Goal: Task Accomplishment & Management: Manage account settings

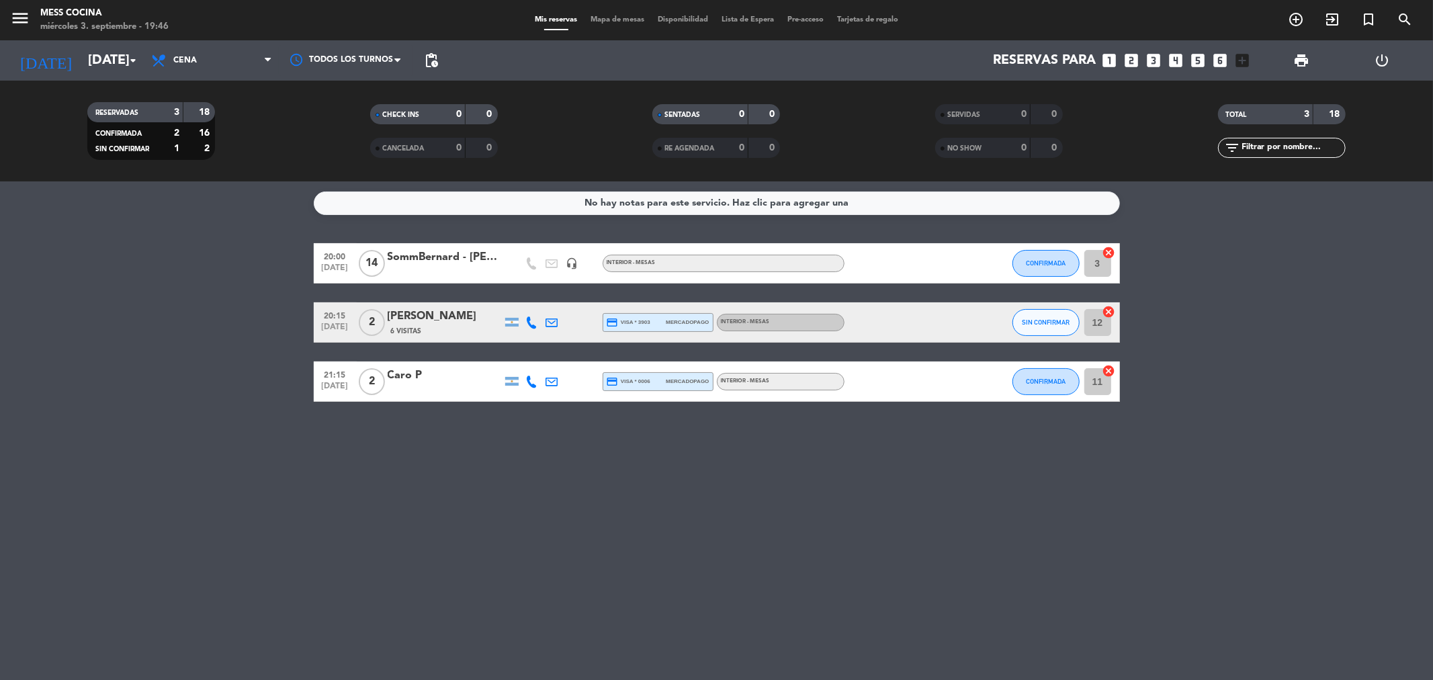
drag, startPoint x: 165, startPoint y: 294, endPoint x: 666, endPoint y: 481, distance: 535.5
click at [666, 481] on div "No hay notas para este servicio. Haz clic para agregar una 20:00 [DATE] SommBer…" at bounding box center [716, 430] width 1433 height 499
click at [458, 316] on div "[PERSON_NAME]" at bounding box center [445, 316] width 114 height 17
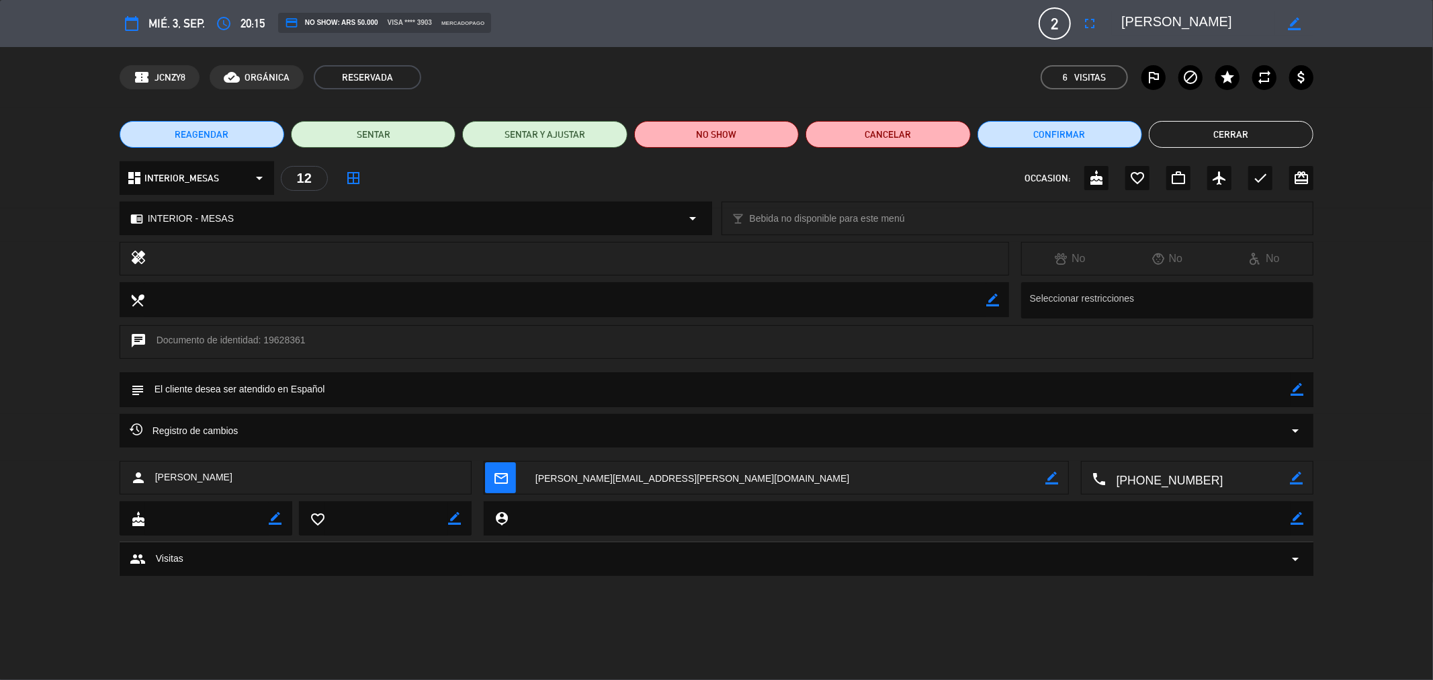
click at [239, 24] on div "access_time 20:15" at bounding box center [238, 23] width 53 height 24
click at [230, 21] on icon "access_time" at bounding box center [224, 23] width 16 height 16
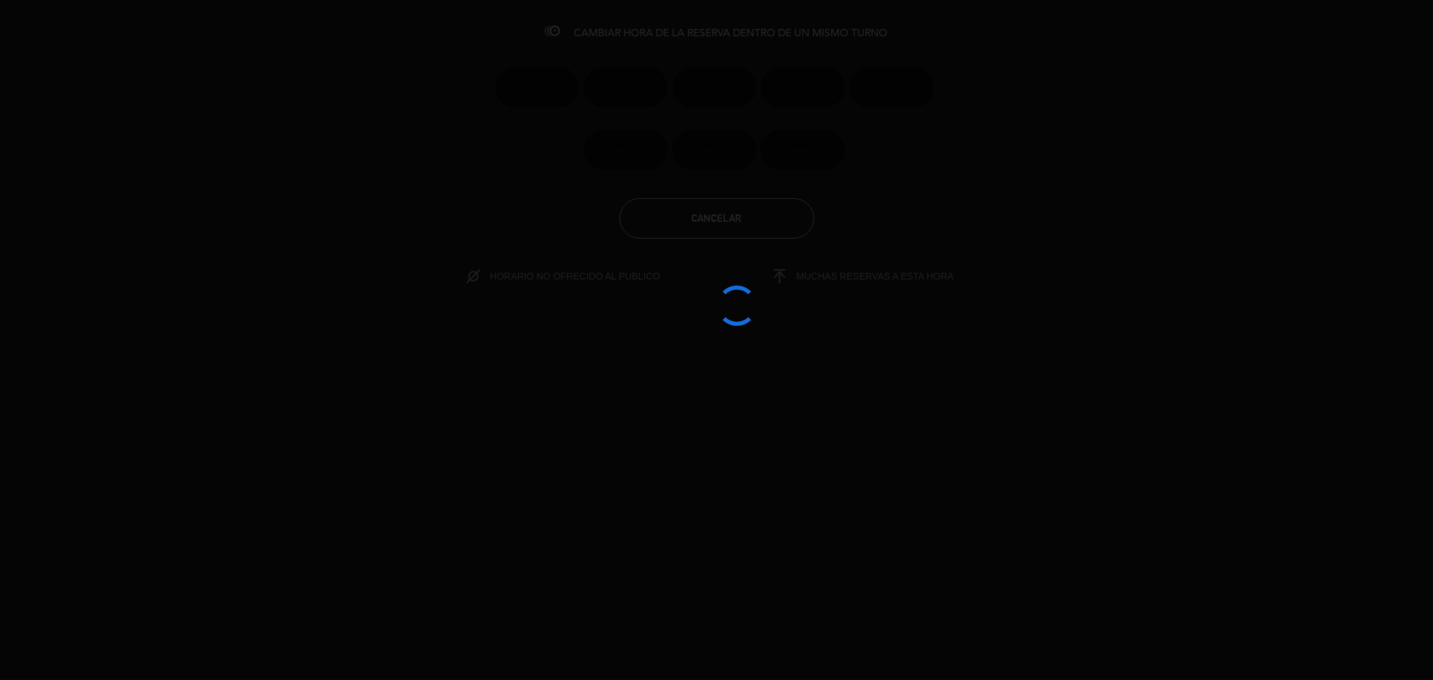
click at [220, 21] on div at bounding box center [716, 340] width 1433 height 680
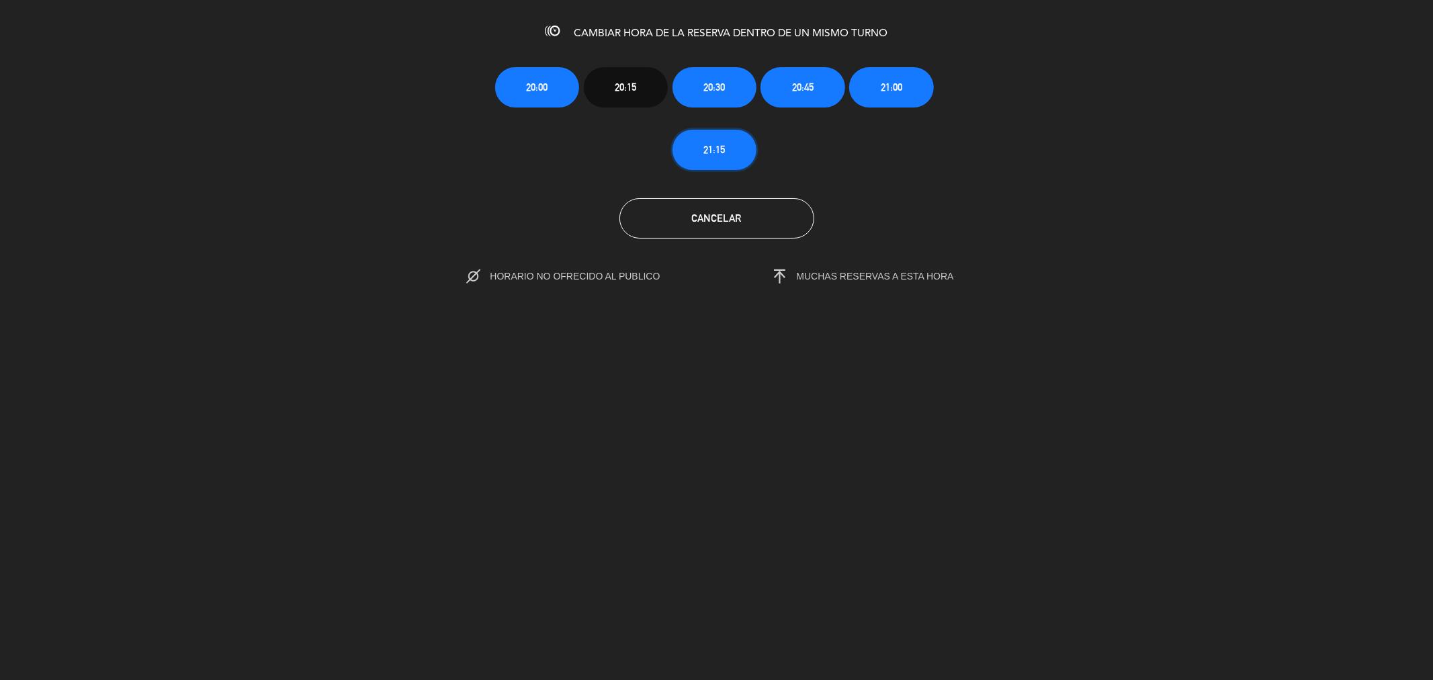
drag, startPoint x: 728, startPoint y: 151, endPoint x: 1013, endPoint y: 118, distance: 287.4
click at [1049, 116] on div "20:00 20:15 20:30 20:45 21:00 21:15" at bounding box center [716, 107] width 1453 height 125
click at [884, 109] on div "20:00 20:15 20:30 20:45 21:00 21:15" at bounding box center [717, 107] width 464 height 125
click at [896, 85] on span "21:00" at bounding box center [891, 86] width 21 height 15
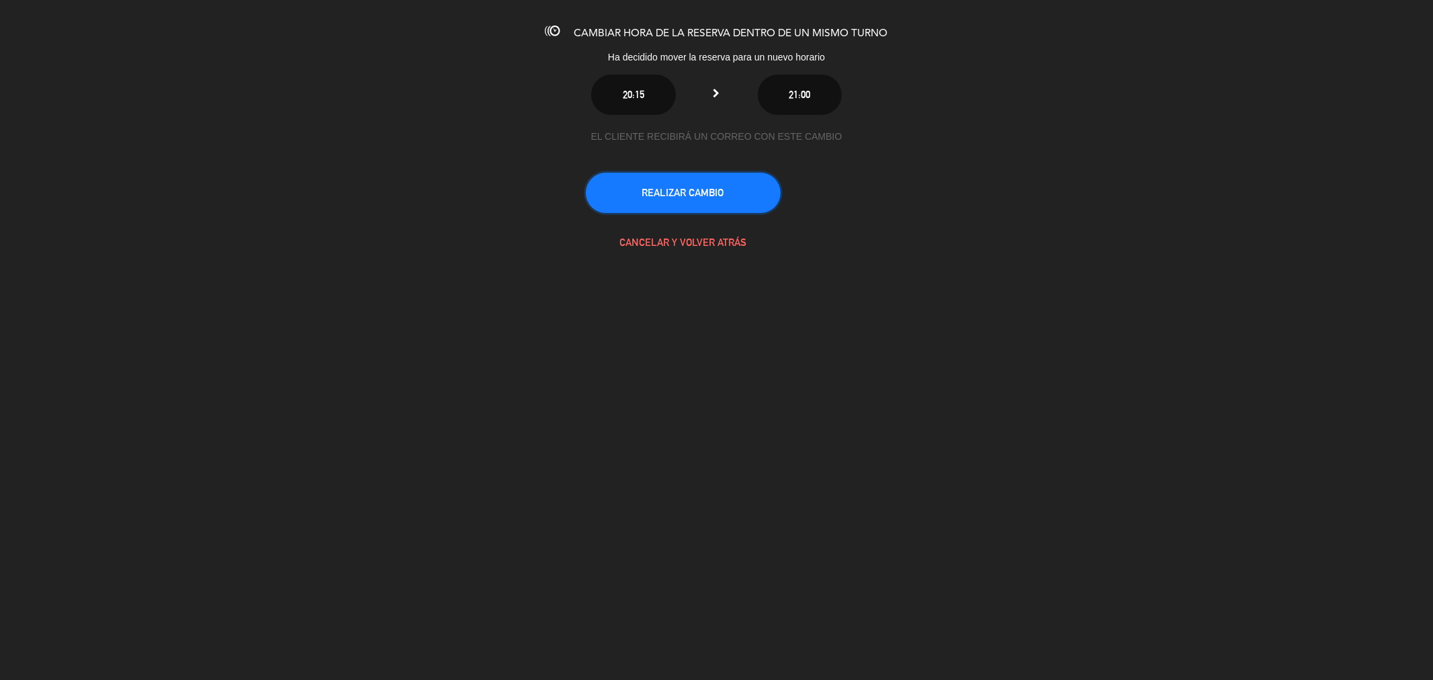
click at [718, 199] on button "REALIZAR CAMBIO" at bounding box center [683, 193] width 195 height 40
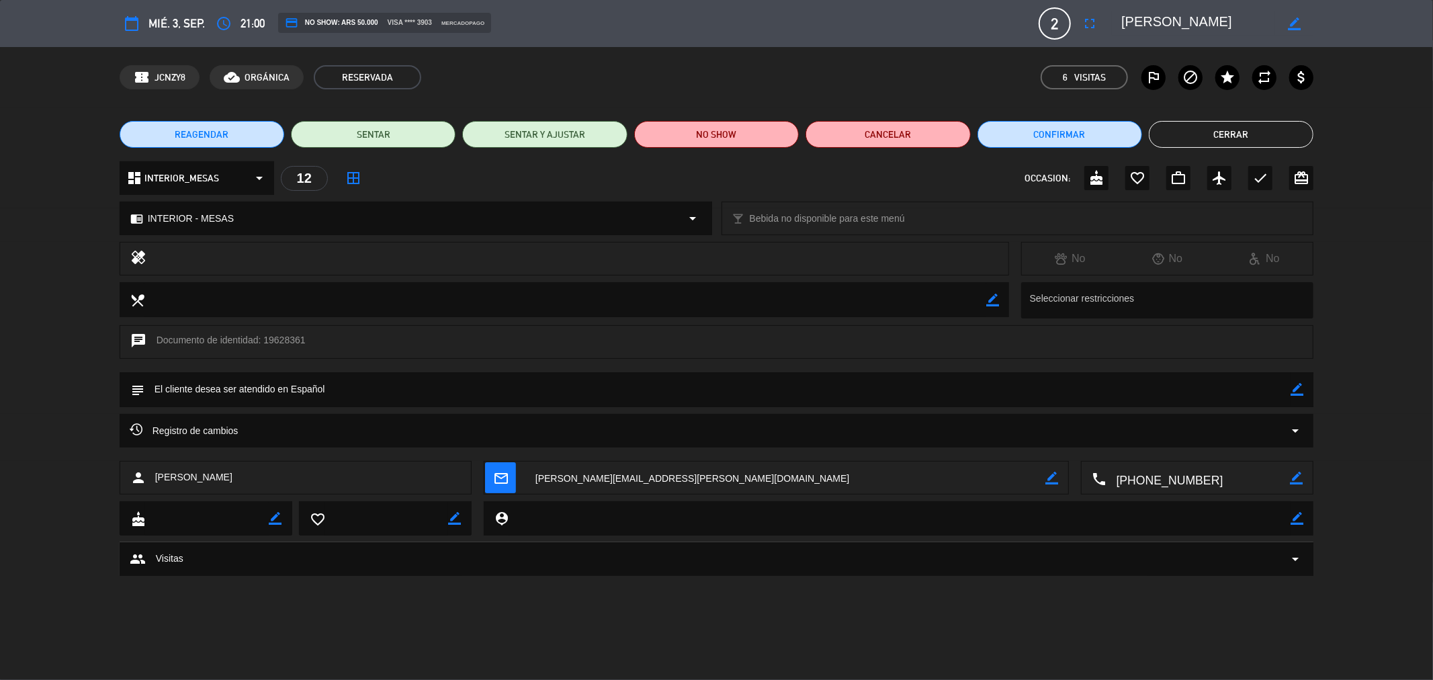
click at [1264, 117] on div "REAGENDAR SENTAR SENTAR Y AJUSTAR NO SHOW Cancelar Confirmar Cerrar" at bounding box center [716, 134] width 1433 height 54
click at [1227, 141] on button "Cerrar" at bounding box center [1231, 134] width 165 height 27
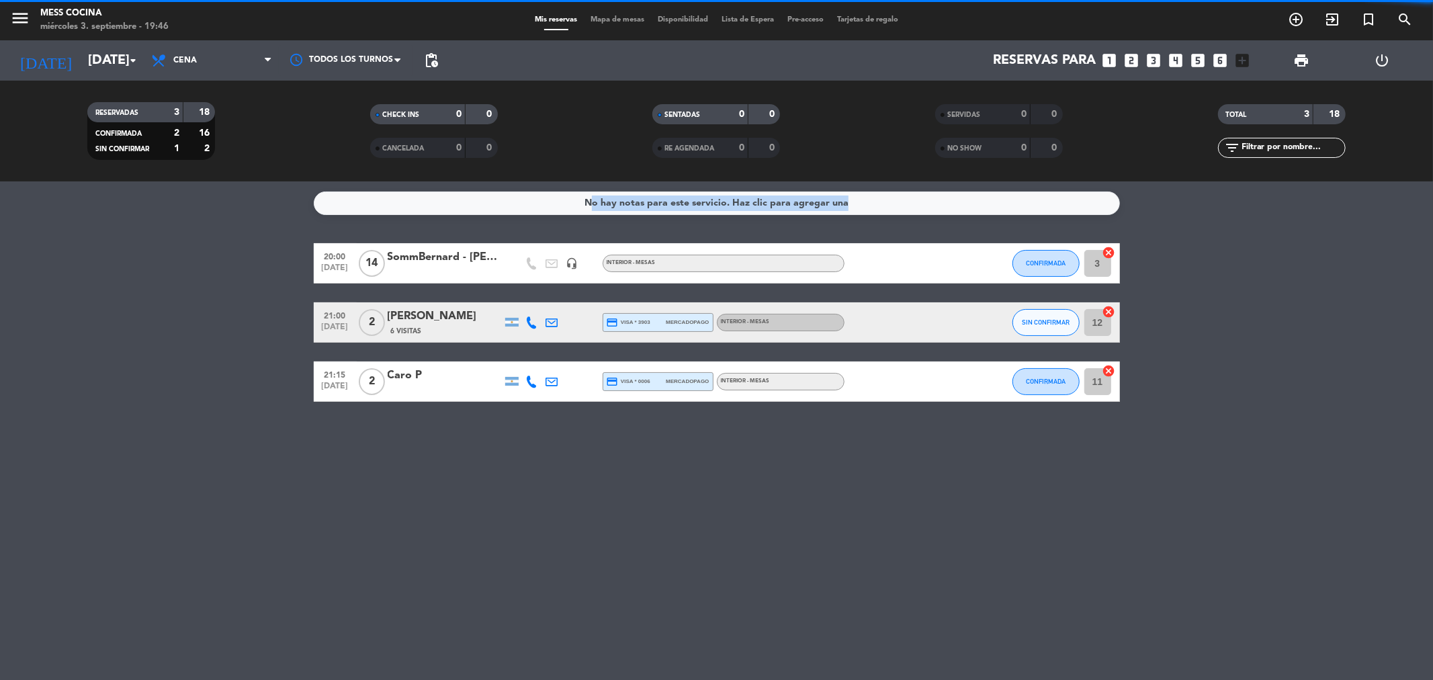
drag, startPoint x: 85, startPoint y: 245, endPoint x: 806, endPoint y: 499, distance: 765.0
click at [806, 499] on div "No hay notas para este servicio. Haz clic para agregar una 20:00 [DATE] SommBer…" at bounding box center [716, 430] width 1433 height 499
click at [807, 499] on div "No hay notas para este servicio. Haz clic para agregar una 20:00 [DATE] SommBer…" at bounding box center [716, 430] width 1433 height 499
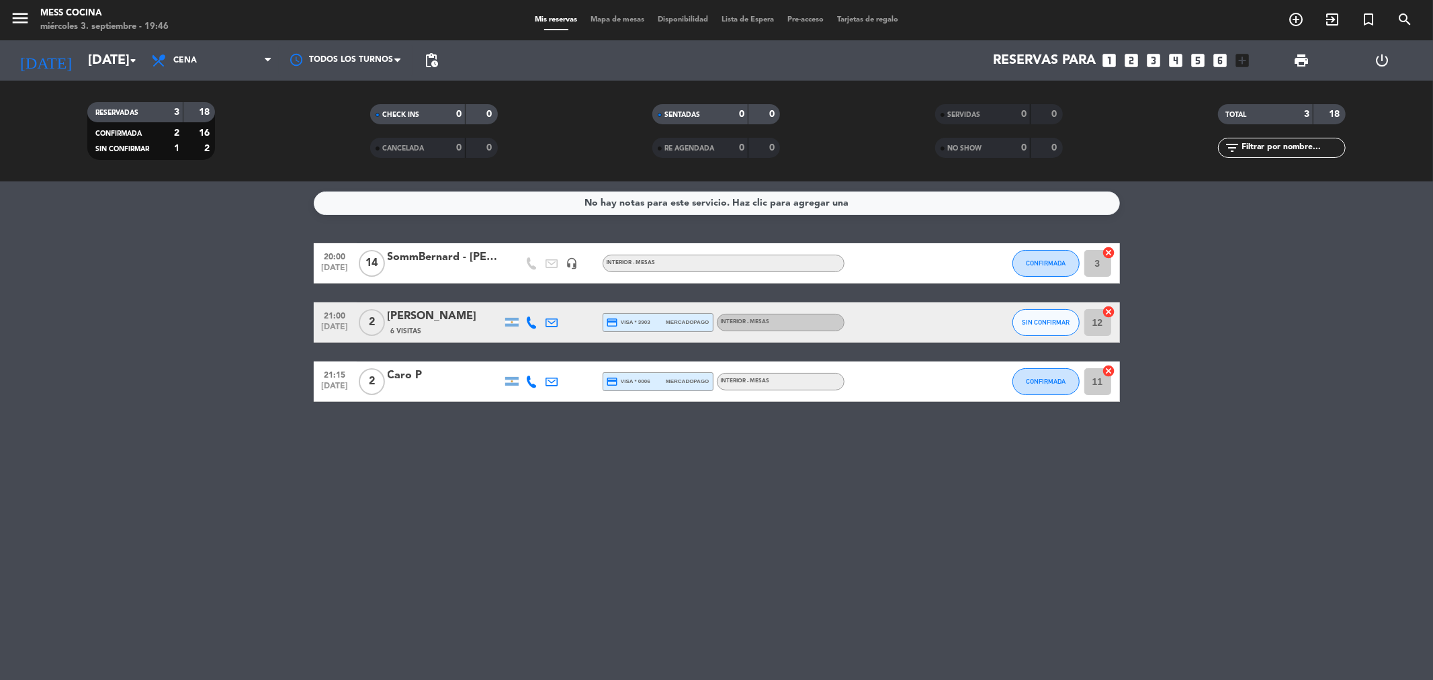
drag, startPoint x: 807, startPoint y: 499, endPoint x: 198, endPoint y: 329, distance: 631.8
click at [198, 329] on div "No hay notas para este servicio. Haz clic para agregar una 20:00 [DATE] SommBer…" at bounding box center [716, 430] width 1433 height 499
click at [198, 329] on bookings-row "20:00 [DATE] SommBernard - [PERSON_NAME] headset_mic INTERIOR - MESAS CONFIRMAD…" at bounding box center [716, 322] width 1433 height 159
drag, startPoint x: 198, startPoint y: 327, endPoint x: 797, endPoint y: 487, distance: 620.9
click at [797, 487] on div "No hay notas para este servicio. Haz clic para agregar una 20:00 [DATE] SommBer…" at bounding box center [716, 430] width 1433 height 499
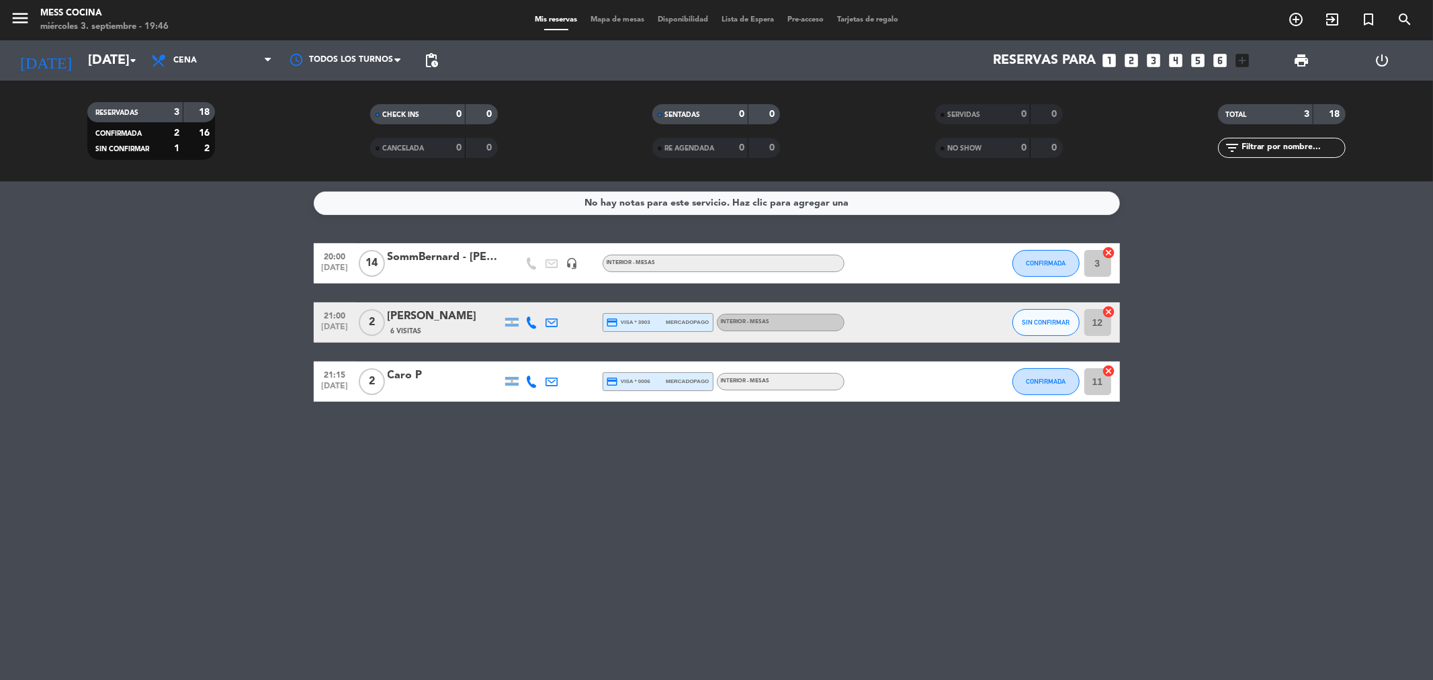
click at [797, 487] on div "No hay notas para este servicio. Haz clic para agregar una 20:00 [DATE] SommBer…" at bounding box center [716, 430] width 1433 height 499
click at [1042, 329] on button "SIN CONFIRMAR" at bounding box center [1045, 322] width 67 height 27
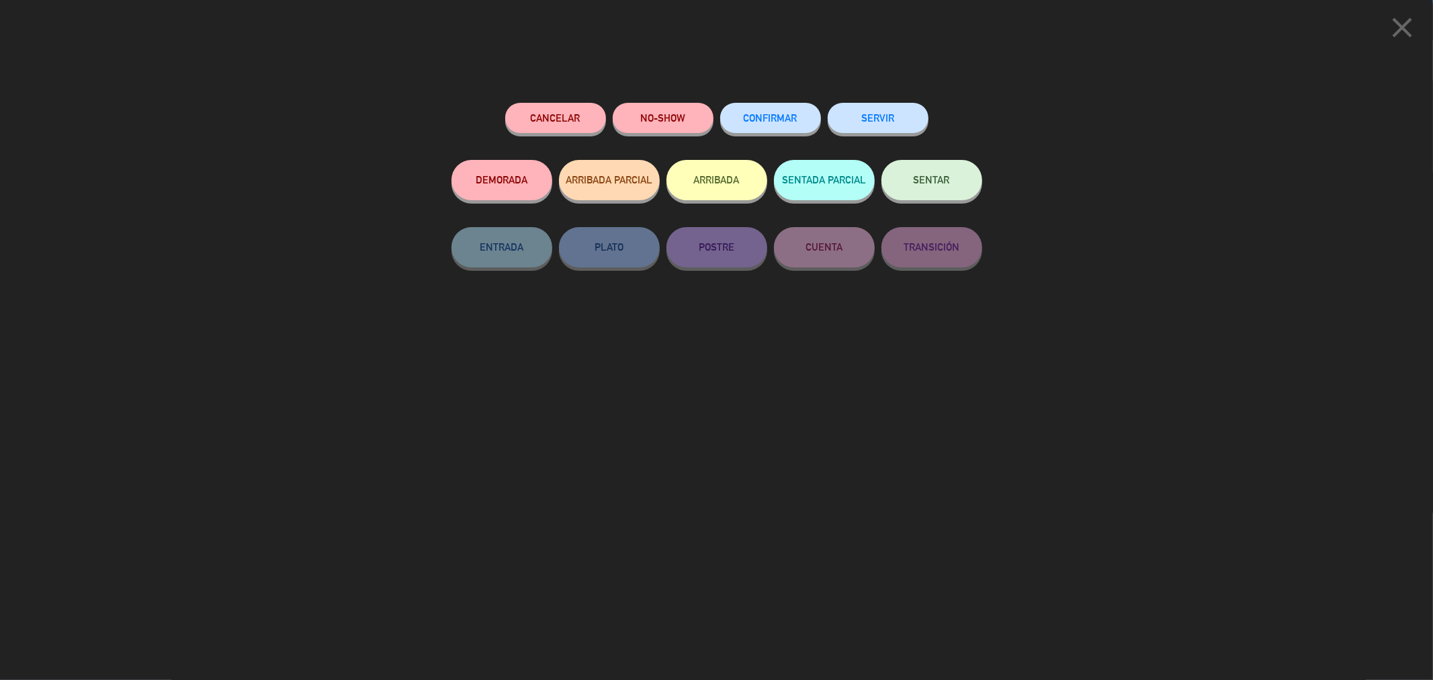
click at [788, 126] on button "CONFIRMAR" at bounding box center [770, 118] width 101 height 30
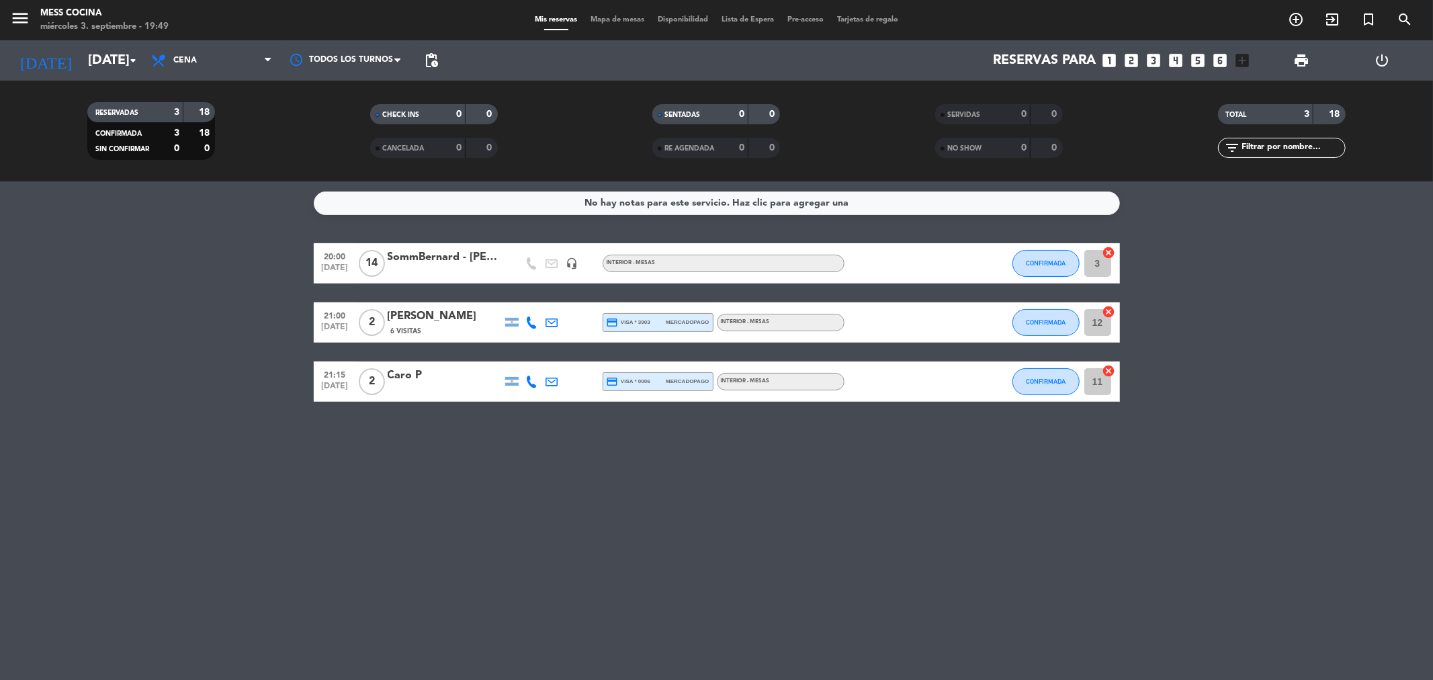
drag, startPoint x: 845, startPoint y: 511, endPoint x: 1077, endPoint y: 535, distance: 233.0
click at [1077, 535] on div "No hay notas para este servicio. Haz clic para agregar una 20:00 [DATE] SommBer…" at bounding box center [716, 430] width 1433 height 499
drag, startPoint x: 1077, startPoint y: 535, endPoint x: 200, endPoint y: 368, distance: 892.6
click at [200, 368] on div "No hay notas para este servicio. Haz clic para agregar una 20:00 [DATE] SommBer…" at bounding box center [716, 430] width 1433 height 499
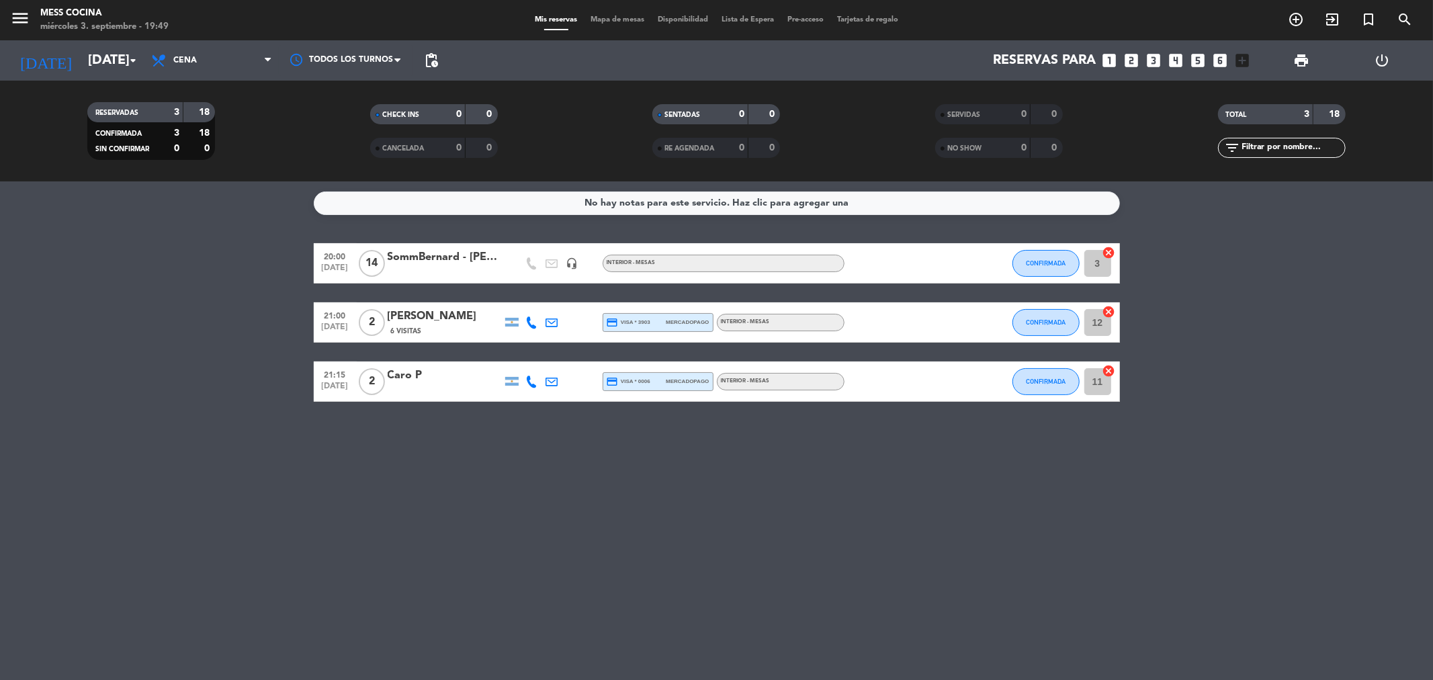
click at [200, 368] on bookings-row "20:00 [DATE] SommBernard - [PERSON_NAME] headset_mic INTERIOR - MESAS CONFIRMAD…" at bounding box center [716, 322] width 1433 height 159
drag, startPoint x: 179, startPoint y: 363, endPoint x: 909, endPoint y: 531, distance: 748.7
click at [909, 531] on div "No hay notas para este servicio. Haz clic para agregar una 20:00 [DATE] SommBer…" at bounding box center [716, 430] width 1433 height 499
click at [7, 262] on bookings-row "20:00 [DATE] SommBernard - [PERSON_NAME] headset_mic INTERIOR - MESAS CONFIRMAD…" at bounding box center [716, 322] width 1433 height 159
drag, startPoint x: 210, startPoint y: 251, endPoint x: 877, endPoint y: 462, distance: 699.9
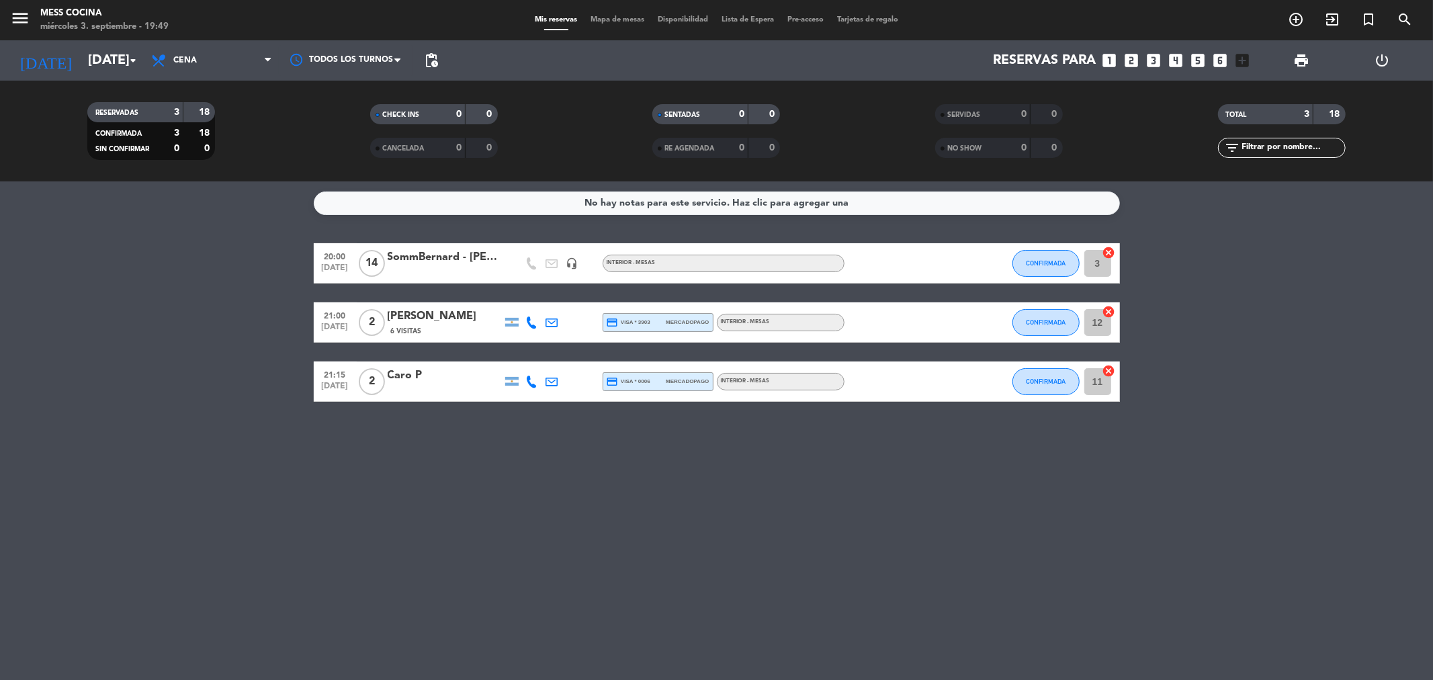
click at [877, 462] on div "No hay notas para este servicio. Haz clic para agregar una 20:00 [DATE] SommBer…" at bounding box center [716, 430] width 1433 height 499
click at [875, 464] on div "No hay notas para este servicio. Haz clic para agregar una 20:00 [DATE] SommBer…" at bounding box center [716, 430] width 1433 height 499
drag, startPoint x: 875, startPoint y: 464, endPoint x: 38, endPoint y: 275, distance: 858.2
click at [38, 275] on div "No hay notas para este servicio. Haz clic para agregar una 20:00 [DATE] SommBer…" at bounding box center [716, 430] width 1433 height 499
click at [38, 275] on bookings-row "20:00 [DATE] SommBernard - [PERSON_NAME] headset_mic INTERIOR - MESAS CONFIRMAD…" at bounding box center [716, 322] width 1433 height 159
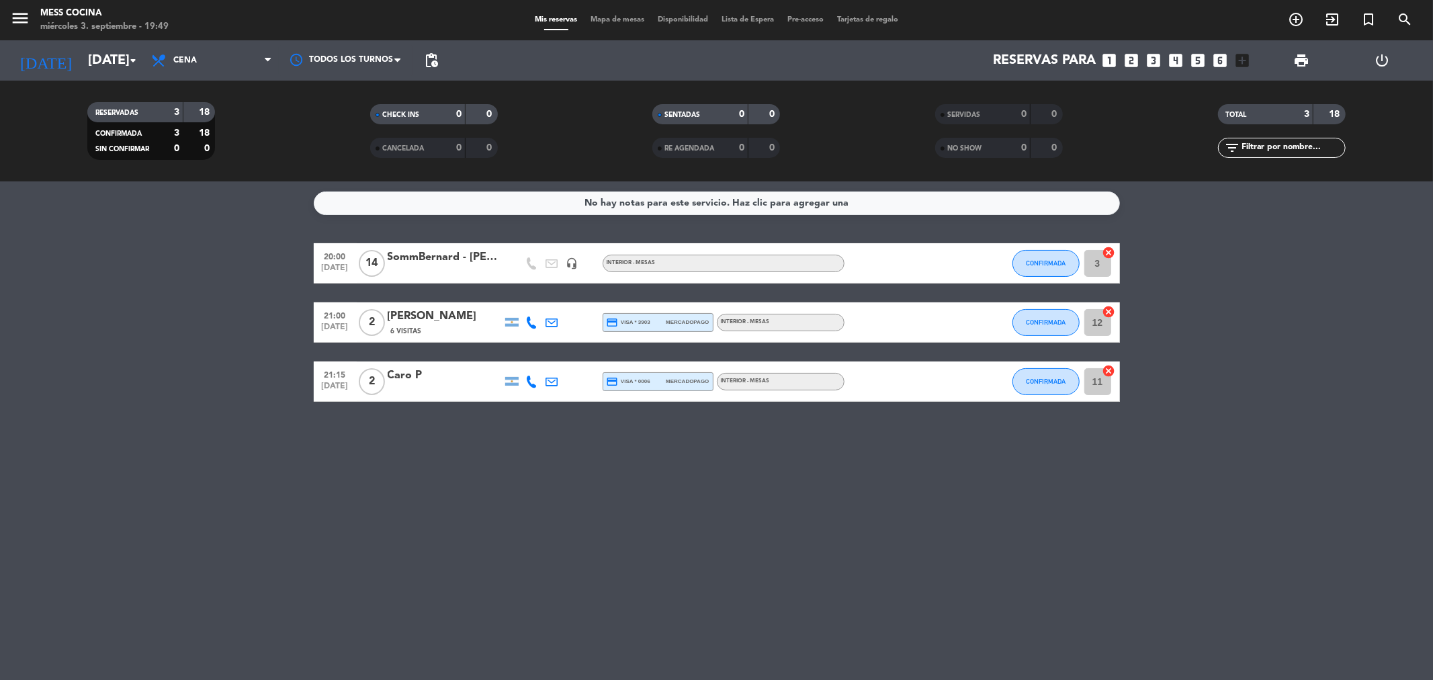
drag, startPoint x: 73, startPoint y: 287, endPoint x: 630, endPoint y: 305, distance: 557.3
click at [814, 542] on div "No hay notas para este servicio. Haz clic para agregar una 20:00 [DATE] SommBer…" at bounding box center [716, 430] width 1433 height 499
click at [222, 243] on bookings-row "20:00 [DATE] SommBernard - [PERSON_NAME] headset_mic INTERIOR - MESAS CONFIRMAD…" at bounding box center [716, 322] width 1433 height 159
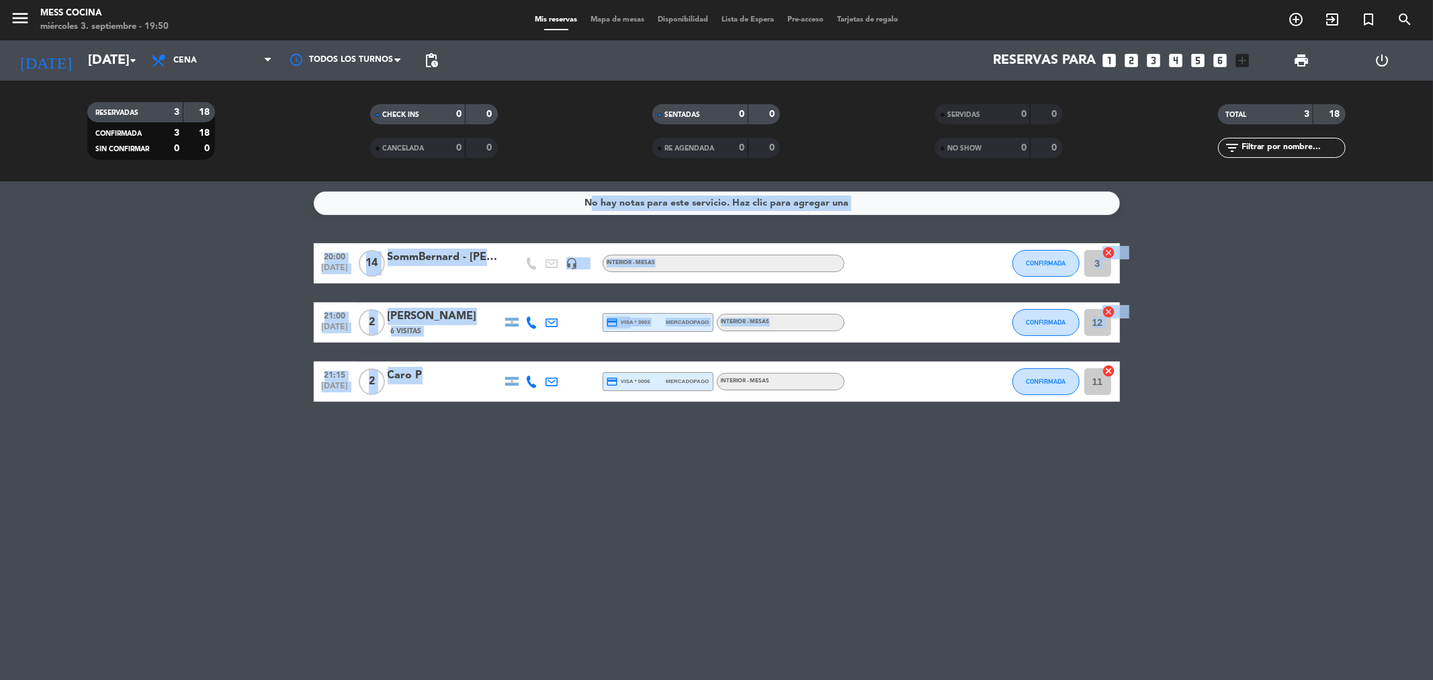
drag, startPoint x: 220, startPoint y: 243, endPoint x: 527, endPoint y: 391, distance: 340.8
click at [524, 391] on bookings-row "20:00 [DATE] SommBernard - [PERSON_NAME] headset_mic INTERIOR - MESAS CONFIRMAD…" at bounding box center [716, 322] width 1433 height 159
click at [533, 392] on div at bounding box center [532, 381] width 20 height 40
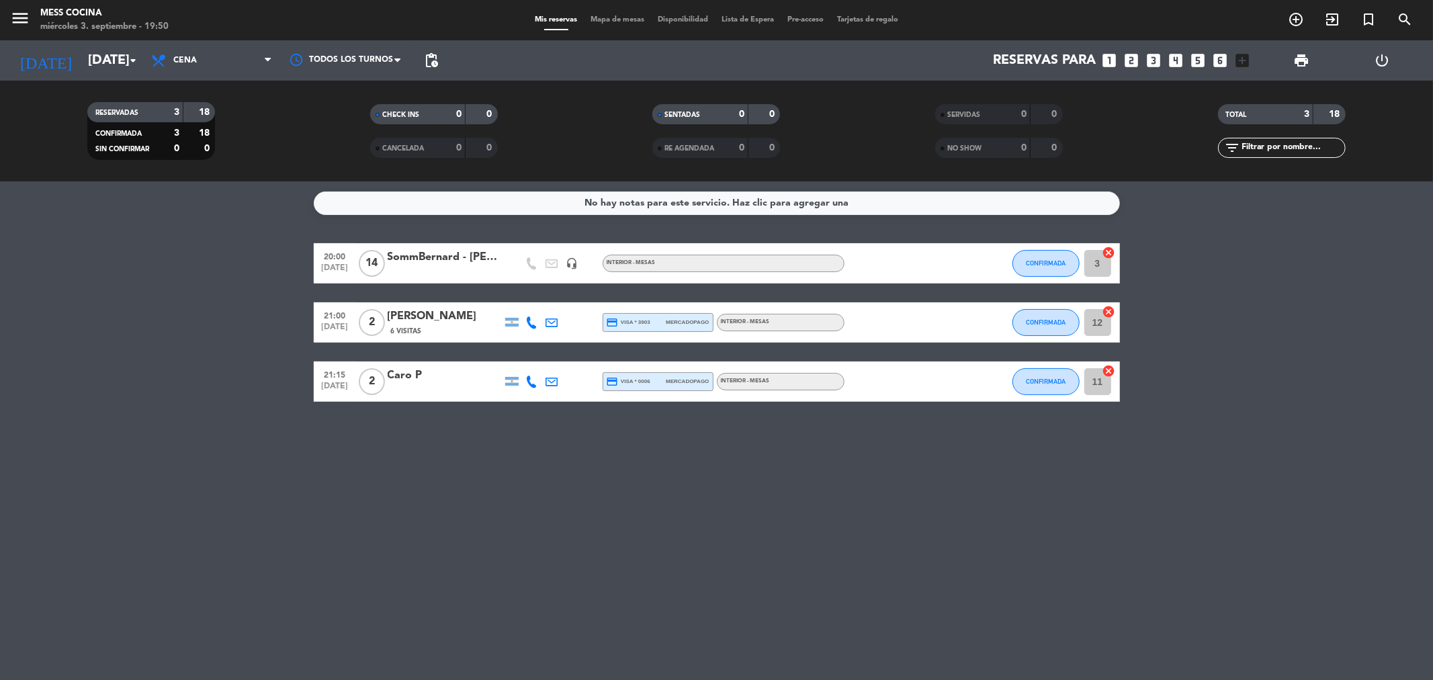
drag, startPoint x: 566, startPoint y: 406, endPoint x: 168, endPoint y: 299, distance: 411.8
click at [168, 299] on div "No hay notas para este servicio. Haz clic para agregar una 20:00 [DATE] SommBer…" at bounding box center [716, 430] width 1433 height 499
click at [168, 299] on bookings-row "20:00 [DATE] SommBernard - [PERSON_NAME] headset_mic INTERIOR - MESAS CONFIRMAD…" at bounding box center [716, 322] width 1433 height 159
drag, startPoint x: 168, startPoint y: 299, endPoint x: 621, endPoint y: 432, distance: 472.0
click at [621, 432] on div "No hay notas para este servicio. Haz clic para agregar una 20:00 [DATE] SommBer…" at bounding box center [716, 430] width 1433 height 499
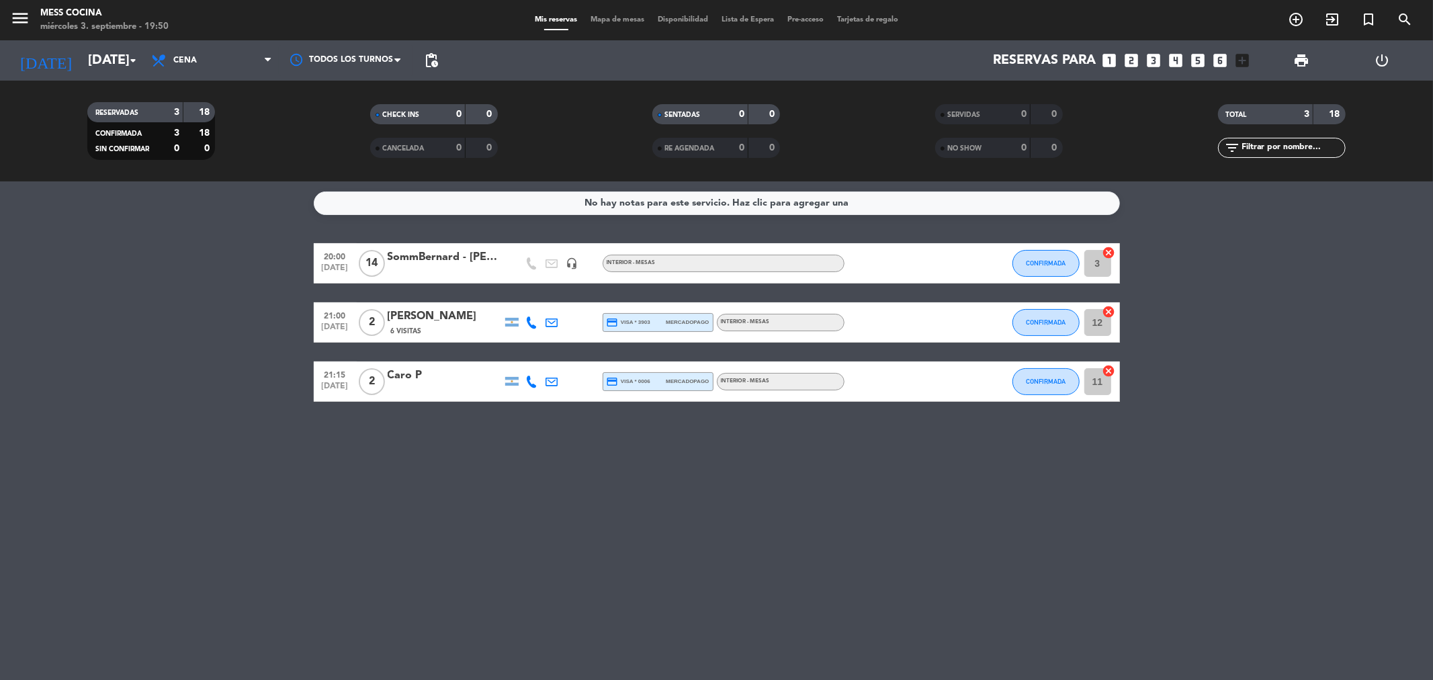
click at [621, 432] on div "No hay notas para este servicio. Haz clic para agregar una 20:00 [DATE] SommBer…" at bounding box center [716, 430] width 1433 height 499
drag, startPoint x: 621, startPoint y: 432, endPoint x: 162, endPoint y: 288, distance: 481.1
click at [162, 288] on div "No hay notas para este servicio. Haz clic para agregar una 20:00 [DATE] SommBer…" at bounding box center [716, 430] width 1433 height 499
click at [162, 288] on bookings-row "20:00 [DATE] SommBernard - [PERSON_NAME] headset_mic INTERIOR - MESAS CONFIRMAD…" at bounding box center [716, 322] width 1433 height 159
drag, startPoint x: 162, startPoint y: 288, endPoint x: 761, endPoint y: 462, distance: 623.4
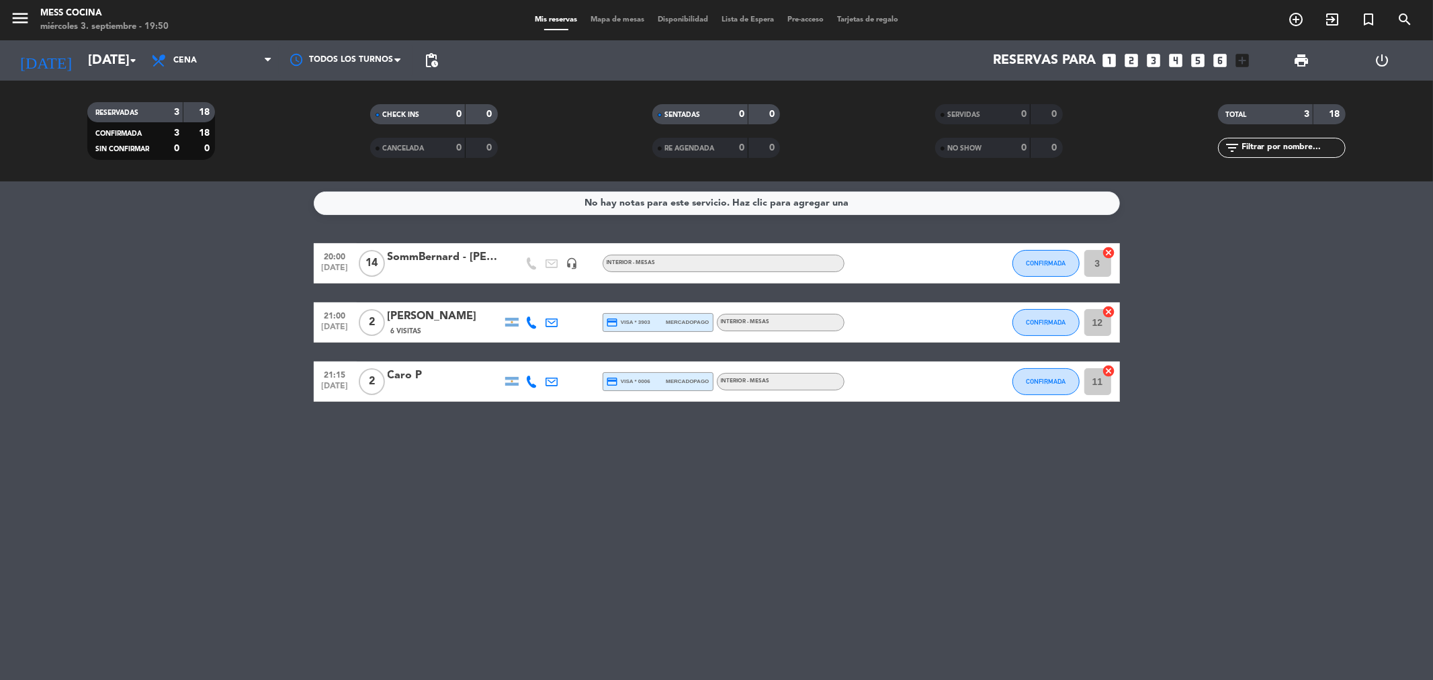
click at [761, 462] on div "No hay notas para este servicio. Haz clic para agregar una 20:00 [DATE] SommBer…" at bounding box center [716, 430] width 1433 height 499
click at [230, 270] on bookings-row "20:00 [DATE] SommBernard - [PERSON_NAME] headset_mic INTERIOR - MESAS CONFIRMAD…" at bounding box center [716, 322] width 1433 height 159
drag, startPoint x: 228, startPoint y: 270, endPoint x: 1040, endPoint y: 421, distance: 825.4
click at [1040, 421] on div "No hay notas para este servicio. Haz clic para agregar una 20:00 [DATE] SommBer…" at bounding box center [716, 430] width 1433 height 499
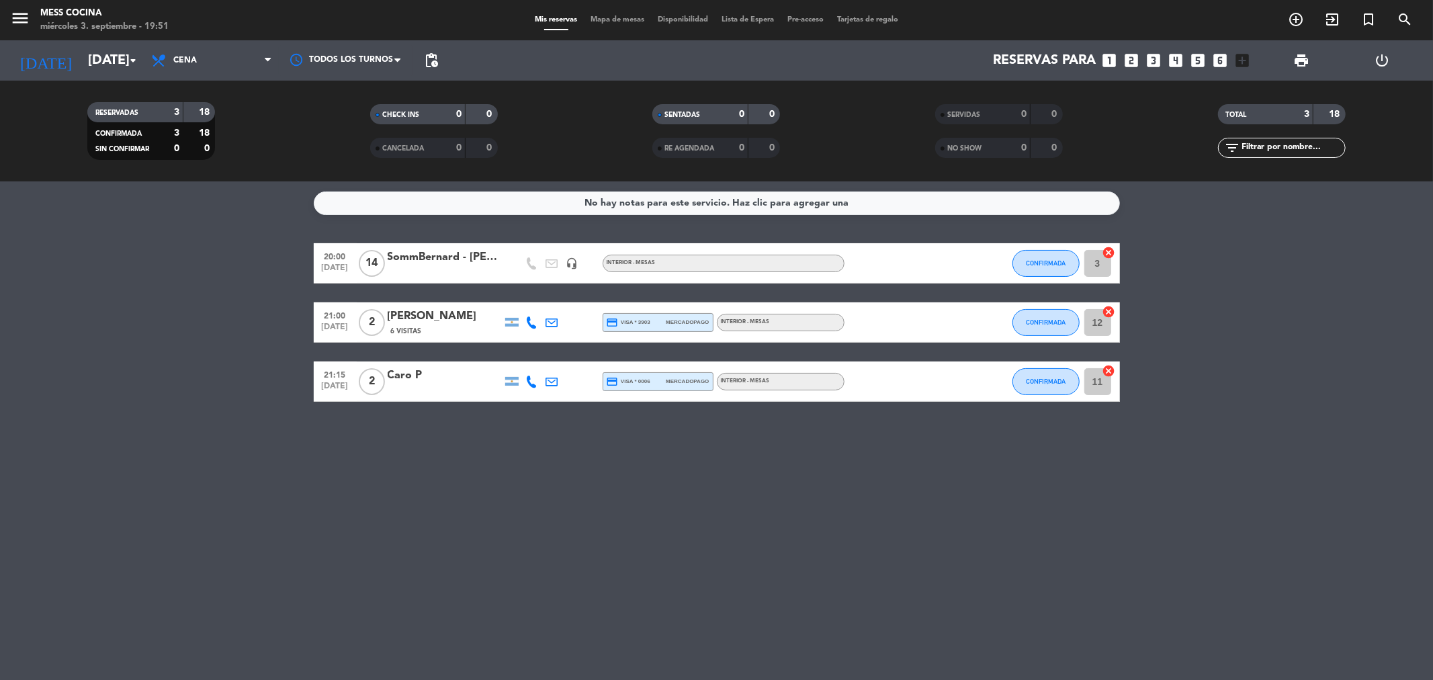
click at [1040, 421] on div "No hay notas para este servicio. Haz clic para agregar una 20:00 [DATE] SommBer…" at bounding box center [716, 430] width 1433 height 499
drag, startPoint x: 1040, startPoint y: 421, endPoint x: 97, endPoint y: 278, distance: 953.3
click at [97, 278] on div "No hay notas para este servicio. Haz clic para agregar una 20:00 [DATE] SommBer…" at bounding box center [716, 430] width 1433 height 499
click at [95, 278] on bookings-row "20:00 [DATE] SommBernard - [PERSON_NAME] headset_mic INTERIOR - MESAS CONFIRMAD…" at bounding box center [716, 322] width 1433 height 159
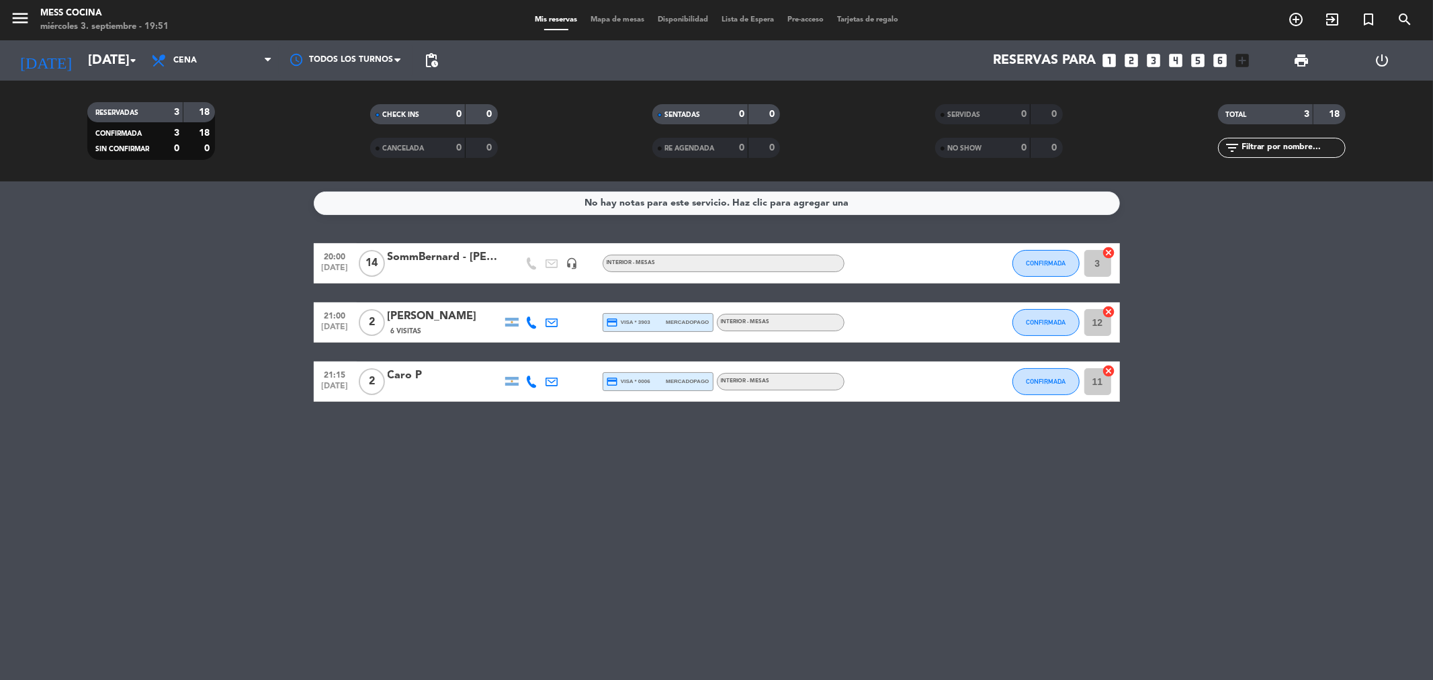
drag, startPoint x: 526, startPoint y: 345, endPoint x: 1164, endPoint y: 508, distance: 658.0
click at [1164, 508] on div "No hay notas para este servicio. Haz clic para agregar una 20:00 [DATE] SommBer…" at bounding box center [716, 430] width 1433 height 499
drag, startPoint x: 1164, startPoint y: 508, endPoint x: 230, endPoint y: 356, distance: 946.1
click at [230, 356] on div "No hay notas para este servicio. Haz clic para agregar una 20:00 [DATE] SommBer…" at bounding box center [716, 430] width 1433 height 499
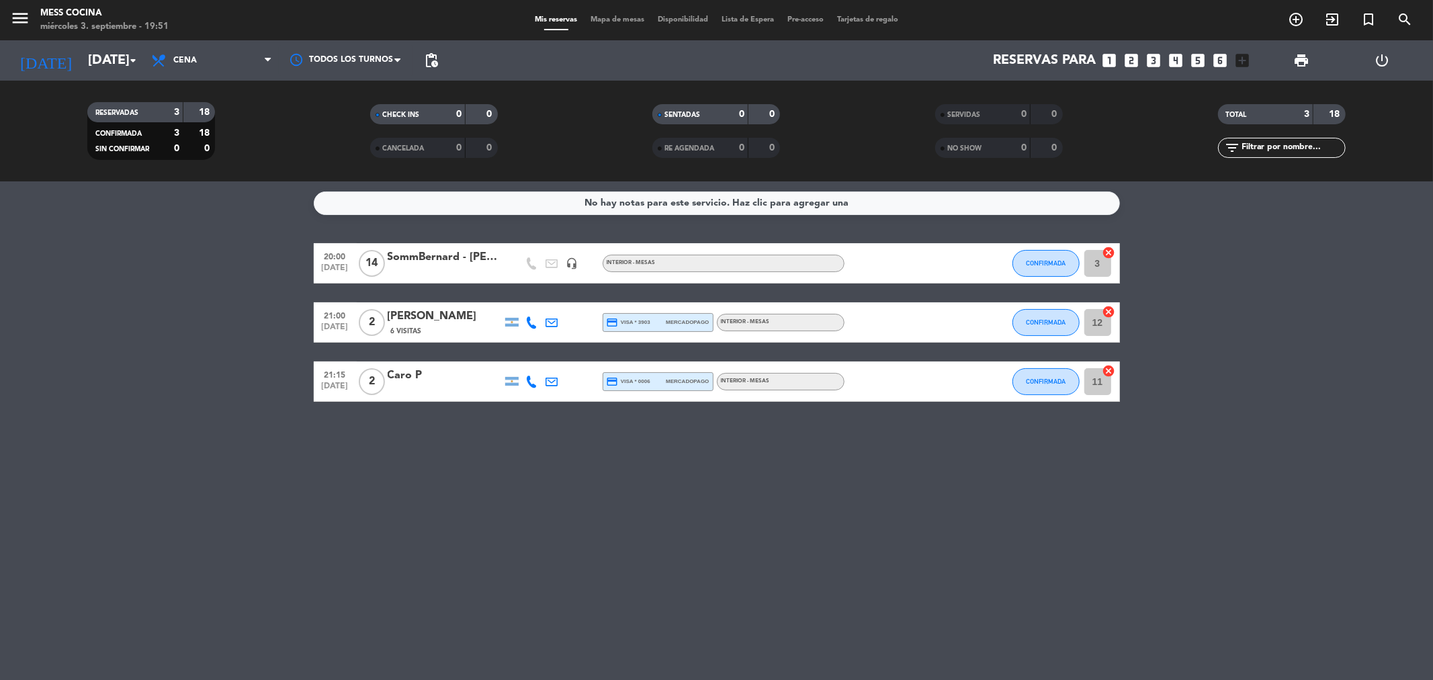
click at [214, 358] on bookings-row "20:00 [DATE] SommBernard - [PERSON_NAME] headset_mic INTERIOR - MESAS CONFIRMAD…" at bounding box center [716, 322] width 1433 height 159
drag, startPoint x: 214, startPoint y: 358, endPoint x: 627, endPoint y: 474, distance: 429.0
click at [627, 474] on div "No hay notas para este servicio. Haz clic para agregar una 20:00 [DATE] SommBer…" at bounding box center [716, 430] width 1433 height 499
drag, startPoint x: 247, startPoint y: 337, endPoint x: 210, endPoint y: 325, distance: 39.5
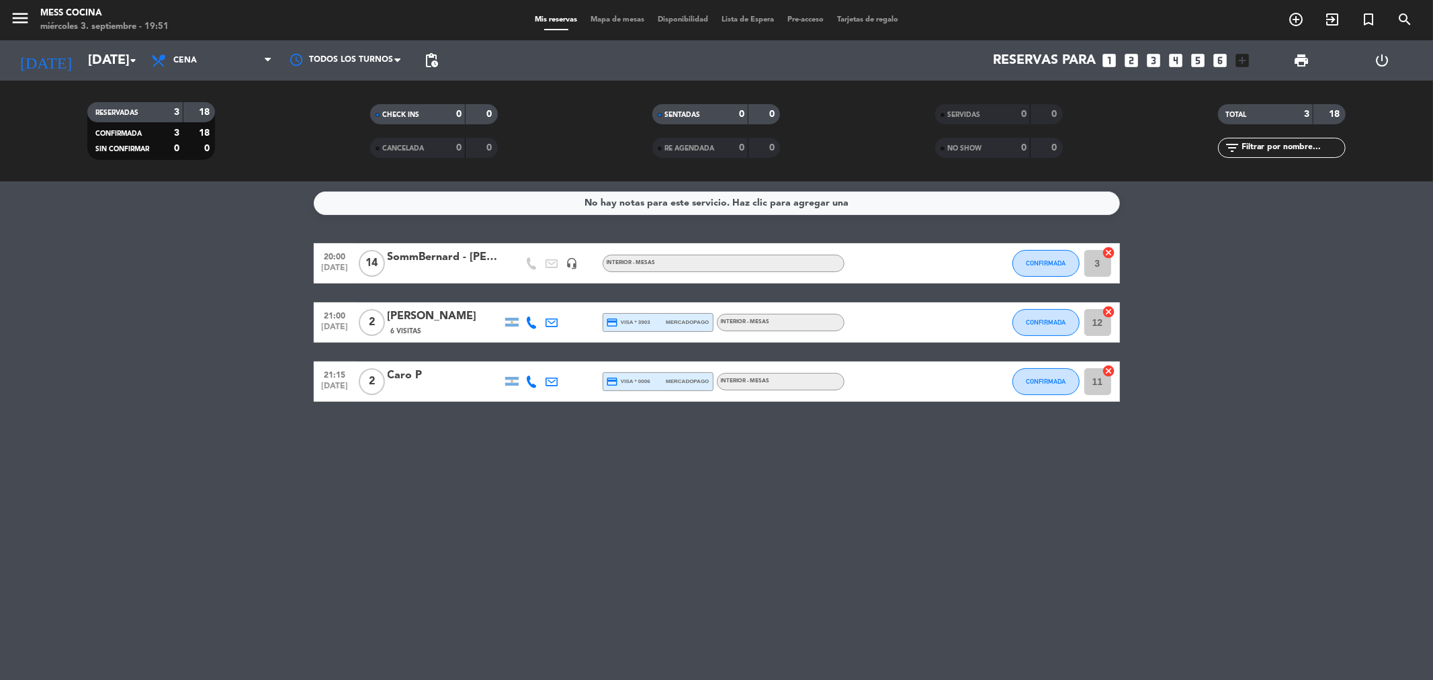
click at [210, 325] on div "No hay notas para este servicio. Haz clic para agregar una 20:00 [DATE] SommBer…" at bounding box center [716, 430] width 1433 height 499
click at [210, 325] on bookings-row "20:00 [DATE] SommBernard - [PERSON_NAME] headset_mic INTERIOR - MESAS CONFIRMAD…" at bounding box center [716, 322] width 1433 height 159
drag, startPoint x: 210, startPoint y: 325, endPoint x: 783, endPoint y: 481, distance: 594.1
click at [783, 481] on div "No hay notas para este servicio. Haz clic para agregar una 20:00 [DATE] SommBer…" at bounding box center [716, 430] width 1433 height 499
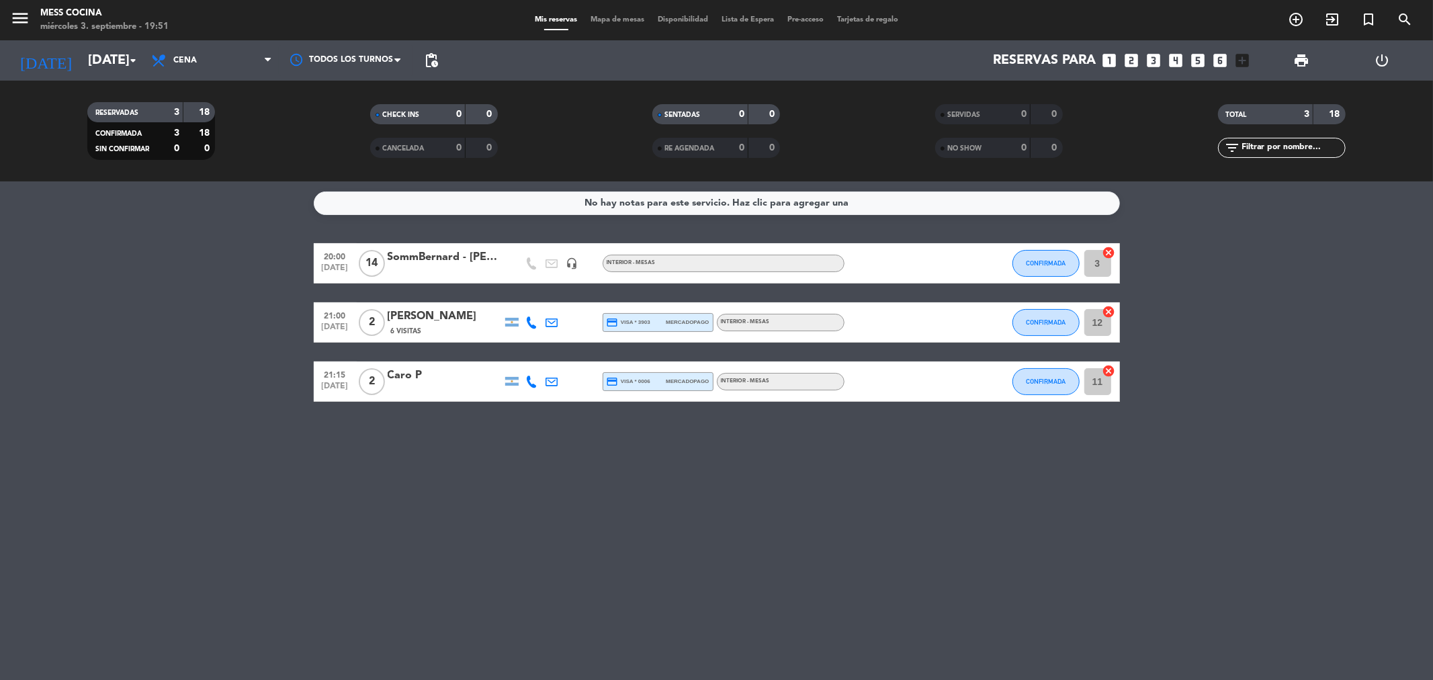
click at [200, 290] on bookings-row "20:00 [DATE] SommBernard - [PERSON_NAME] headset_mic INTERIOR - MESAS CONFIRMAD…" at bounding box center [716, 322] width 1433 height 159
drag, startPoint x: 200, startPoint y: 290, endPoint x: 896, endPoint y: 450, distance: 715.0
click at [896, 450] on div "No hay notas para este servicio. Haz clic para agregar una 20:00 [DATE] SommBer…" at bounding box center [716, 430] width 1433 height 499
drag, startPoint x: 103, startPoint y: 190, endPoint x: 734, endPoint y: 476, distance: 691.9
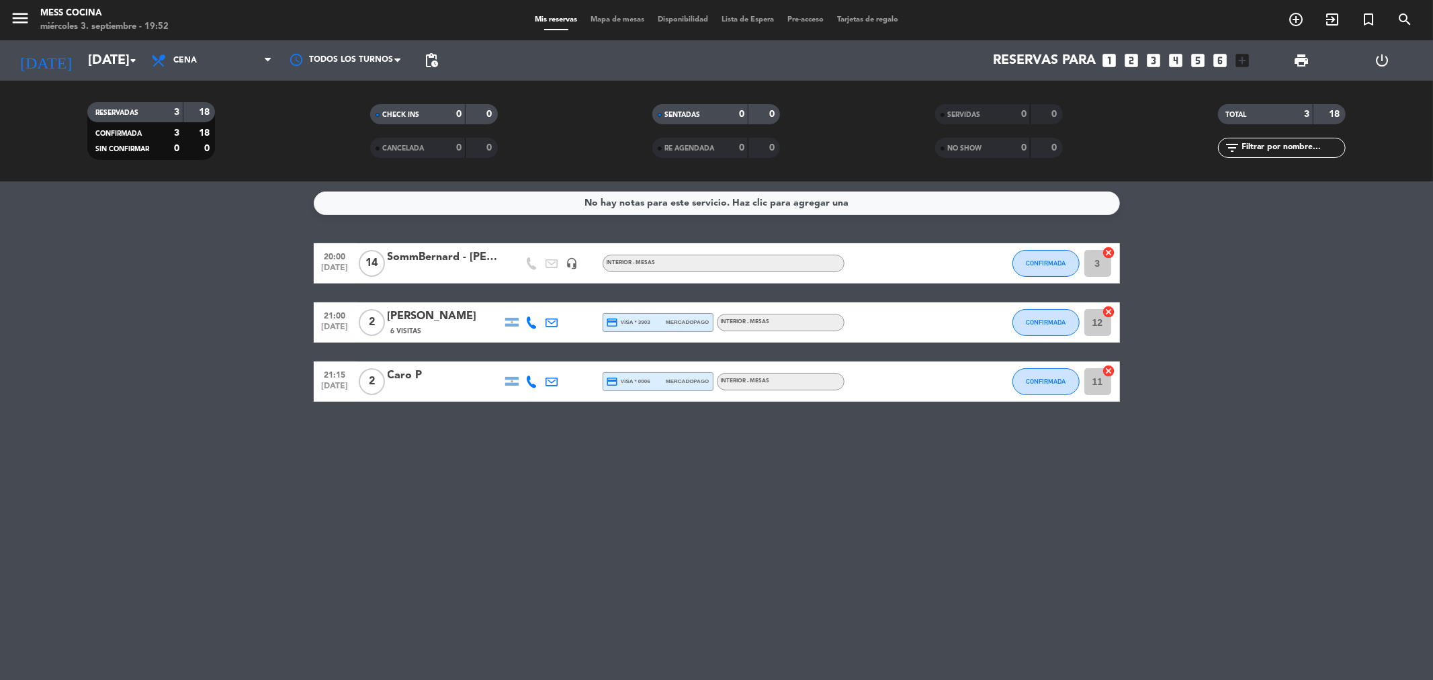
click at [734, 476] on div "No hay notas para este servicio. Haz clic para agregar una 20:00 [DATE] SommBer…" at bounding box center [716, 430] width 1433 height 499
drag, startPoint x: 734, startPoint y: 476, endPoint x: 291, endPoint y: 296, distance: 477.7
click at [291, 296] on div "No hay notas para este servicio. Haz clic para agregar una 20:00 [DATE] SommBer…" at bounding box center [716, 430] width 1433 height 499
click at [291, 296] on bookings-row "20:00 [DATE] SommBernard - [PERSON_NAME] headset_mic INTERIOR - MESAS CONFIRMAD…" at bounding box center [716, 322] width 1433 height 159
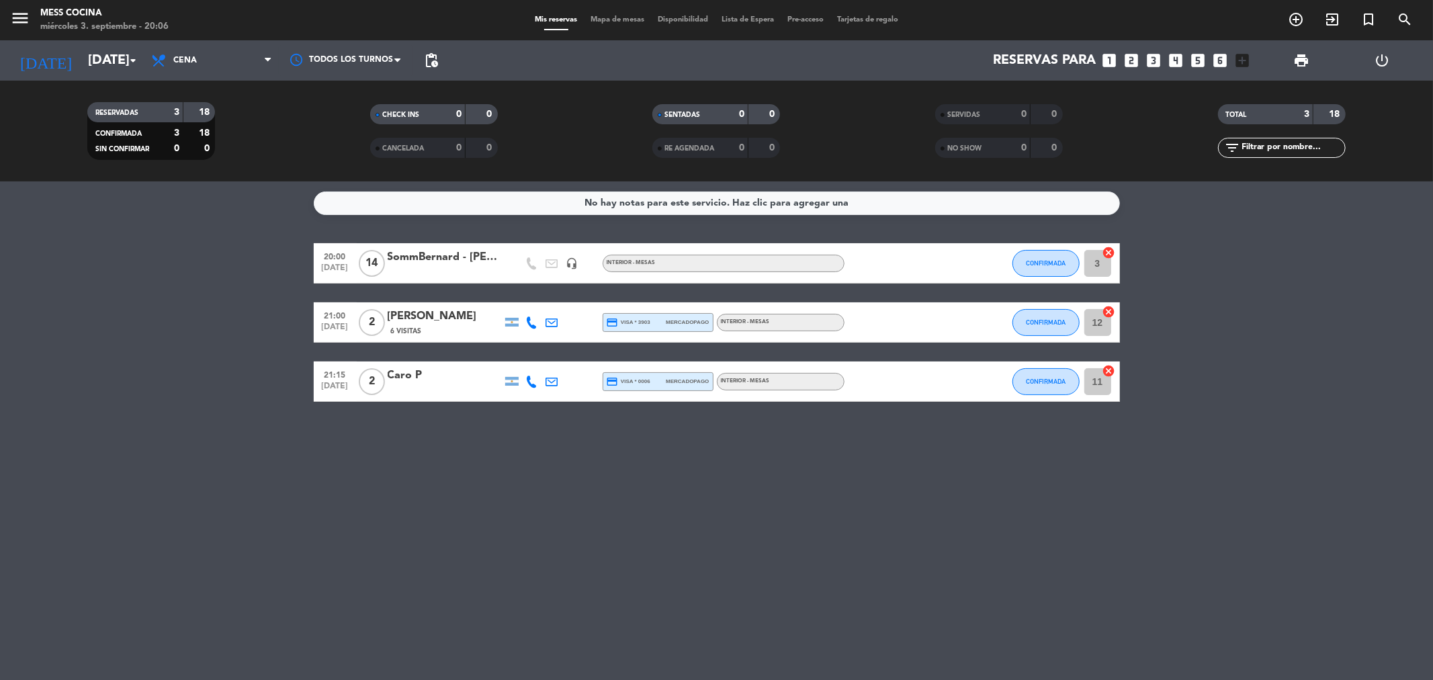
drag, startPoint x: 21, startPoint y: 445, endPoint x: 860, endPoint y: 474, distance: 839.0
click at [860, 474] on div "No hay notas para este servicio. Haz clic para agregar una 20:00 [DATE] SommBer…" at bounding box center [716, 430] width 1433 height 499
drag, startPoint x: 860, startPoint y: 474, endPoint x: 243, endPoint y: 332, distance: 632.8
click at [243, 332] on div "No hay notas para este servicio. Haz clic para agregar una 20:00 [DATE] SommBer…" at bounding box center [716, 430] width 1433 height 499
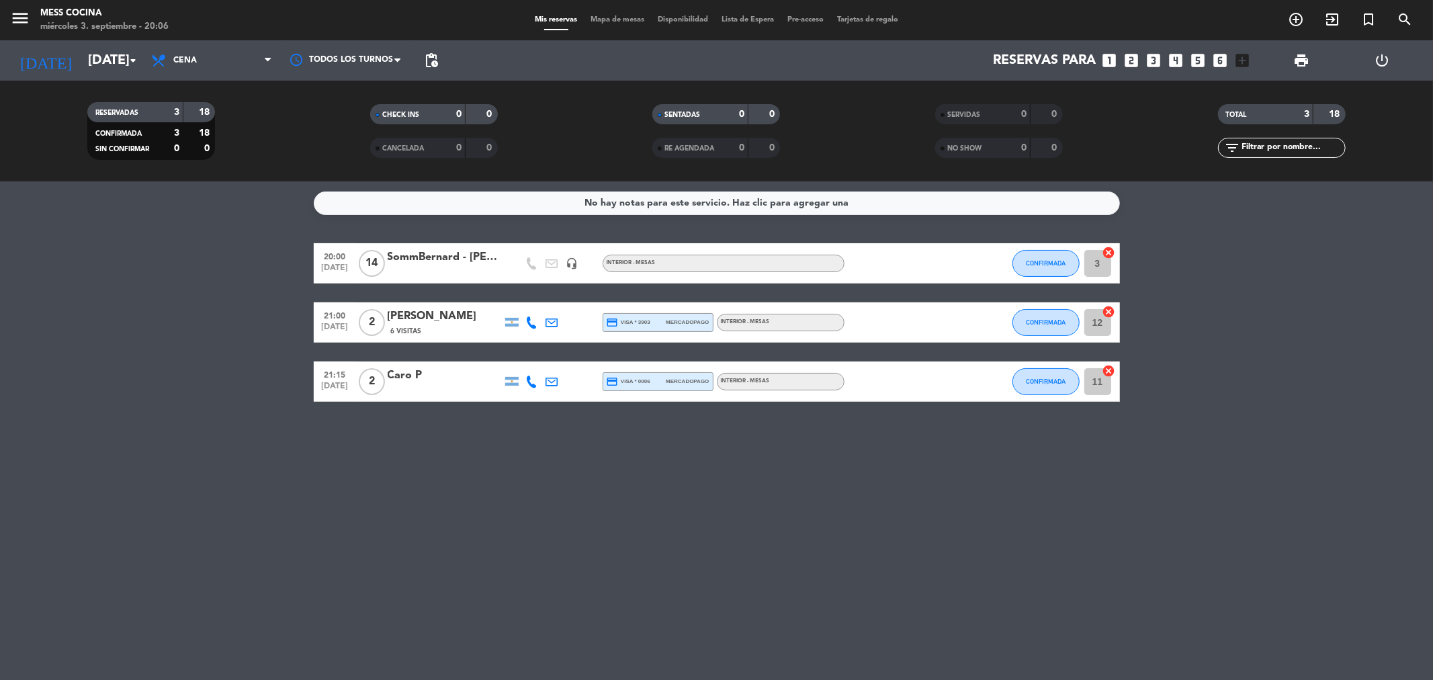
click at [243, 332] on bookings-row "20:00 [DATE] SommBernard - [PERSON_NAME] headset_mic INTERIOR - MESAS CONFIRMAD…" at bounding box center [716, 322] width 1433 height 159
drag, startPoint x: 243, startPoint y: 332, endPoint x: 1186, endPoint y: 527, distance: 963.2
click at [1186, 527] on div "No hay notas para este servicio. Haz clic para agregar una 20:00 [DATE] SommBer…" at bounding box center [716, 430] width 1433 height 499
click at [1322, 253] on bookings-row "20:00 [DATE] SommBernard - [PERSON_NAME] headset_mic INTERIOR - MESAS CONFIRMAD…" at bounding box center [716, 322] width 1433 height 159
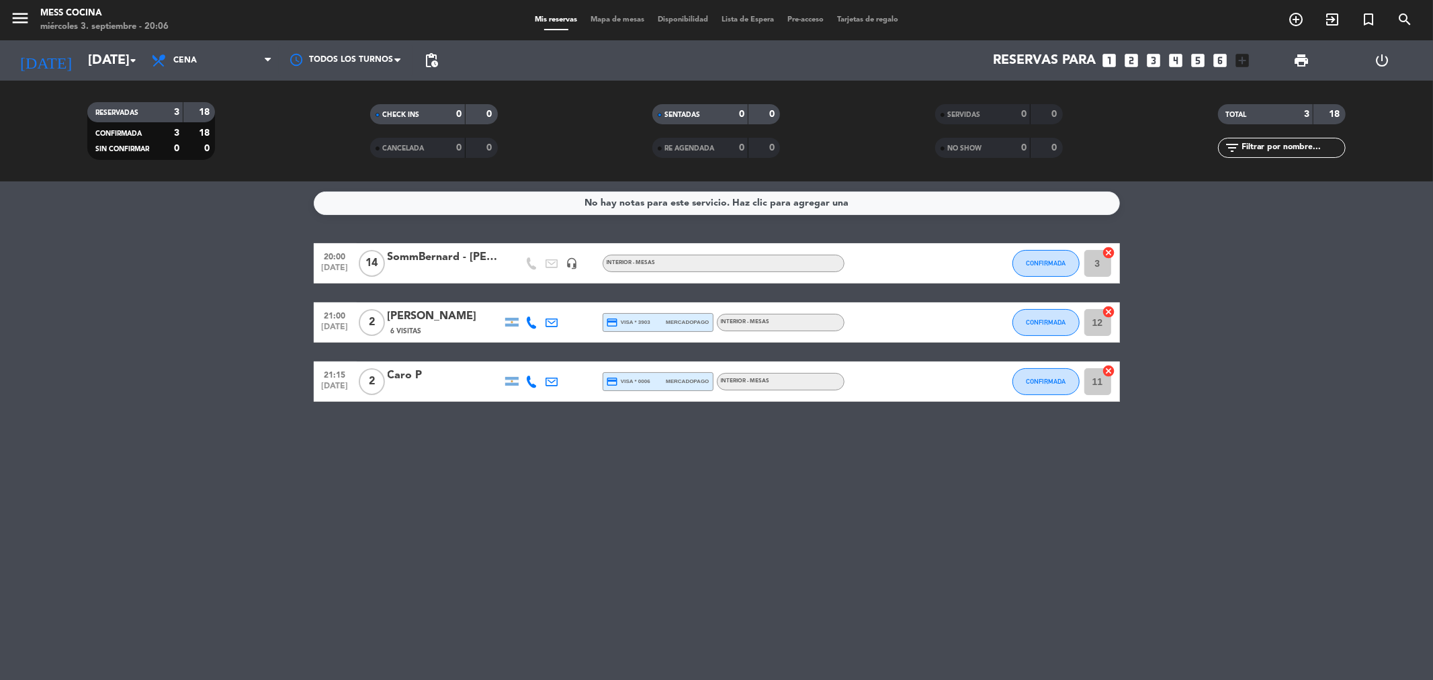
drag, startPoint x: 203, startPoint y: 237, endPoint x: 609, endPoint y: 462, distance: 464.0
click at [609, 462] on div "No hay notas para este servicio. Haz clic para agregar una 20:00 [DATE] SommBer…" at bounding box center [716, 430] width 1433 height 499
drag, startPoint x: 609, startPoint y: 462, endPoint x: 0, endPoint y: 292, distance: 632.2
click at [0, 292] on div "No hay notas para este servicio. Haz clic para agregar una 20:00 [DATE] SommBer…" at bounding box center [716, 430] width 1433 height 499
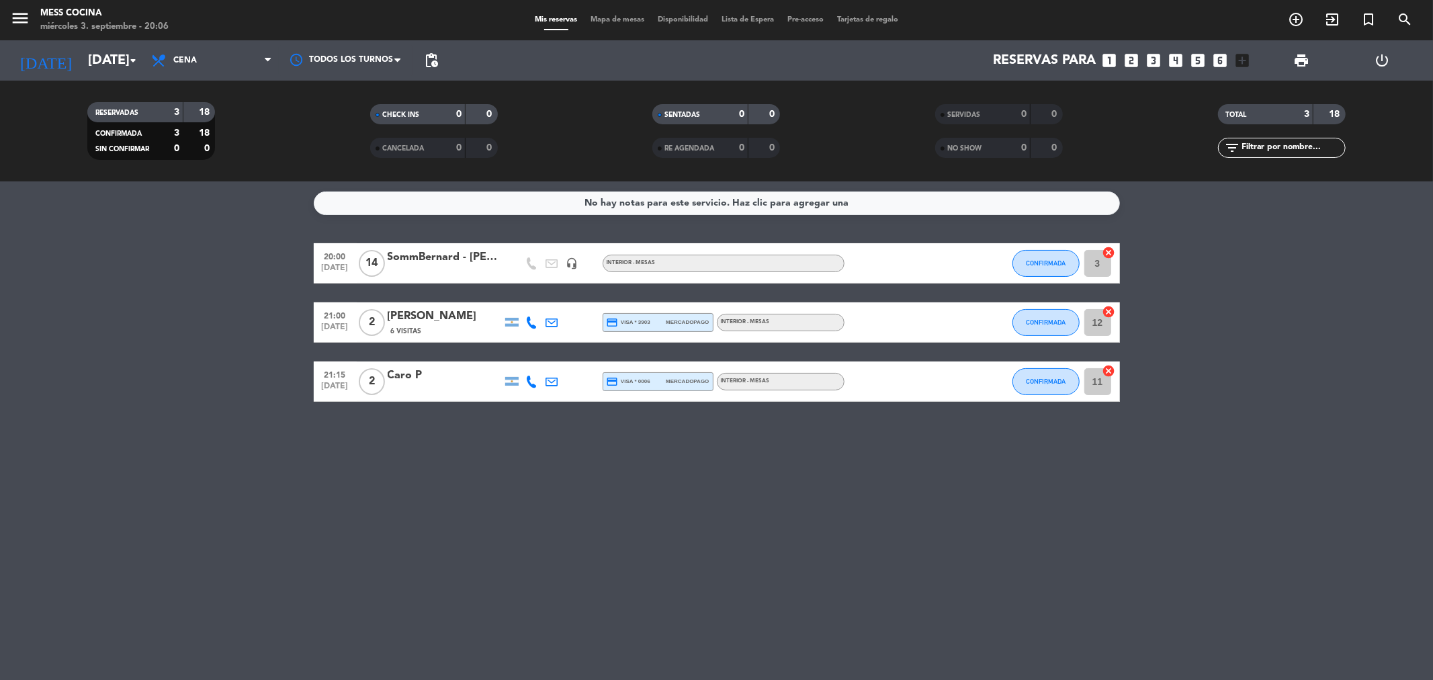
click at [0, 292] on bookings-row "20:00 [DATE] SommBernard - [PERSON_NAME] headset_mic INTERIOR - MESAS CONFIRMAD…" at bounding box center [716, 322] width 1433 height 159
drag, startPoint x: 0, startPoint y: 292, endPoint x: 922, endPoint y: 435, distance: 933.5
click at [922, 435] on div "No hay notas para este servicio. Haz clic para agregar una 20:00 [DATE] SommBer…" at bounding box center [716, 430] width 1433 height 499
drag, startPoint x: 922, startPoint y: 435, endPoint x: 218, endPoint y: 294, distance: 718.1
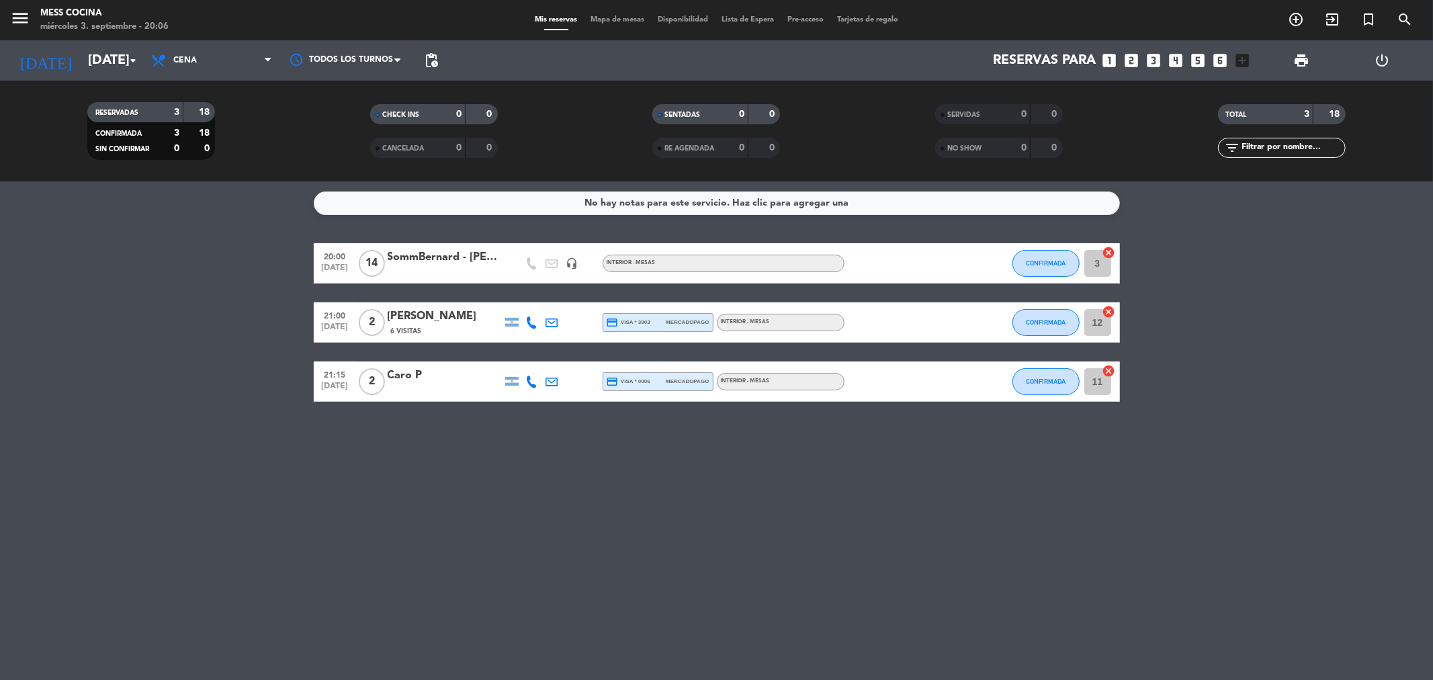
click at [218, 294] on div "No hay notas para este servicio. Haz clic para agregar una 20:00 [DATE] SommBer…" at bounding box center [716, 430] width 1433 height 499
click at [218, 294] on bookings-row "20:00 [DATE] SommBernard - [PERSON_NAME] headset_mic INTERIOR - MESAS CONFIRMAD…" at bounding box center [716, 322] width 1433 height 159
drag, startPoint x: 218, startPoint y: 294, endPoint x: 652, endPoint y: 448, distance: 460.7
click at [652, 448] on div "No hay notas para este servicio. Haz clic para agregar una 20:00 [DATE] SommBer…" at bounding box center [716, 430] width 1433 height 499
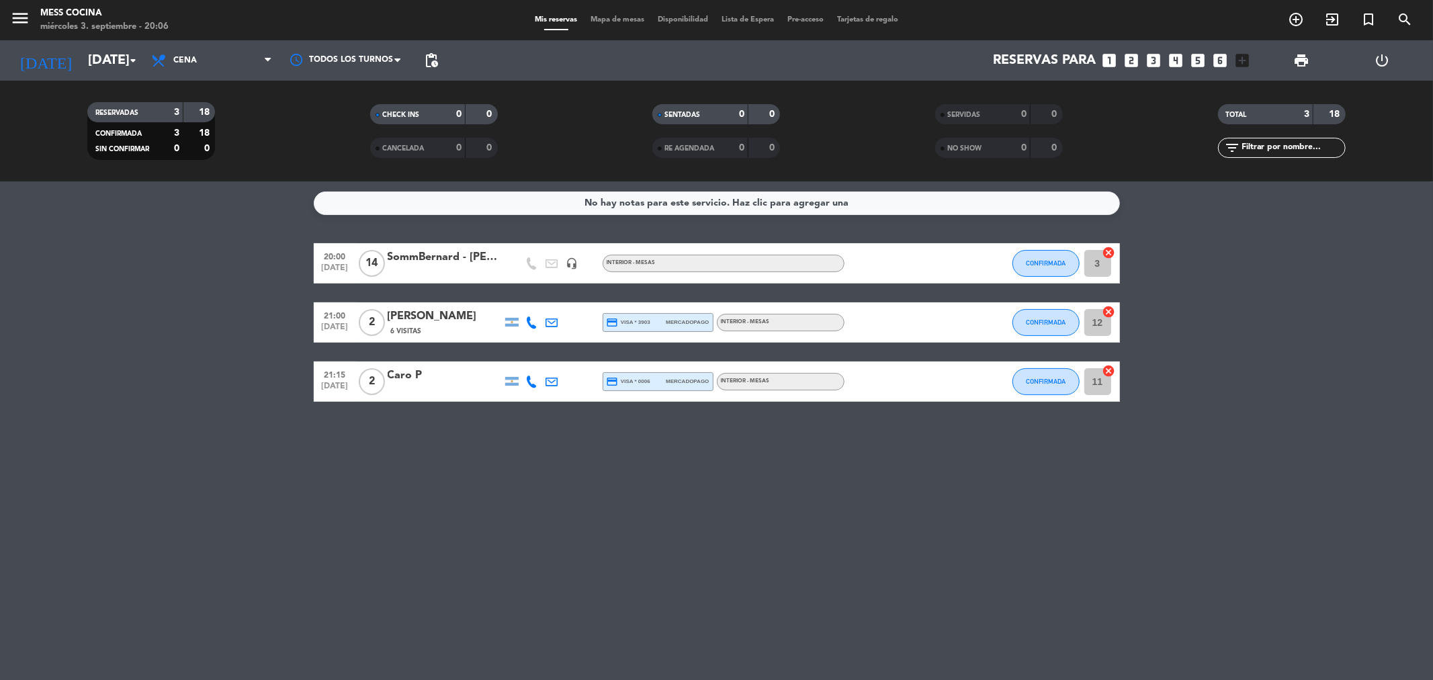
drag, startPoint x: 652, startPoint y: 448, endPoint x: 246, endPoint y: 353, distance: 417.5
click at [246, 353] on div "No hay notas para este servicio. Haz clic para agregar una 20:00 [DATE] SommBer…" at bounding box center [716, 430] width 1433 height 499
click at [246, 353] on bookings-row "20:00 [DATE] SommBernard - [PERSON_NAME] headset_mic INTERIOR - MESAS CONFIRMAD…" at bounding box center [716, 322] width 1433 height 159
drag, startPoint x: 246, startPoint y: 353, endPoint x: 818, endPoint y: 509, distance: 593.4
click at [818, 509] on div "No hay notas para este servicio. Haz clic para agregar una 20:00 [DATE] SommBer…" at bounding box center [716, 430] width 1433 height 499
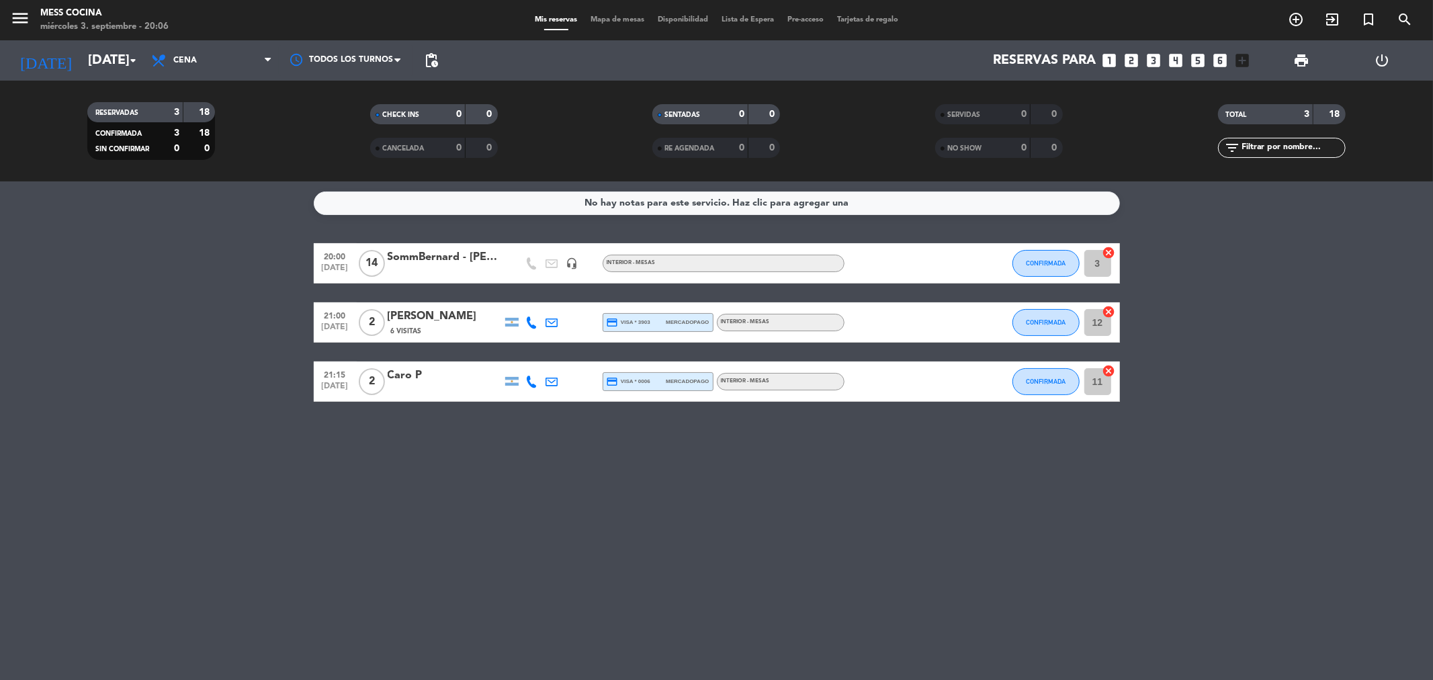
click at [818, 509] on div "No hay notas para este servicio. Haz clic para agregar una 20:00 [DATE] SommBer…" at bounding box center [716, 430] width 1433 height 499
drag, startPoint x: 818, startPoint y: 509, endPoint x: 48, endPoint y: 311, distance: 795.7
click at [48, 311] on div "No hay notas para este servicio. Haz clic para agregar una 20:00 [DATE] SommBer…" at bounding box center [716, 430] width 1433 height 499
click at [48, 311] on bookings-row "20:00 [DATE] SommBernard - [PERSON_NAME] headset_mic INTERIOR - MESAS CONFIRMAD…" at bounding box center [716, 322] width 1433 height 159
drag, startPoint x: 48, startPoint y: 311, endPoint x: 942, endPoint y: 421, distance: 901.0
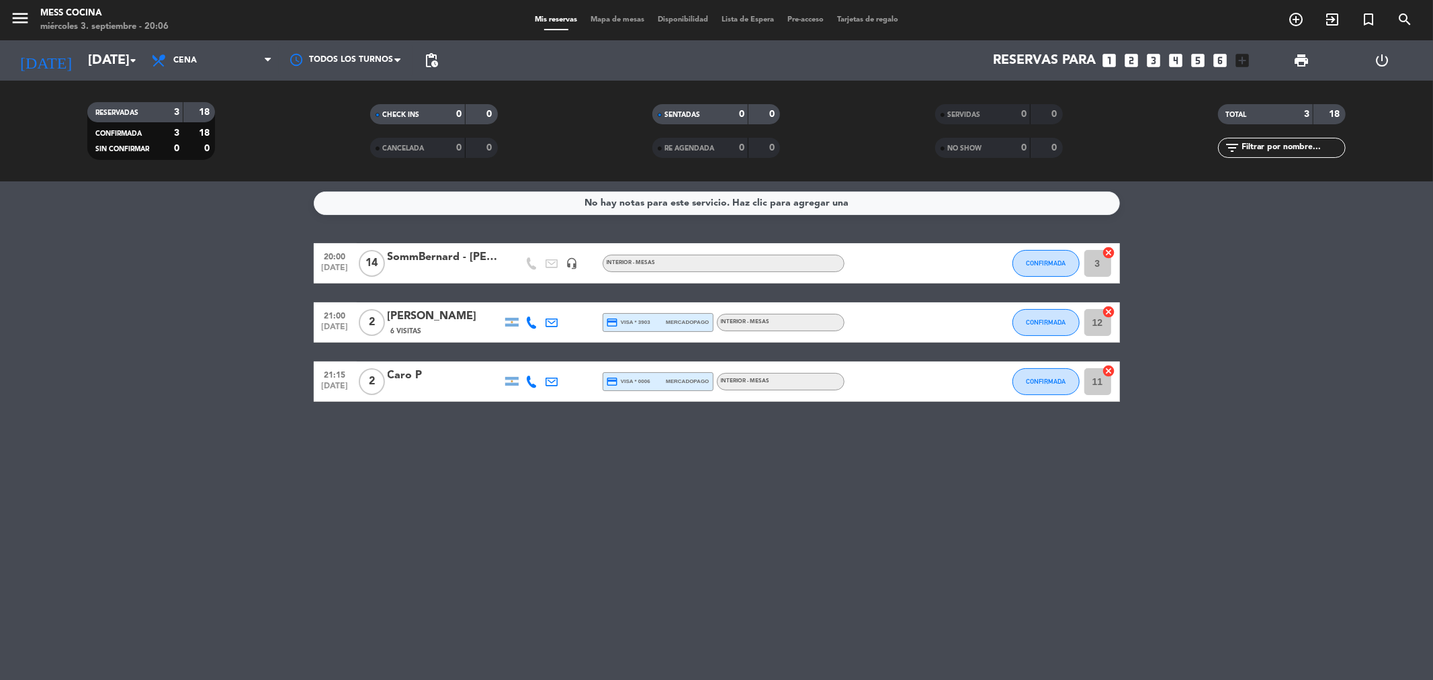
click at [942, 421] on div "No hay notas para este servicio. Haz clic para agregar una 20:00 [DATE] SommBer…" at bounding box center [716, 430] width 1433 height 499
click at [77, 301] on bookings-row "20:00 [DATE] SommBernard - [PERSON_NAME] headset_mic INTERIOR - MESAS CONFIRMAD…" at bounding box center [716, 322] width 1433 height 159
drag, startPoint x: 77, startPoint y: 301, endPoint x: 795, endPoint y: 590, distance: 774.1
click at [795, 590] on div "No hay notas para este servicio. Haz clic para agregar una 20:00 [DATE] SommBer…" at bounding box center [716, 430] width 1433 height 499
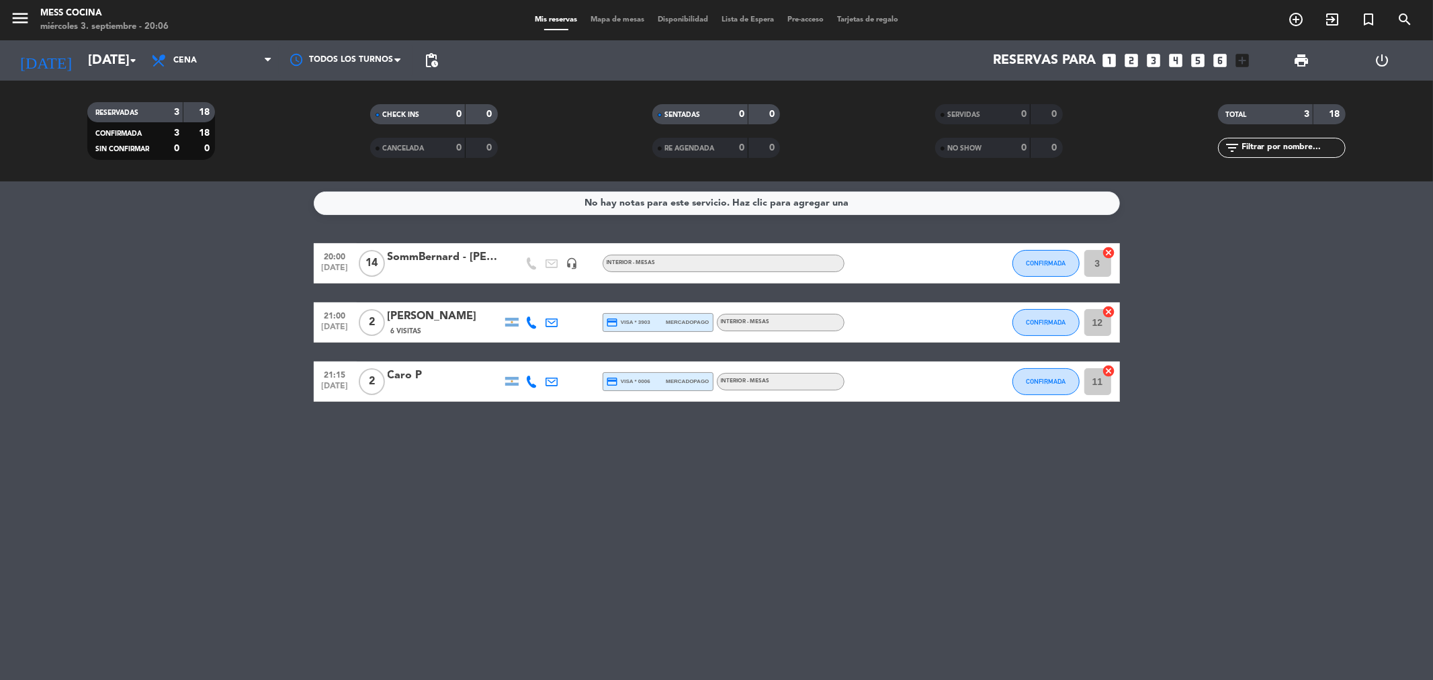
click at [795, 590] on div "No hay notas para este servicio. Haz clic para agregar una 20:00 [DATE] SommBer…" at bounding box center [716, 430] width 1433 height 499
drag, startPoint x: 740, startPoint y: 546, endPoint x: 210, endPoint y: 354, distance: 563.2
click at [210, 354] on div "No hay notas para este servicio. Haz clic para agregar una 20:00 [DATE] SommBer…" at bounding box center [716, 430] width 1433 height 499
click at [210, 354] on bookings-row "20:00 [DATE] SommBernard - [PERSON_NAME] headset_mic INTERIOR - MESAS CONFIRMAD…" at bounding box center [716, 322] width 1433 height 159
drag, startPoint x: 210, startPoint y: 354, endPoint x: 645, endPoint y: 477, distance: 451.7
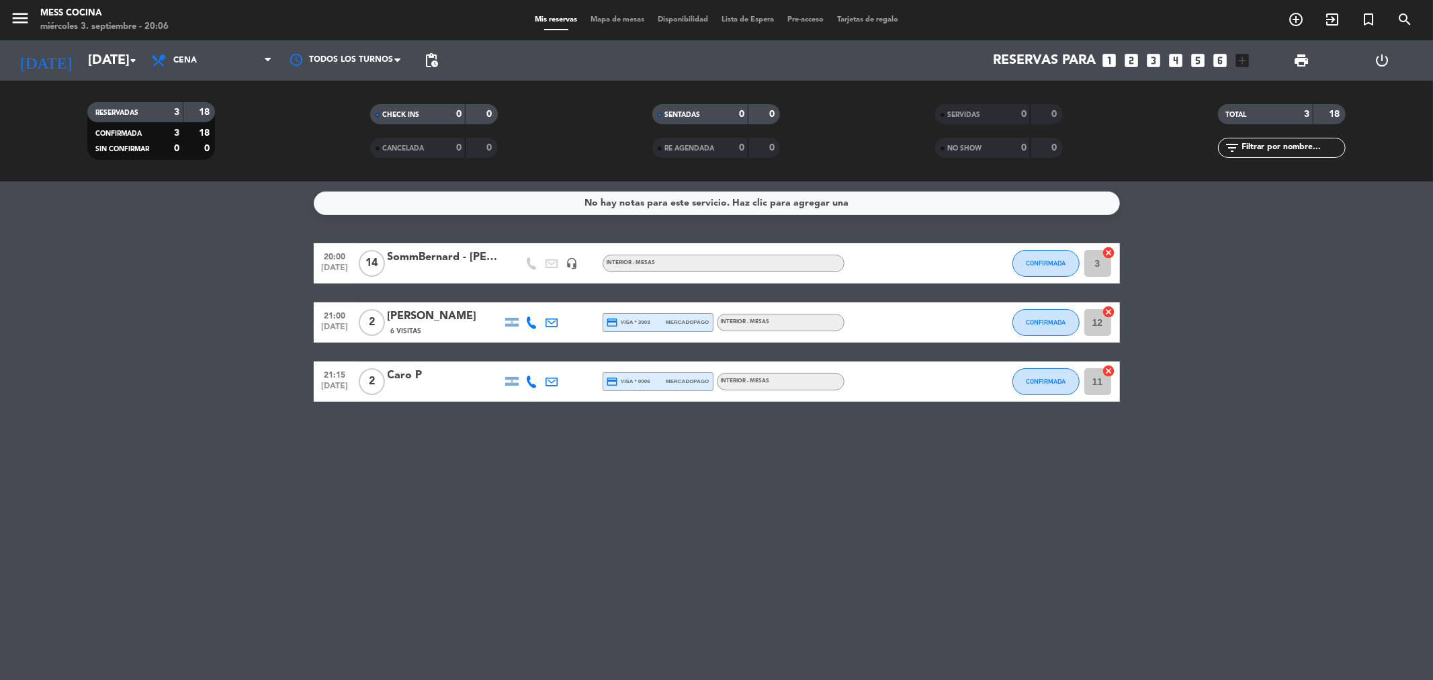
click at [645, 477] on div "No hay notas para este servicio. Haz clic para agregar una 20:00 [DATE] SommBer…" at bounding box center [716, 430] width 1433 height 499
drag, startPoint x: 645, startPoint y: 477, endPoint x: 277, endPoint y: 338, distance: 392.9
click at [277, 338] on div "No hay notas para este servicio. Haz clic para agregar una 20:00 [DATE] SommBer…" at bounding box center [716, 430] width 1433 height 499
click at [277, 338] on bookings-row "20:00 [DATE] SommBernard - [PERSON_NAME] headset_mic INTERIOR - MESAS CONFIRMAD…" at bounding box center [716, 322] width 1433 height 159
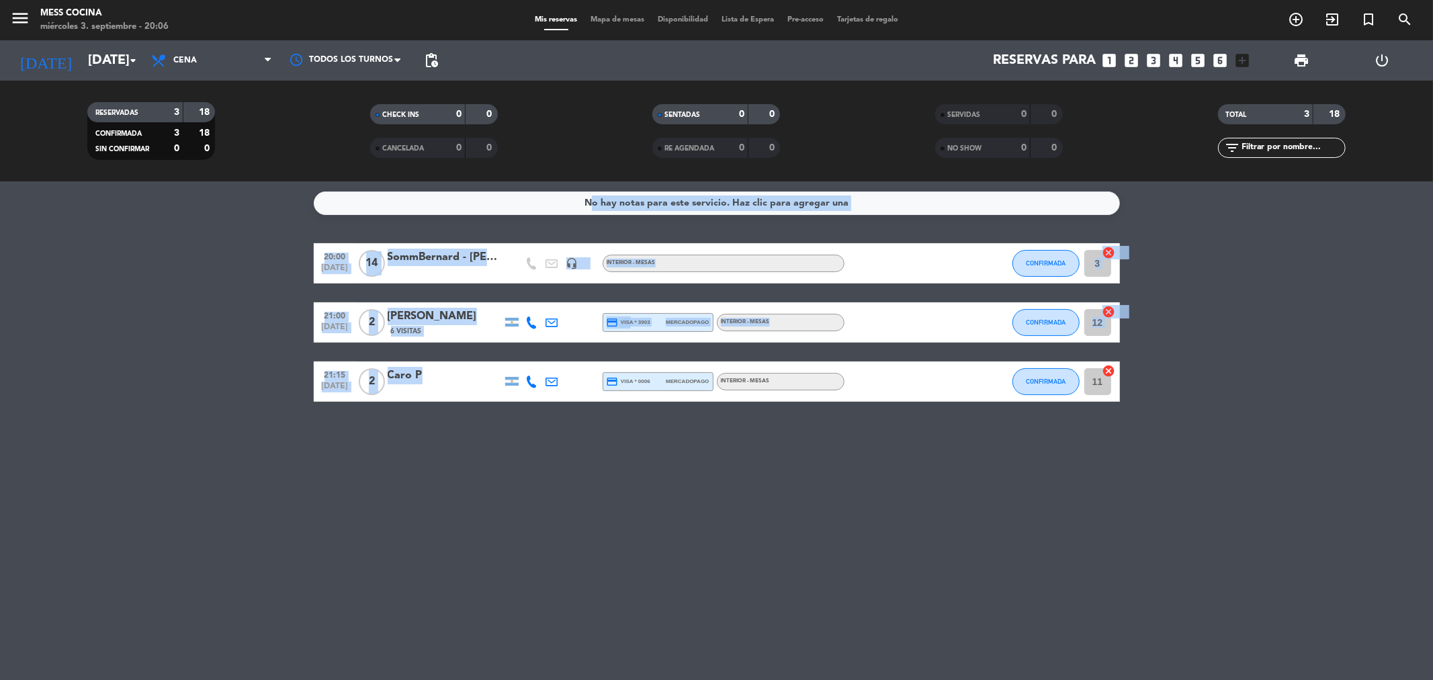
drag, startPoint x: 124, startPoint y: 244, endPoint x: 526, endPoint y: 398, distance: 430.8
click at [526, 398] on bookings-row "20:00 [DATE] SommBernard - [PERSON_NAME] headset_mic INTERIOR - MESAS CONFIRMAD…" at bounding box center [716, 322] width 1433 height 159
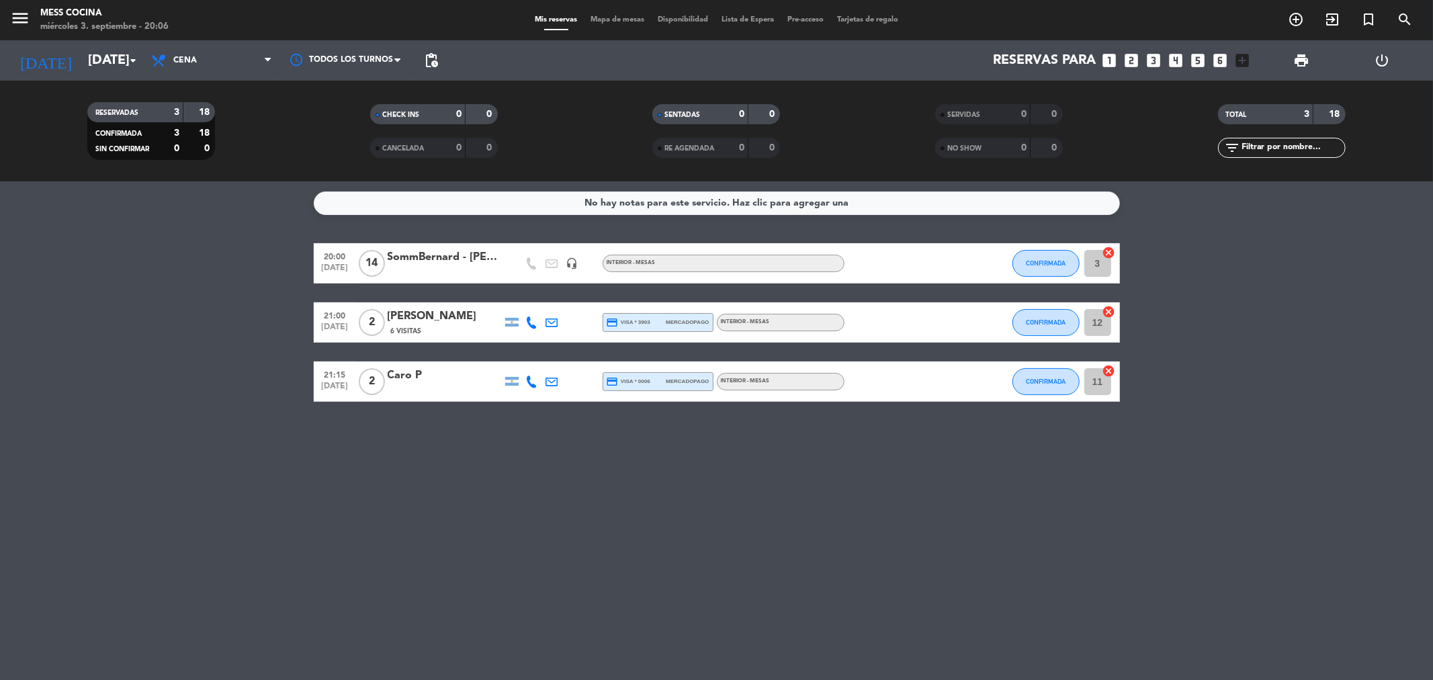
click at [567, 430] on div "No hay notas para este servicio. Haz clic para agregar una 20:00 [DATE] SommBer…" at bounding box center [716, 430] width 1433 height 499
drag, startPoint x: 567, startPoint y: 430, endPoint x: 169, endPoint y: 314, distance: 414.8
click at [169, 314] on div "No hay notas para este servicio. Haz clic para agregar una 20:00 [DATE] SommBer…" at bounding box center [716, 430] width 1433 height 499
click at [169, 314] on bookings-row "20:00 [DATE] SommBernard - [PERSON_NAME] headset_mic INTERIOR - MESAS CONFIRMAD…" at bounding box center [716, 322] width 1433 height 159
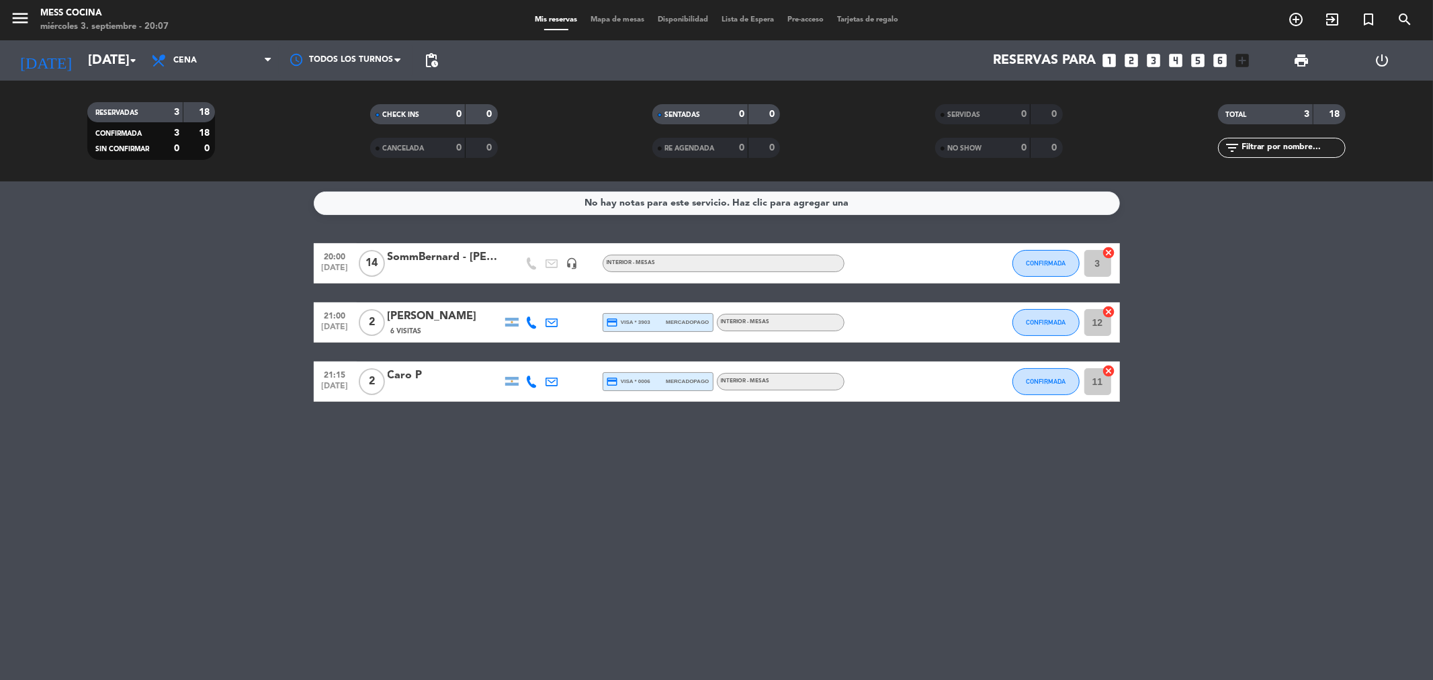
drag, startPoint x: 87, startPoint y: 322, endPoint x: 94, endPoint y: 321, distance: 6.9
click at [94, 321] on bookings-row "20:00 [DATE] SommBernard - [PERSON_NAME] headset_mic INTERIOR - MESAS CONFIRMAD…" at bounding box center [716, 322] width 1433 height 159
drag, startPoint x: 94, startPoint y: 320, endPoint x: 595, endPoint y: 466, distance: 521.3
click at [595, 466] on div "No hay notas para este servicio. Haz clic para agregar una 20:00 [DATE] SommBer…" at bounding box center [716, 430] width 1433 height 499
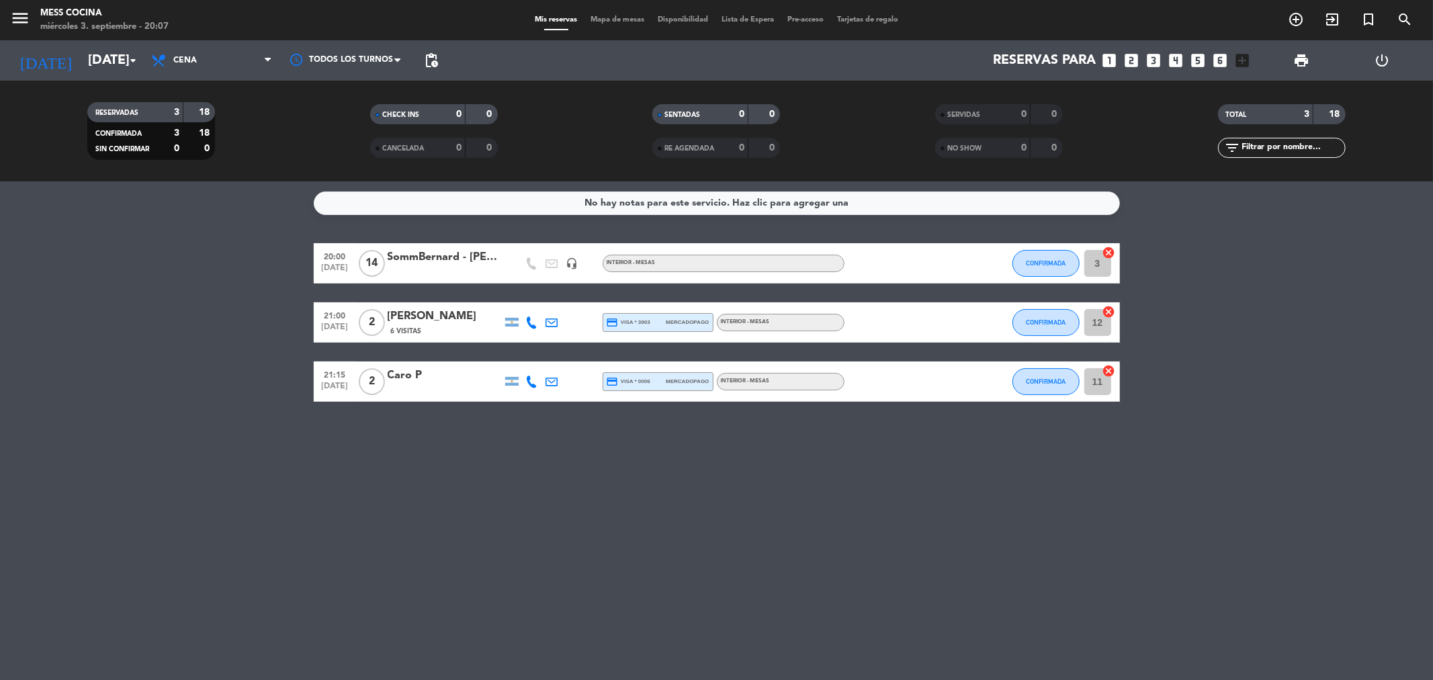
drag, startPoint x: 595, startPoint y: 466, endPoint x: 135, endPoint y: 287, distance: 493.3
click at [135, 287] on div "No hay notas para este servicio. Haz clic para agregar una 20:00 [DATE] SommBer…" at bounding box center [716, 430] width 1433 height 499
click at [135, 287] on bookings-row "20:00 [DATE] SommBernard - [PERSON_NAME] headset_mic INTERIOR - MESAS CONFIRMAD…" at bounding box center [716, 322] width 1433 height 159
drag, startPoint x: 135, startPoint y: 287, endPoint x: 640, endPoint y: 520, distance: 555.8
click at [640, 520] on div "No hay notas para este servicio. Haz clic para agregar una 20:00 [DATE] SommBer…" at bounding box center [716, 430] width 1433 height 499
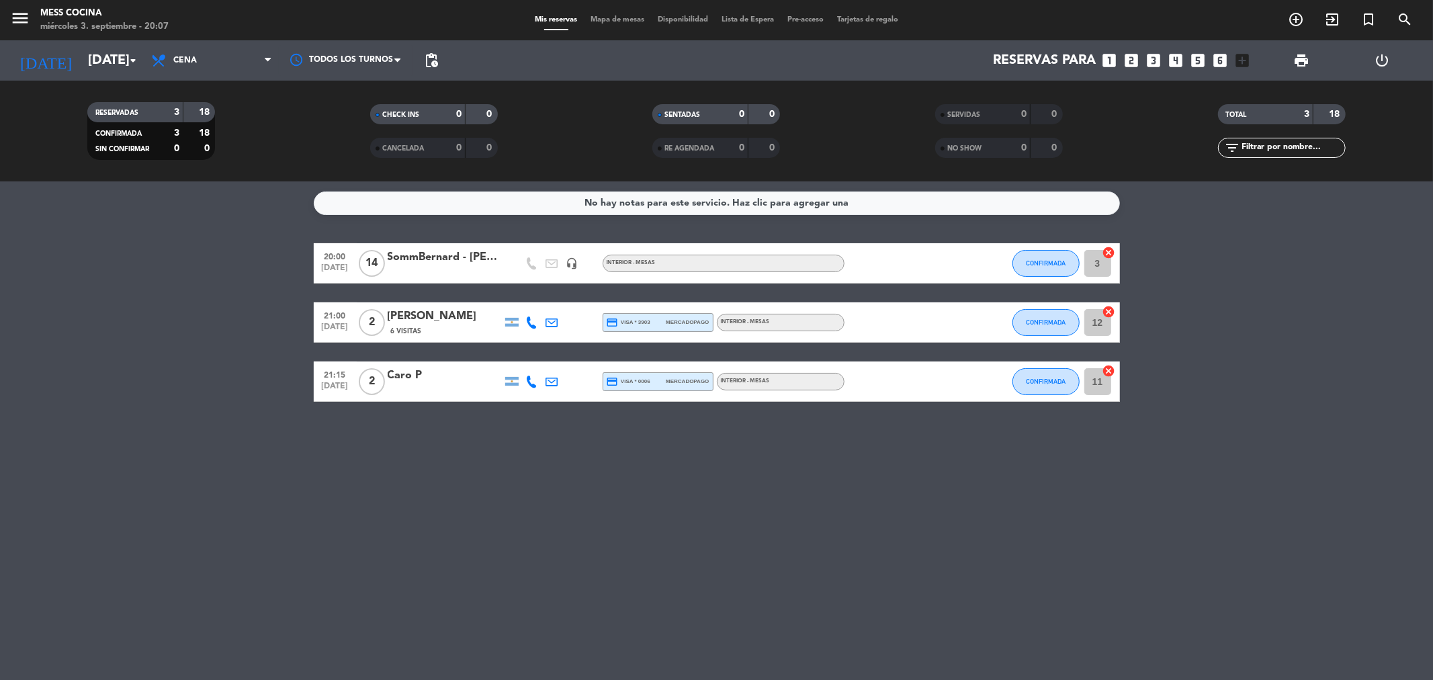
drag, startPoint x: 640, startPoint y: 520, endPoint x: 630, endPoint y: 538, distance: 20.8
click at [630, 533] on div "No hay notas para este servicio. Haz clic para agregar una 20:00 [DATE] SommBer…" at bounding box center [716, 430] width 1433 height 499
drag, startPoint x: 120, startPoint y: 247, endPoint x: 990, endPoint y: 512, distance: 909.6
click at [990, 512] on div "No hay notas para este servicio. Haz clic para agregar una 20:00 [DATE] SommBer…" at bounding box center [716, 430] width 1433 height 499
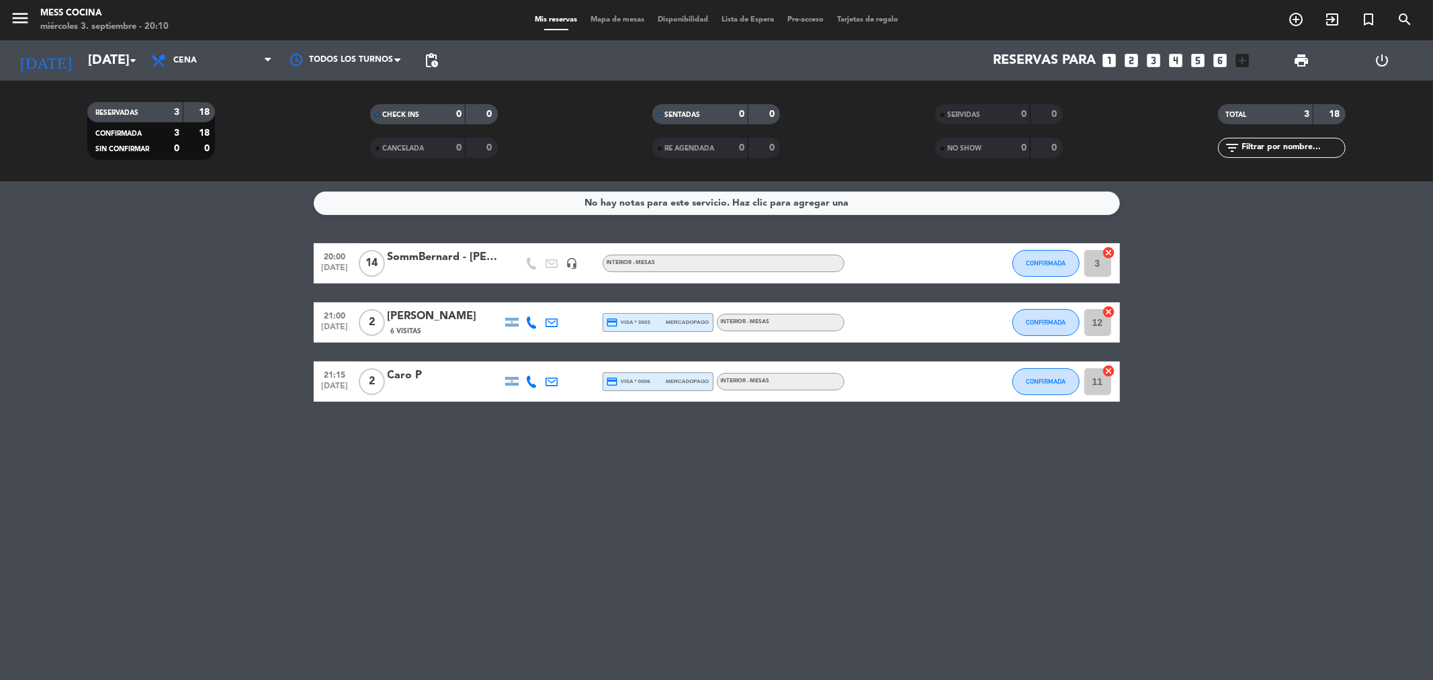
drag, startPoint x: 990, startPoint y: 512, endPoint x: 130, endPoint y: 219, distance: 908.5
click at [130, 219] on div "No hay notas para este servicio. Haz clic para agregar una 20:00 [DATE] SommBer…" at bounding box center [716, 430] width 1433 height 499
click at [148, 283] on bookings-row "20:00 [DATE] SommBernard - [PERSON_NAME] headset_mic INTERIOR - MESAS CONFIRMAD…" at bounding box center [716, 322] width 1433 height 159
drag, startPoint x: 271, startPoint y: 306, endPoint x: 803, endPoint y: 482, distance: 559.8
click at [803, 482] on div "No hay notas para este servicio. Haz clic para agregar una 20:00 [DATE] SommBer…" at bounding box center [716, 430] width 1433 height 499
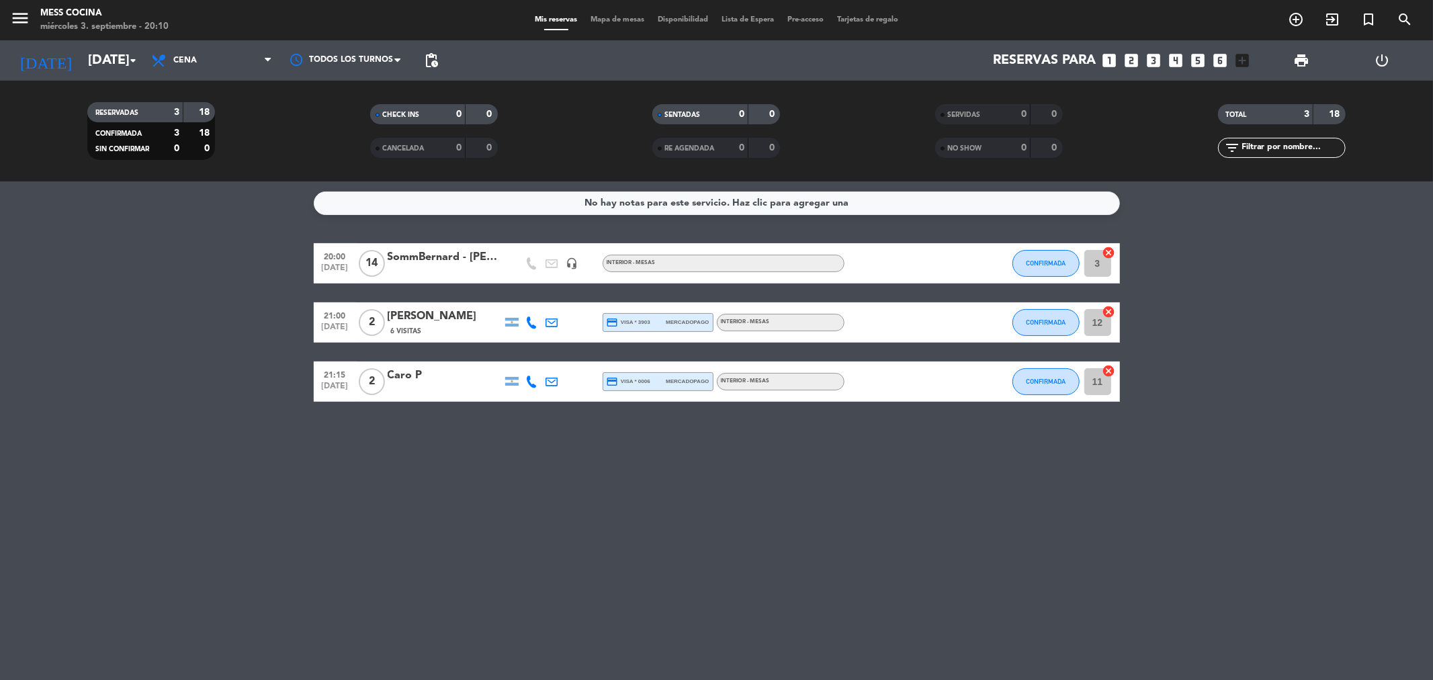
click at [803, 482] on div "No hay notas para este servicio. Haz clic para agregar una 20:00 [DATE] SommBer…" at bounding box center [716, 430] width 1433 height 499
drag, startPoint x: 312, startPoint y: 552, endPoint x: 548, endPoint y: 521, distance: 237.8
click at [565, 535] on div "No hay notas para este servicio. Haz clic para agregar una 20:00 [DATE] SommBer…" at bounding box center [716, 430] width 1433 height 499
drag, startPoint x: 548, startPoint y: 521, endPoint x: 164, endPoint y: 365, distance: 415.0
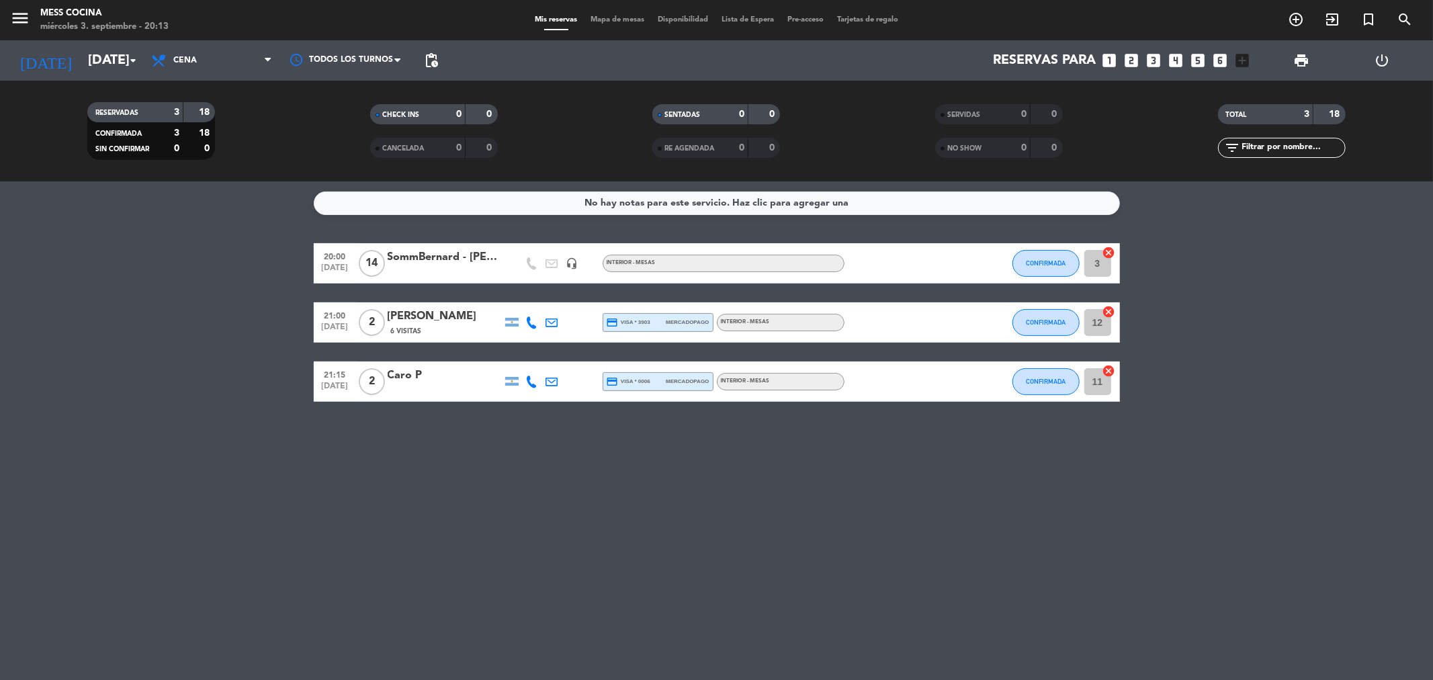
click at [167, 370] on div "No hay notas para este servicio. Haz clic para agregar una 20:00 [DATE] SommBer…" at bounding box center [716, 430] width 1433 height 499
click at [164, 365] on bookings-row "20:00 [DATE] SommBernard - [PERSON_NAME] headset_mic INTERIOR - MESAS CONFIRMAD…" at bounding box center [716, 322] width 1433 height 159
drag, startPoint x: 164, startPoint y: 365, endPoint x: 519, endPoint y: 505, distance: 381.9
click at [519, 505] on div "No hay notas para este servicio. Haz clic para agregar una 20:00 [DATE] SommBer…" at bounding box center [716, 430] width 1433 height 499
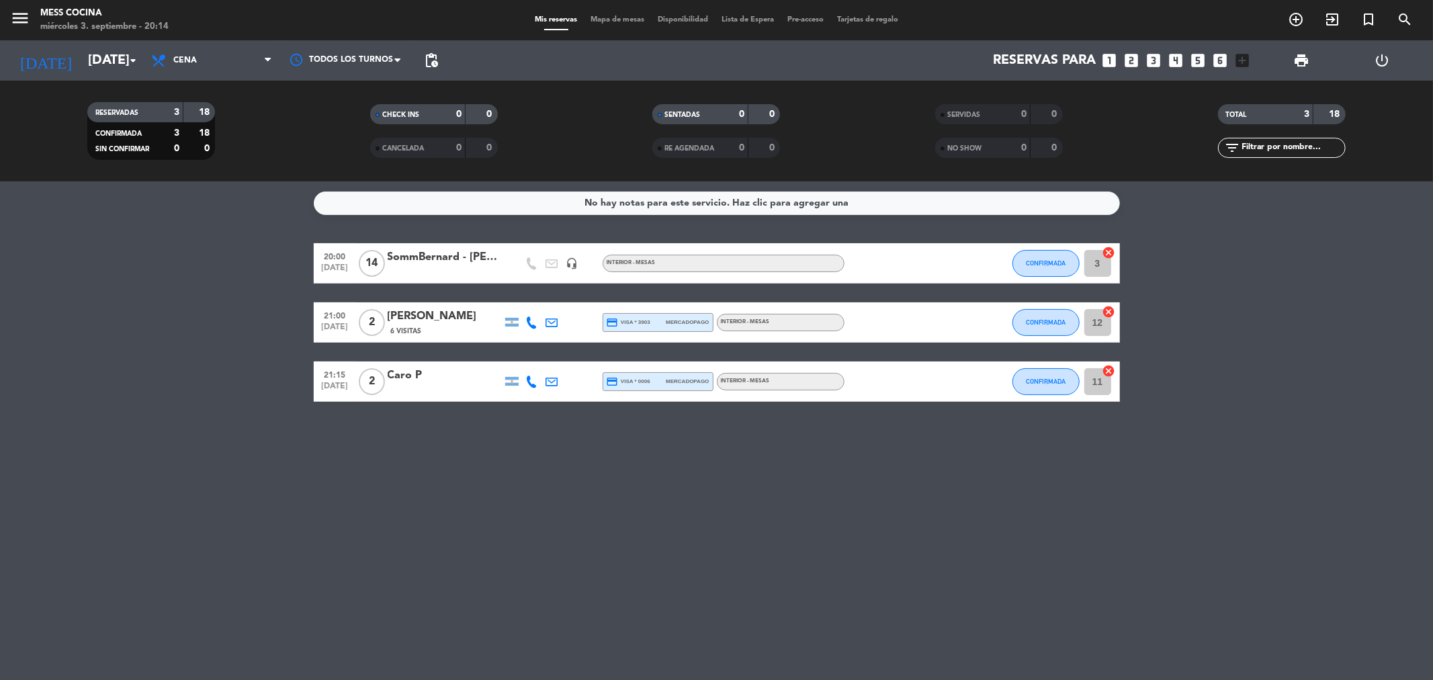
click at [519, 505] on div "No hay notas para este servicio. Haz clic para agregar una 20:00 [DATE] SommBer…" at bounding box center [716, 430] width 1433 height 499
click at [458, 420] on div "No hay notas para este servicio. Haz clic para agregar una 20:00 [DATE] SommBer…" at bounding box center [716, 430] width 1433 height 499
drag, startPoint x: 458, startPoint y: 420, endPoint x: 1176, endPoint y: 509, distance: 723.7
click at [1176, 509] on div "No hay notas para este servicio. Haz clic para agregar una 20:00 [DATE] SommBer…" at bounding box center [716, 430] width 1433 height 499
click at [902, 526] on div "No hay notas para este servicio. Haz clic para agregar una 20:00 [DATE] SommBer…" at bounding box center [716, 430] width 1433 height 499
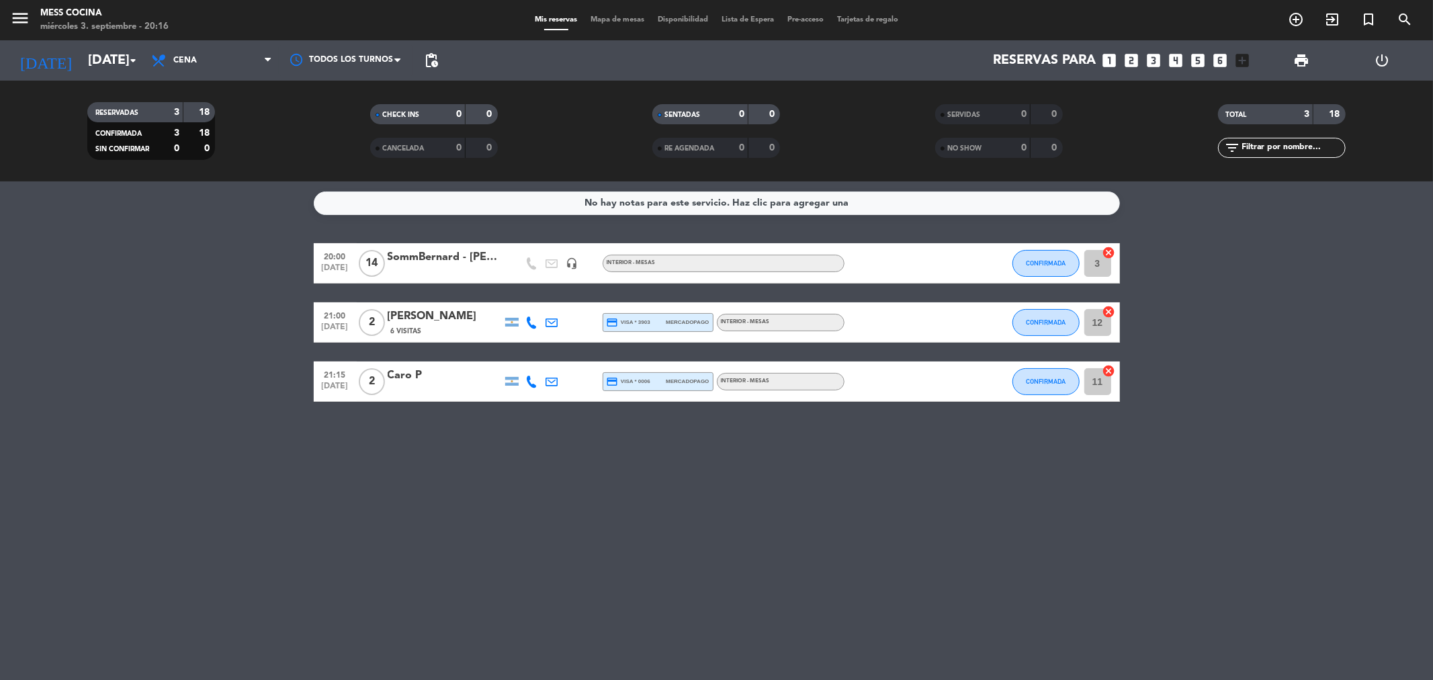
click at [877, 508] on div "No hay notas para este servicio. Haz clic para agregar una 20:00 [DATE] SommBer…" at bounding box center [716, 430] width 1433 height 499
click at [860, 518] on div "No hay notas para este servicio. Haz clic para agregar una 20:00 [DATE] SommBer…" at bounding box center [716, 430] width 1433 height 499
drag, startPoint x: 860, startPoint y: 518, endPoint x: 16, endPoint y: 261, distance: 882.2
click at [16, 261] on div "No hay notas para este servicio. Haz clic para agregar una 20:00 [DATE] SommBer…" at bounding box center [716, 430] width 1433 height 499
click at [16, 261] on bookings-row "20:00 [DATE] SommBernard - [PERSON_NAME] headset_mic INTERIOR - MESAS CONFIRMAD…" at bounding box center [716, 322] width 1433 height 159
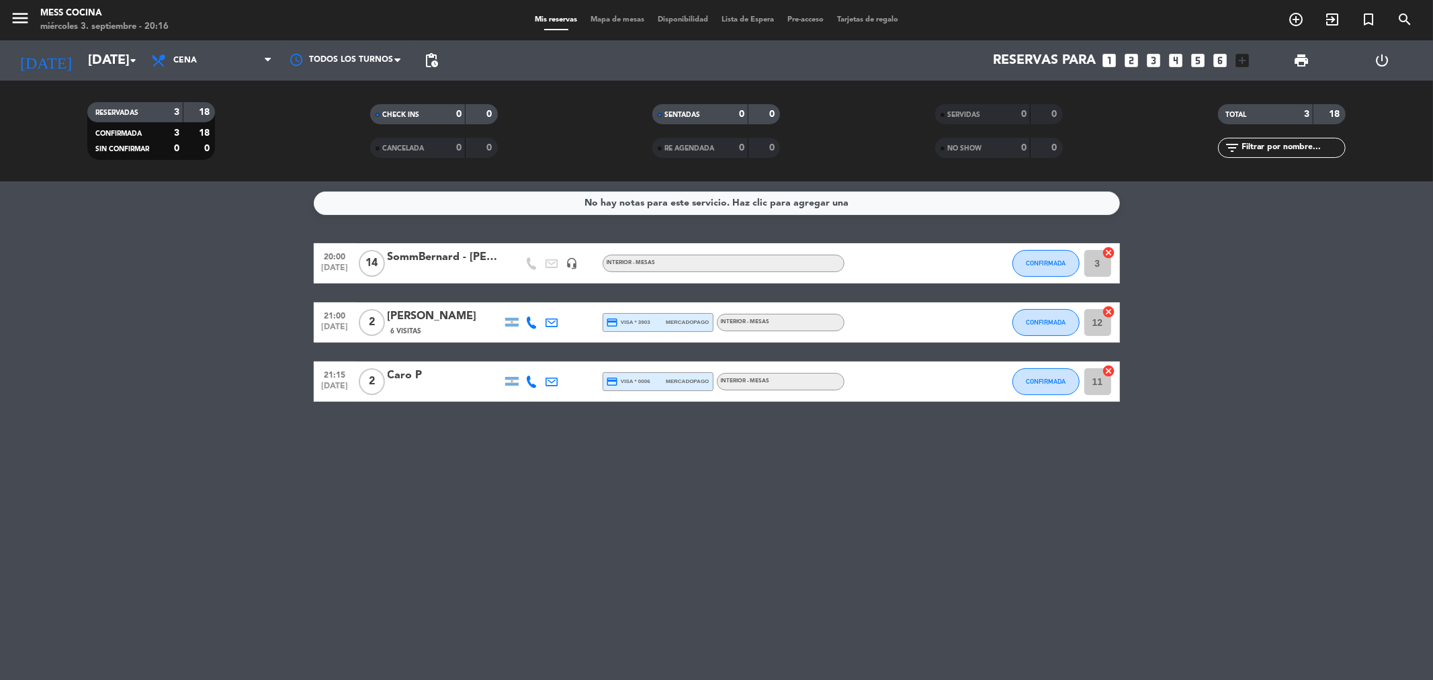
drag, startPoint x: 284, startPoint y: 231, endPoint x: 1056, endPoint y: 499, distance: 817.0
click at [1056, 499] on div "No hay notas para este servicio. Haz clic para agregar una 20:00 [DATE] SommBer…" at bounding box center [716, 430] width 1433 height 499
drag, startPoint x: 1056, startPoint y: 499, endPoint x: 139, endPoint y: 265, distance: 946.2
click at [139, 265] on div "No hay notas para este servicio. Haz clic para agregar una 20:00 [DATE] SommBer…" at bounding box center [716, 430] width 1433 height 499
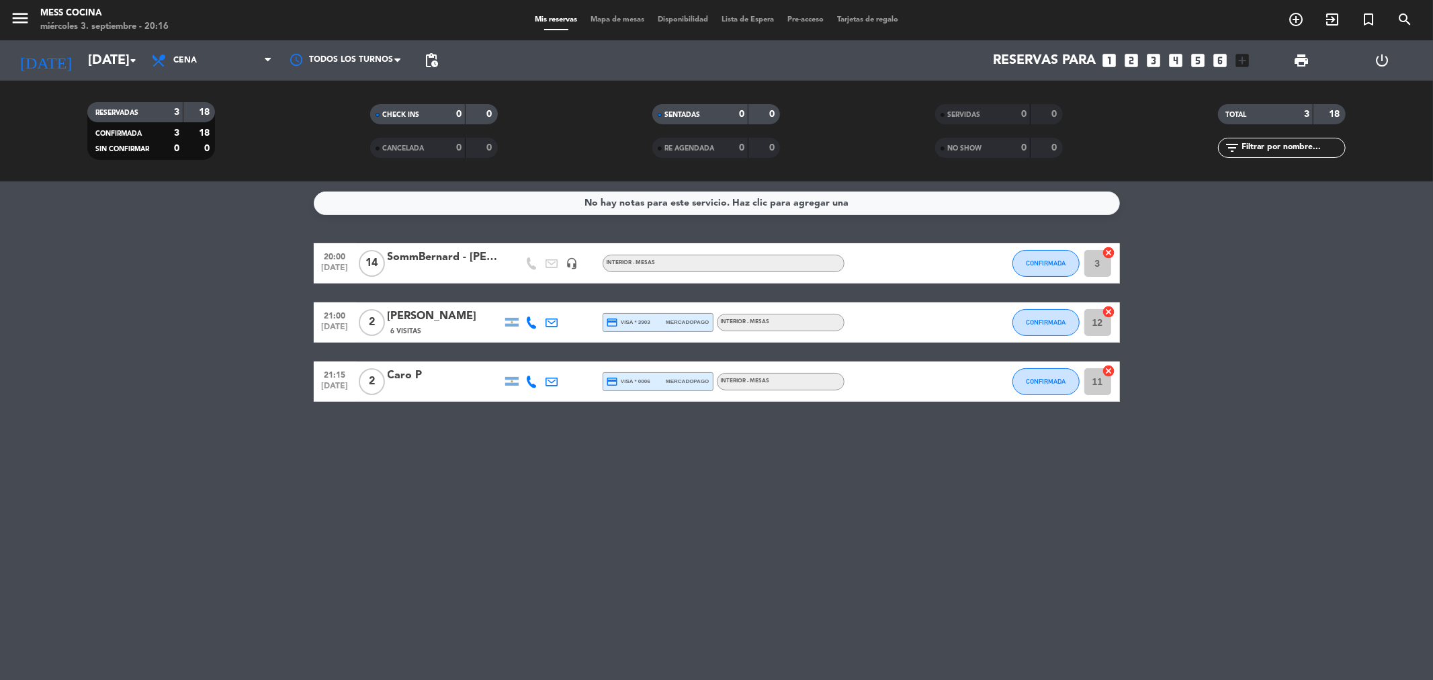
click at [139, 265] on bookings-row "20:00 [DATE] SommBernard - [PERSON_NAME] headset_mic INTERIOR - MESAS CONFIRMAD…" at bounding box center [716, 322] width 1433 height 159
drag, startPoint x: 139, startPoint y: 265, endPoint x: 942, endPoint y: 422, distance: 818.0
click at [942, 422] on div "No hay notas para este servicio. Haz clic para agregar una 20:00 [DATE] SommBer…" at bounding box center [716, 430] width 1433 height 499
drag, startPoint x: 942, startPoint y: 422, endPoint x: 25, endPoint y: 220, distance: 939.1
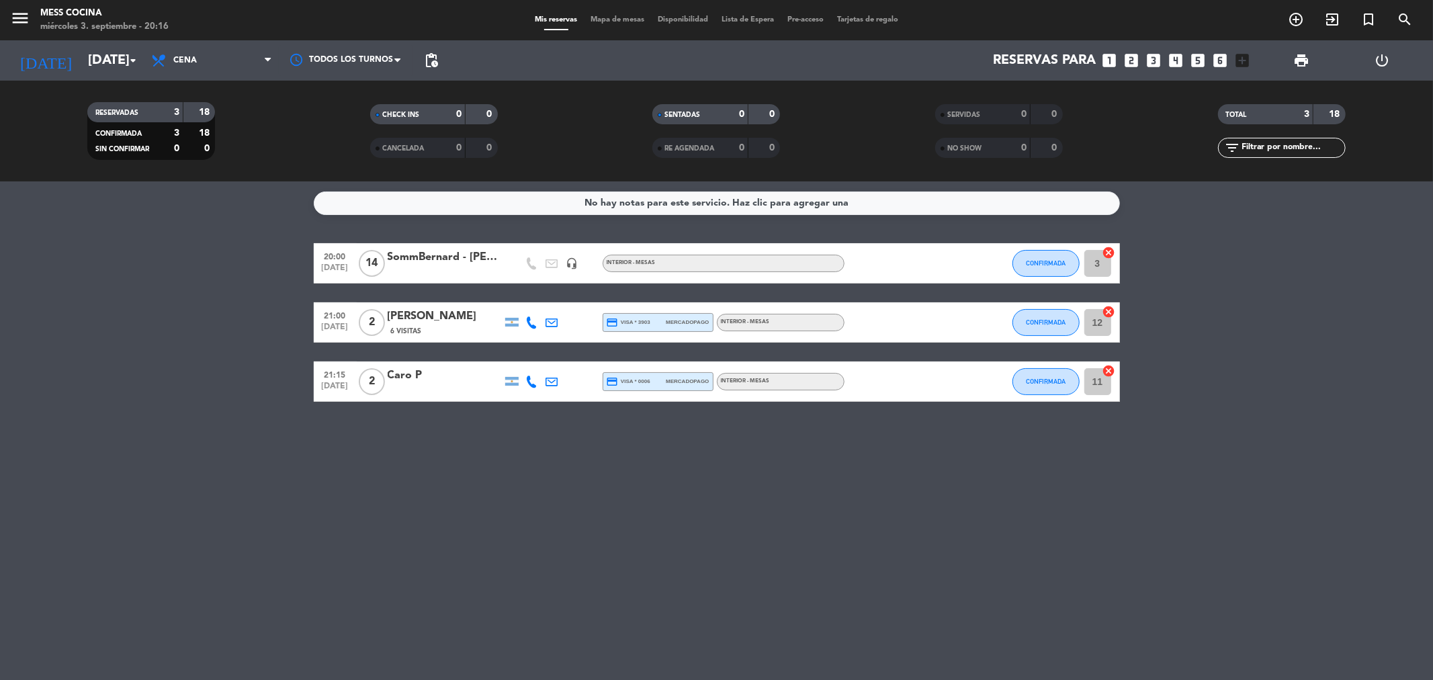
click at [25, 220] on div "No hay notas para este servicio. Haz clic para agregar una 20:00 [DATE] SommBer…" at bounding box center [716, 430] width 1433 height 499
drag, startPoint x: 25, startPoint y: 220, endPoint x: 1113, endPoint y: 435, distance: 1109.6
click at [1113, 435] on div "No hay notas para este servicio. Haz clic para agregar una 20:00 [DATE] SommBer…" at bounding box center [716, 430] width 1433 height 499
drag, startPoint x: 1113, startPoint y: 435, endPoint x: 308, endPoint y: 284, distance: 819.6
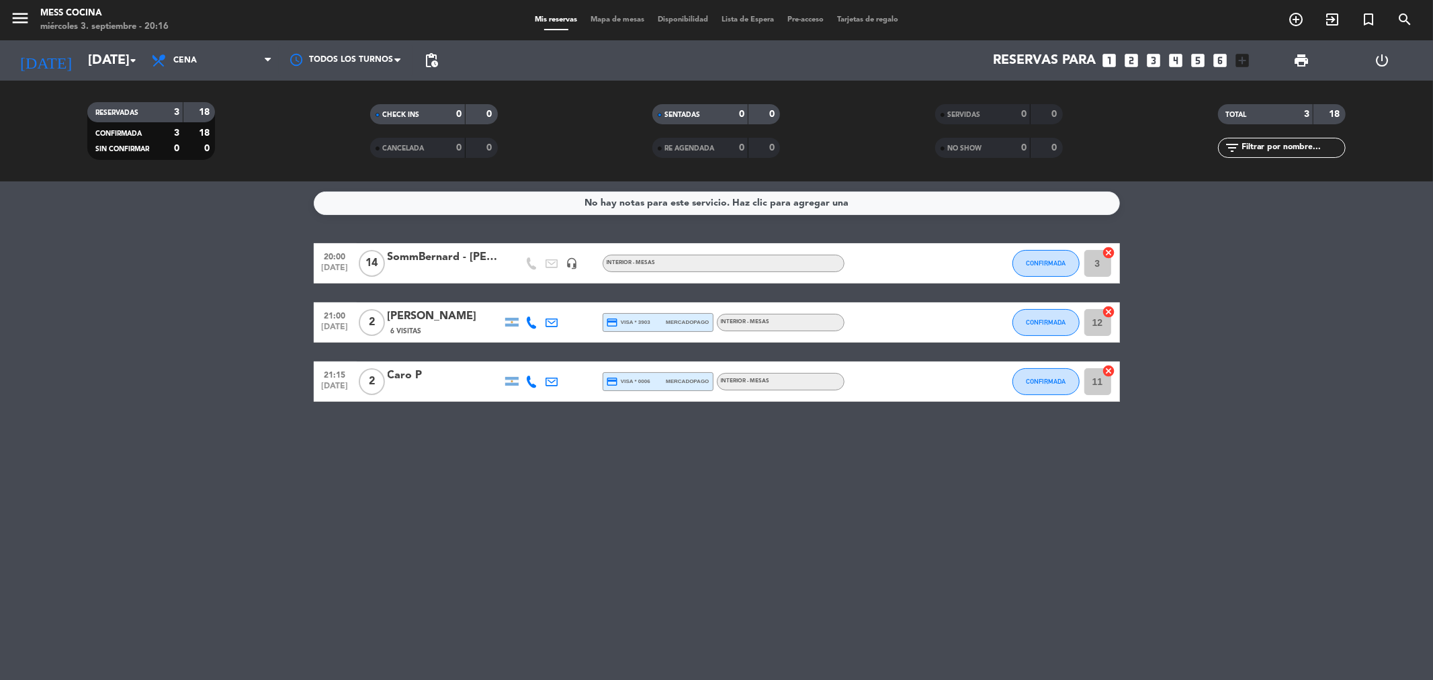
click at [308, 284] on div "No hay notas para este servicio. Haz clic para agregar una 20:00 [DATE] SommBer…" at bounding box center [716, 430] width 1433 height 499
drag, startPoint x: 305, startPoint y: 283, endPoint x: 231, endPoint y: 230, distance: 91.0
click at [231, 230] on div "No hay notas para este servicio. Haz clic para agregar una 20:00 [DATE] SommBer…" at bounding box center [716, 430] width 1433 height 499
drag, startPoint x: 231, startPoint y: 230, endPoint x: 840, endPoint y: 447, distance: 646.9
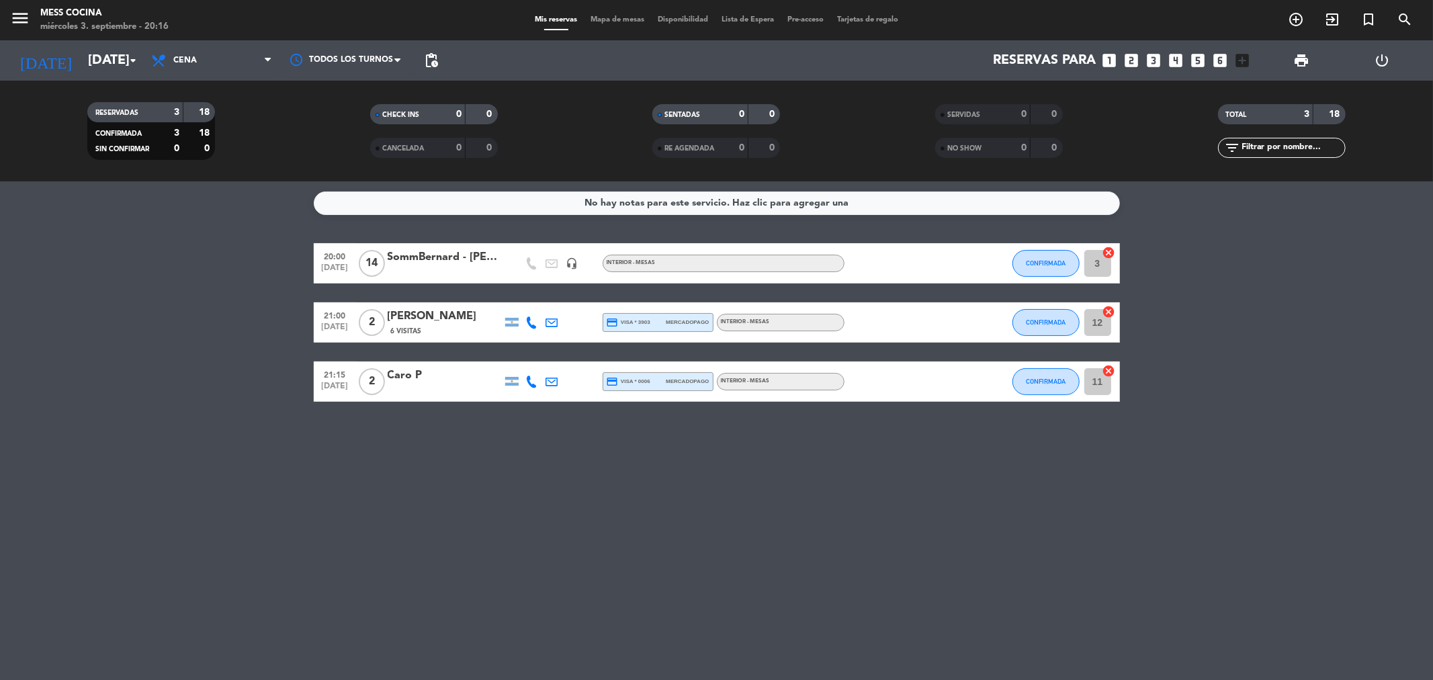
click at [834, 451] on div "No hay notas para este servicio. Haz clic para agregar una 20:00 [DATE] SommBer…" at bounding box center [716, 430] width 1433 height 499
click at [840, 447] on div "No hay notas para este servicio. Haz clic para agregar una 20:00 [DATE] SommBer…" at bounding box center [716, 430] width 1433 height 499
drag, startPoint x: 44, startPoint y: 359, endPoint x: 612, endPoint y: 427, distance: 571.8
click at [612, 427] on div "No hay notas para este servicio. Haz clic para agregar una 20:00 [DATE] SommBer…" at bounding box center [716, 430] width 1433 height 499
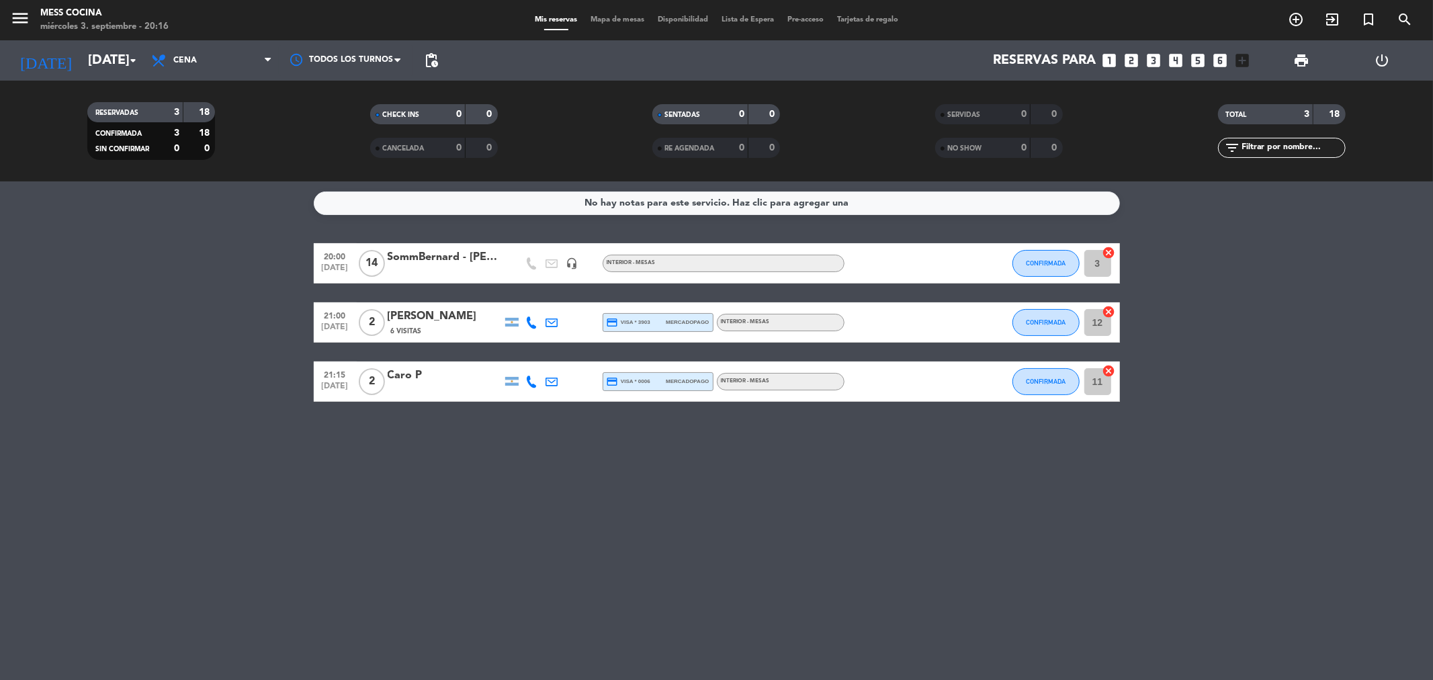
drag, startPoint x: 612, startPoint y: 427, endPoint x: 230, endPoint y: 350, distance: 389.4
click at [237, 350] on div "No hay notas para este servicio. Haz clic para agregar una 20:00 [DATE] SommBer…" at bounding box center [716, 430] width 1433 height 499
click at [230, 350] on bookings-row "20:00 [DATE] SommBernard - [PERSON_NAME] headset_mic INTERIOR - MESAS CONFIRMAD…" at bounding box center [716, 322] width 1433 height 159
drag, startPoint x: 230, startPoint y: 350, endPoint x: 824, endPoint y: 527, distance: 619.2
click at [824, 527] on div "No hay notas para este servicio. Haz clic para agregar una 20:00 [DATE] SommBer…" at bounding box center [716, 430] width 1433 height 499
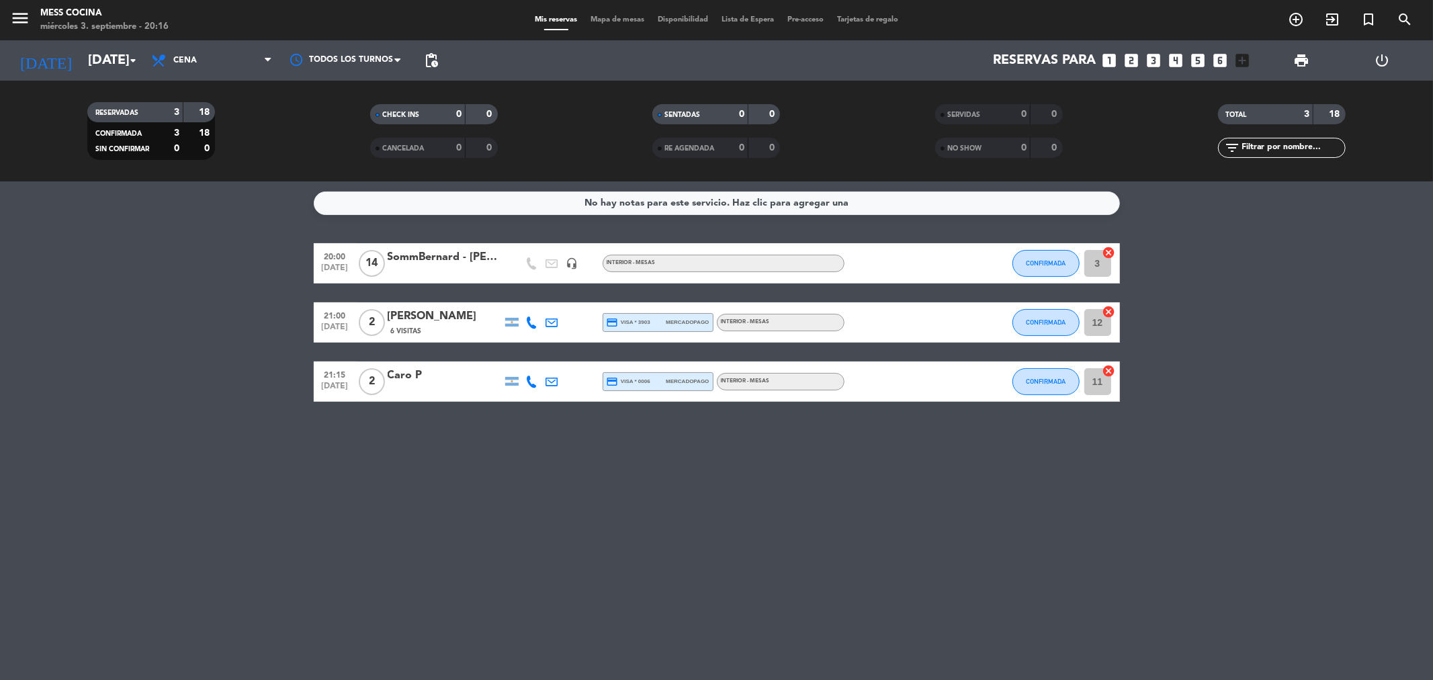
click at [824, 527] on div "No hay notas para este servicio. Haz clic para agregar una 20:00 [DATE] SommBer…" at bounding box center [716, 430] width 1433 height 499
drag, startPoint x: 825, startPoint y: 529, endPoint x: 196, endPoint y: 388, distance: 645.0
click at [196, 388] on div "No hay notas para este servicio. Haz clic para agregar una 20:00 [DATE] SommBer…" at bounding box center [716, 430] width 1433 height 499
click at [196, 388] on bookings-row "20:00 [DATE] SommBernard - [PERSON_NAME] headset_mic INTERIOR - MESAS CONFIRMAD…" at bounding box center [716, 322] width 1433 height 159
drag, startPoint x: 196, startPoint y: 388, endPoint x: 724, endPoint y: 450, distance: 531.7
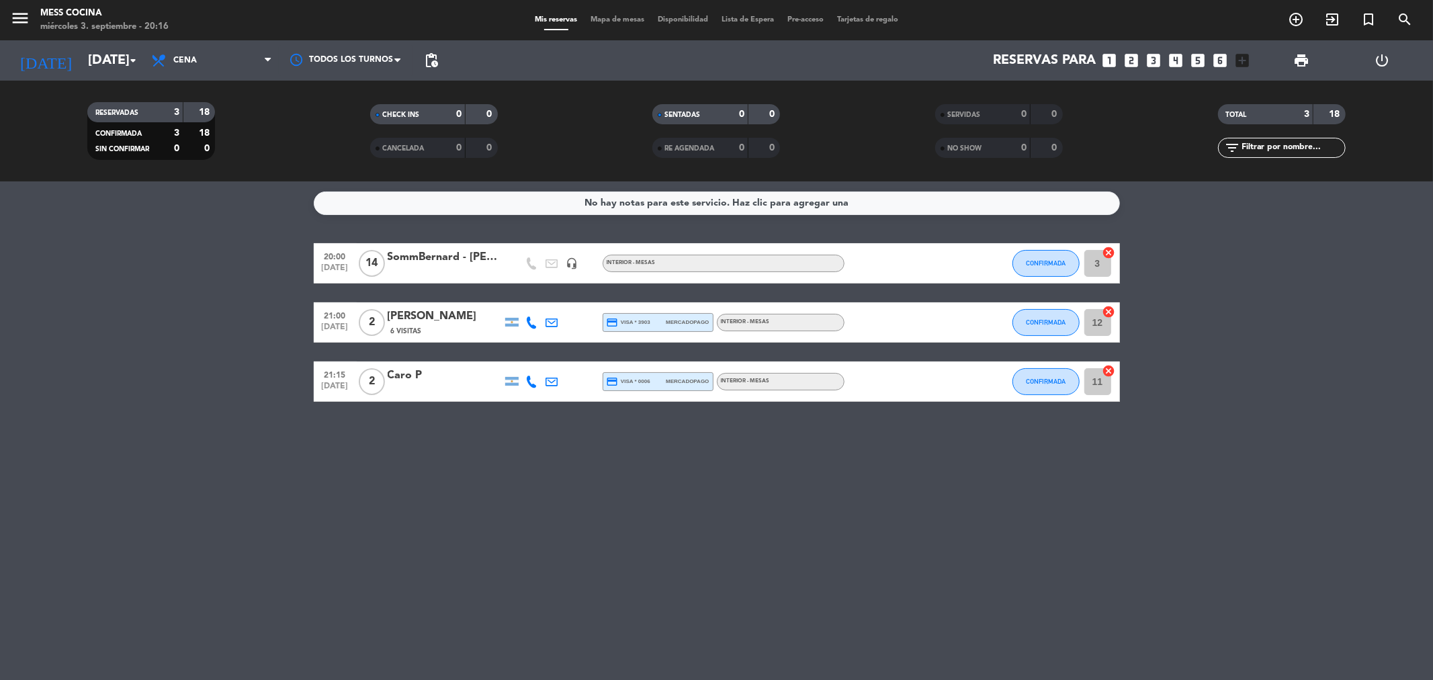
click at [724, 450] on div "No hay notas para este servicio. Haz clic para agregar una 20:00 [DATE] SommBer…" at bounding box center [716, 430] width 1433 height 499
drag, startPoint x: 724, startPoint y: 450, endPoint x: 247, endPoint y: 317, distance: 494.6
click at [247, 317] on div "No hay notas para este servicio. Haz clic para agregar una 20:00 [DATE] SommBer…" at bounding box center [716, 430] width 1433 height 499
click at [247, 317] on bookings-row "20:00 [DATE] SommBernard - [PERSON_NAME] headset_mic INTERIOR - MESAS CONFIRMAD…" at bounding box center [716, 322] width 1433 height 159
drag, startPoint x: 247, startPoint y: 317, endPoint x: 670, endPoint y: 486, distance: 455.0
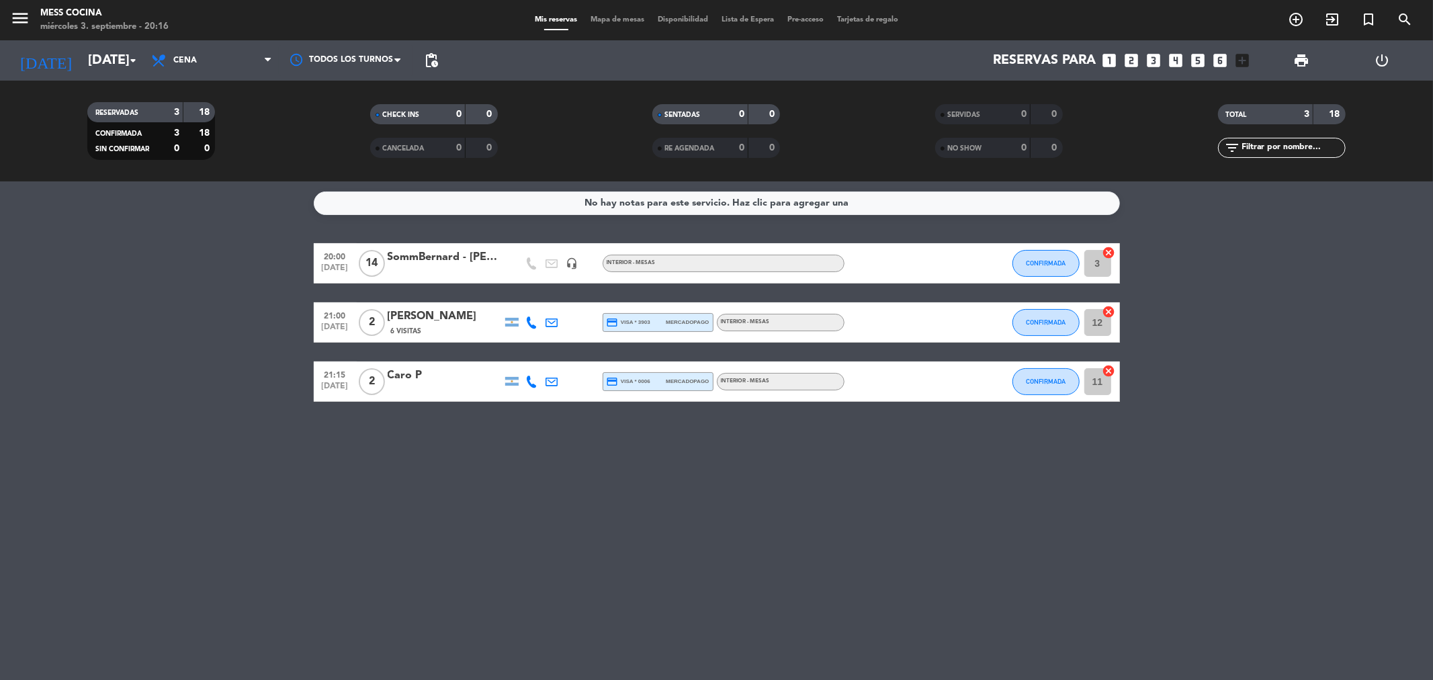
click at [670, 486] on div "No hay notas para este servicio. Haz clic para agregar una 20:00 [DATE] SommBer…" at bounding box center [716, 430] width 1433 height 499
click at [671, 486] on div "No hay notas para este servicio. Haz clic para agregar una 20:00 [DATE] SommBer…" at bounding box center [716, 430] width 1433 height 499
drag, startPoint x: 671, startPoint y: 486, endPoint x: 202, endPoint y: 355, distance: 486.3
click at [202, 355] on div "No hay notas para este servicio. Haz clic para agregar una 20:00 [DATE] SommBer…" at bounding box center [716, 430] width 1433 height 499
click at [202, 355] on bookings-row "20:00 [DATE] SommBernard - [PERSON_NAME] headset_mic INTERIOR - MESAS CONFIRMAD…" at bounding box center [716, 322] width 1433 height 159
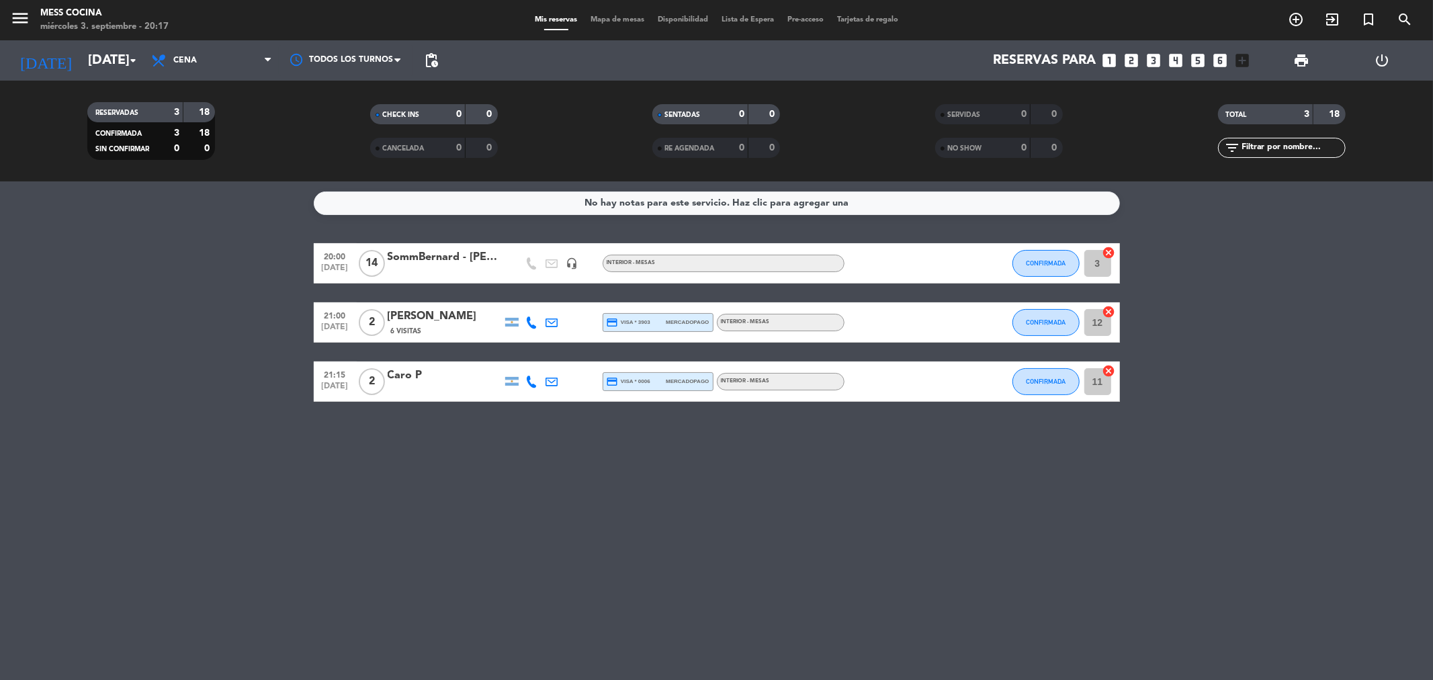
drag, startPoint x: 202, startPoint y: 355, endPoint x: 555, endPoint y: 468, distance: 370.3
click at [555, 468] on div "No hay notas para este servicio. Haz clic para agregar una 20:00 [DATE] SommBer…" at bounding box center [716, 430] width 1433 height 499
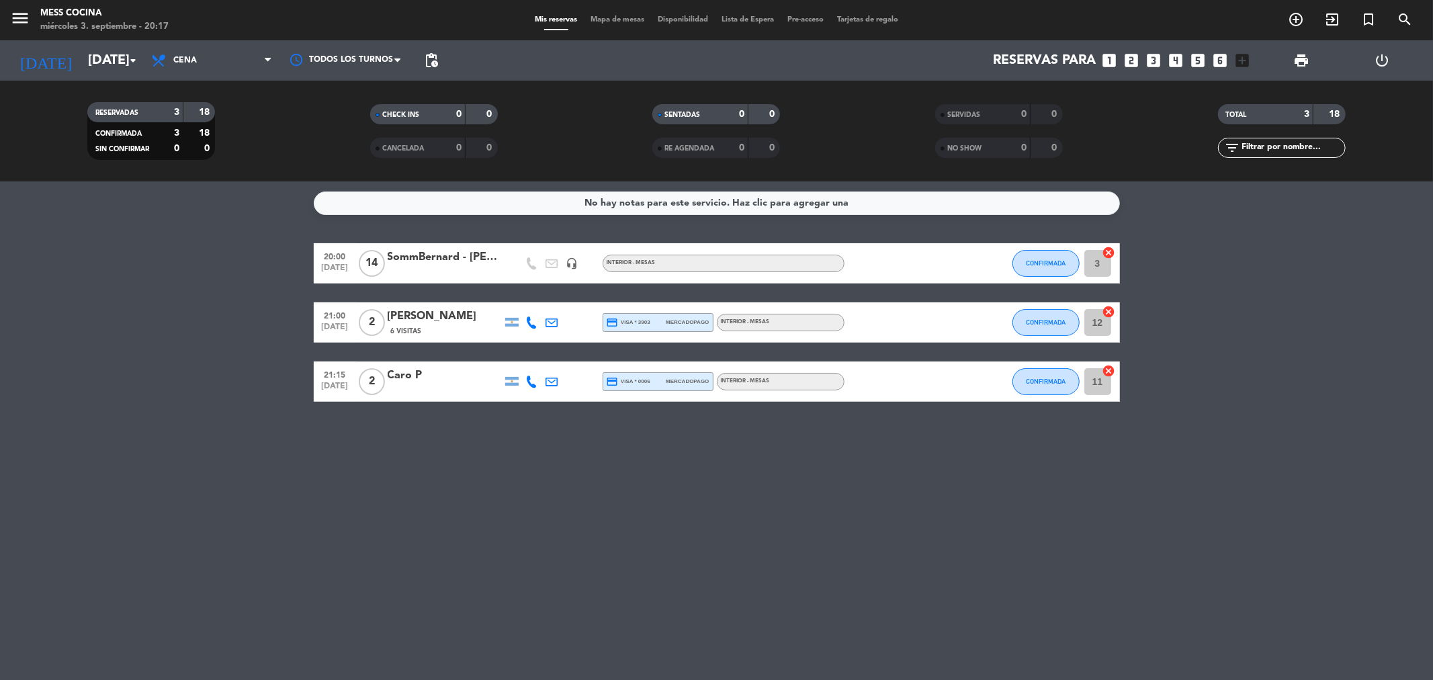
drag, startPoint x: 555, startPoint y: 468, endPoint x: 222, endPoint y: 330, distance: 360.0
click at [222, 330] on div "No hay notas para este servicio. Haz clic para agregar una 20:00 [DATE] SommBer…" at bounding box center [716, 430] width 1433 height 499
click at [222, 330] on bookings-row "20:00 [DATE] SommBernard - [PERSON_NAME] headset_mic INTERIOR - MESAS CONFIRMAD…" at bounding box center [716, 322] width 1433 height 159
drag, startPoint x: 126, startPoint y: 306, endPoint x: 804, endPoint y: 497, distance: 704.2
click at [804, 497] on div "No hay notas para este servicio. Haz clic para agregar una 20:00 [DATE] SommBer…" at bounding box center [716, 430] width 1433 height 499
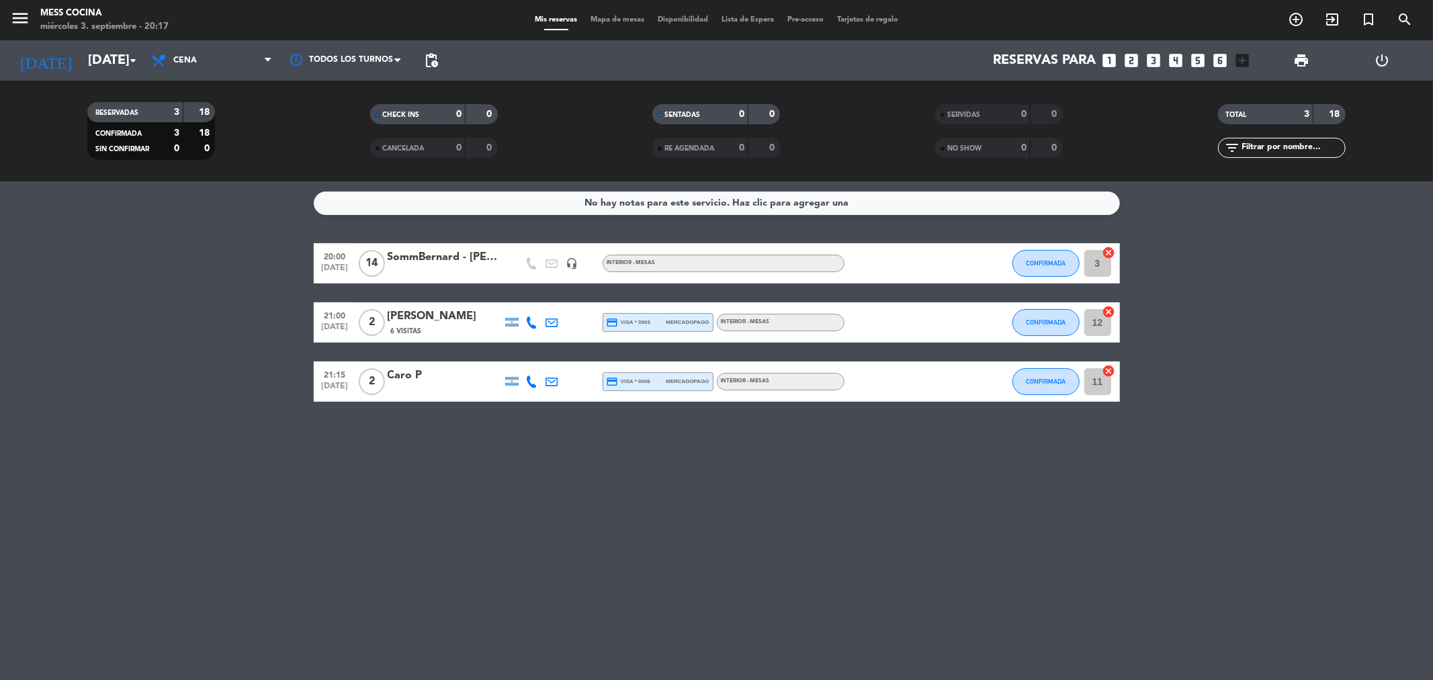
click at [804, 497] on div "No hay notas para este servicio. Haz clic para agregar una 20:00 [DATE] SommBer…" at bounding box center [716, 430] width 1433 height 499
click at [105, 378] on bookings-row "20:00 [DATE] SommBernard - [PERSON_NAME] headset_mic INTERIOR - MESAS CONFIRMAD…" at bounding box center [716, 322] width 1433 height 159
drag, startPoint x: 105, startPoint y: 378, endPoint x: 602, endPoint y: 496, distance: 510.2
click at [602, 496] on div "No hay notas para este servicio. Haz clic para agregar una 20:00 [DATE] SommBer…" at bounding box center [716, 430] width 1433 height 499
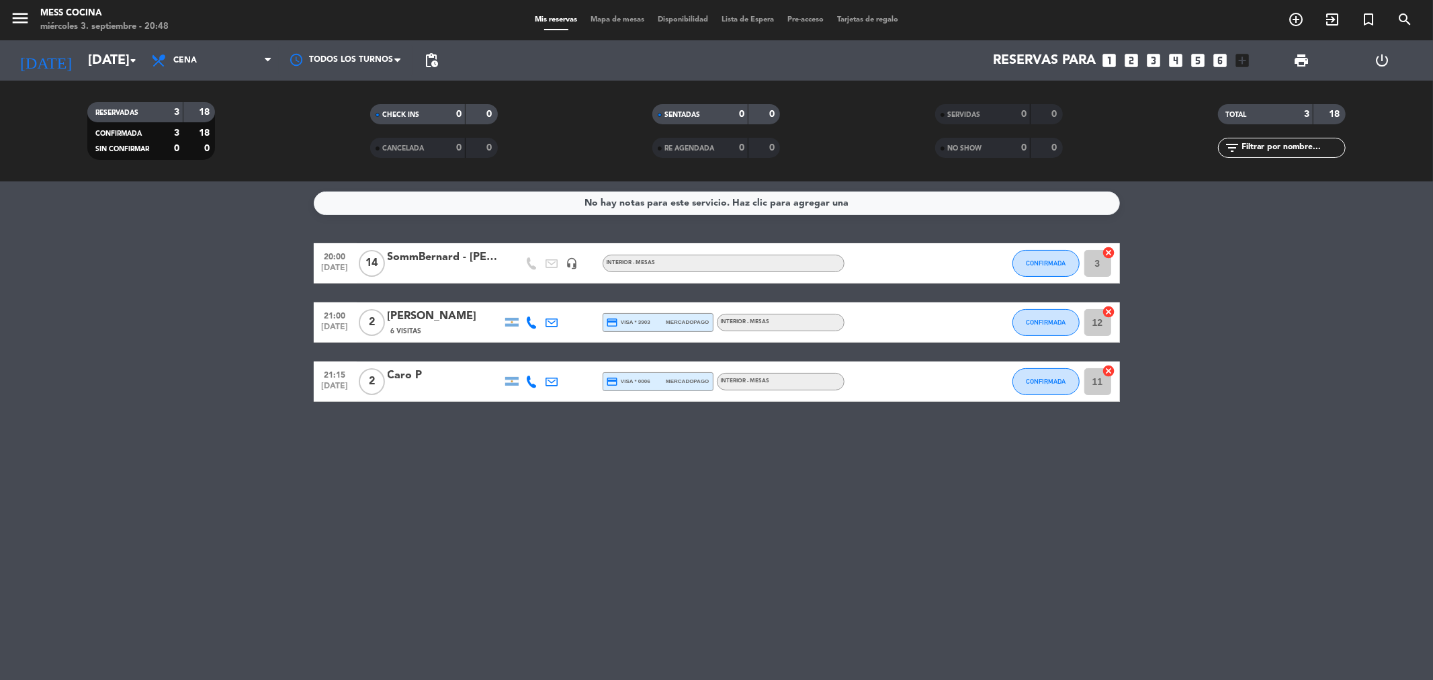
drag, startPoint x: 602, startPoint y: 496, endPoint x: 478, endPoint y: 445, distance: 133.5
click at [595, 492] on div "No hay notas para este servicio. Haz clic para agregar una 20:00 [DATE] SommBer…" at bounding box center [716, 430] width 1433 height 499
drag, startPoint x: 93, startPoint y: 435, endPoint x: 593, endPoint y: 472, distance: 501.9
click at [593, 472] on div "No hay notas para este servicio. Haz clic para agregar una 20:00 [DATE] SommBer…" at bounding box center [716, 430] width 1433 height 499
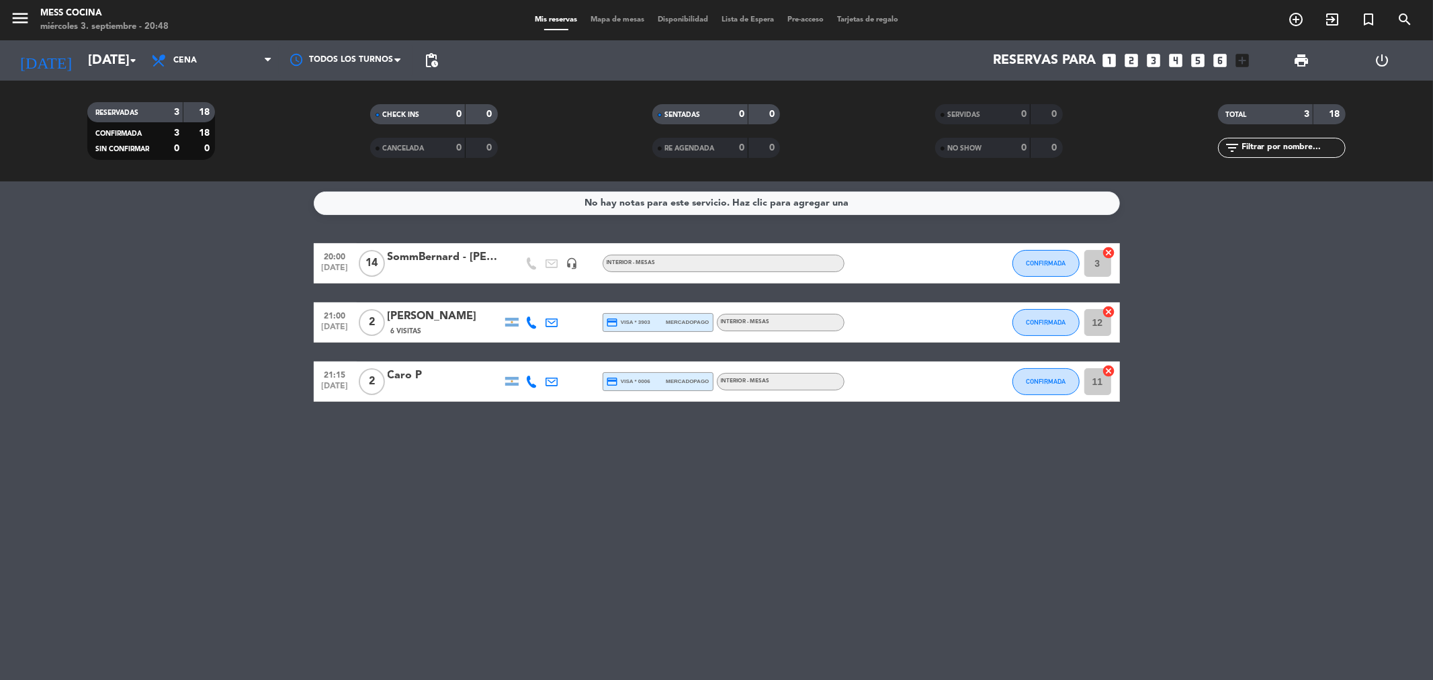
drag, startPoint x: 593, startPoint y: 472, endPoint x: 211, endPoint y: 345, distance: 402.6
click at [211, 345] on div "No hay notas para este servicio. Haz clic para agregar una 20:00 [DATE] SommBer…" at bounding box center [716, 430] width 1433 height 499
click at [211, 345] on bookings-row "20:00 [DATE] SommBernard - [PERSON_NAME] headset_mic INTERIOR - MESAS CONFIRMAD…" at bounding box center [716, 322] width 1433 height 159
drag, startPoint x: 211, startPoint y: 345, endPoint x: 519, endPoint y: 482, distance: 336.9
click at [519, 482] on div "No hay notas para este servicio. Haz clic para agregar una 20:00 [DATE] SommBer…" at bounding box center [716, 430] width 1433 height 499
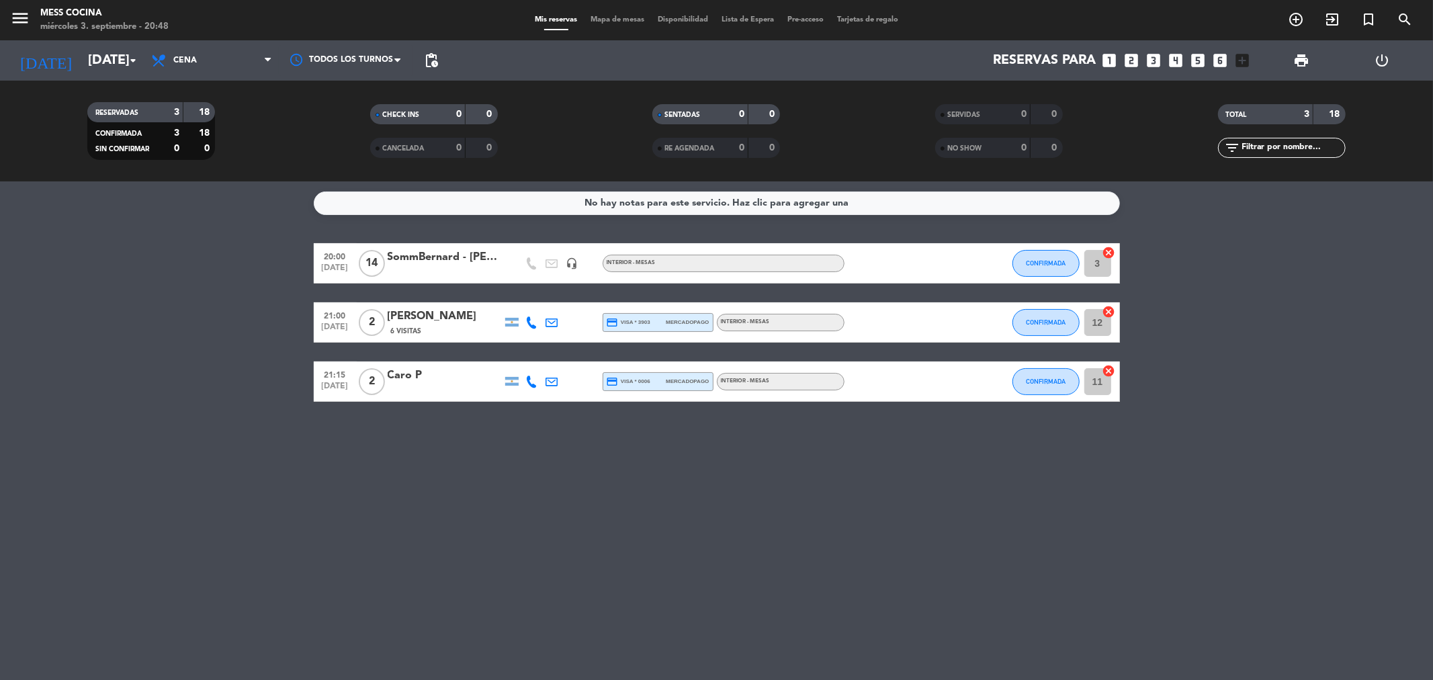
click at [519, 482] on div "No hay notas para este servicio. Haz clic para agregar una 20:00 [DATE] SommBer…" at bounding box center [716, 430] width 1433 height 499
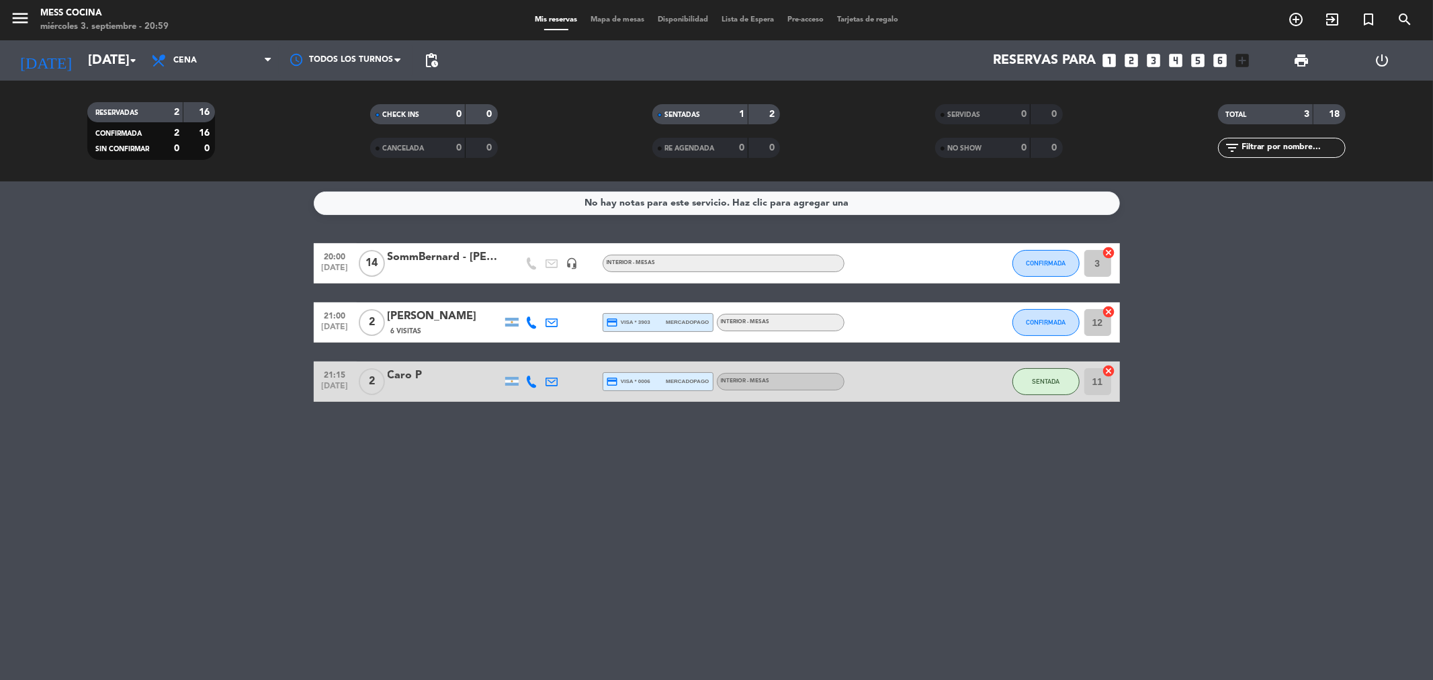
click at [528, 438] on div "No hay notas para este servicio. Haz clic para agregar una 20:00 [DATE] SommBer…" at bounding box center [716, 430] width 1433 height 499
click at [0, 429] on div "No hay notas para este servicio. Haz clic para agregar una 20:00 [DATE] SommBer…" at bounding box center [716, 430] width 1433 height 499
click at [1039, 319] on span "CONFIRMADA" at bounding box center [1046, 321] width 40 height 7
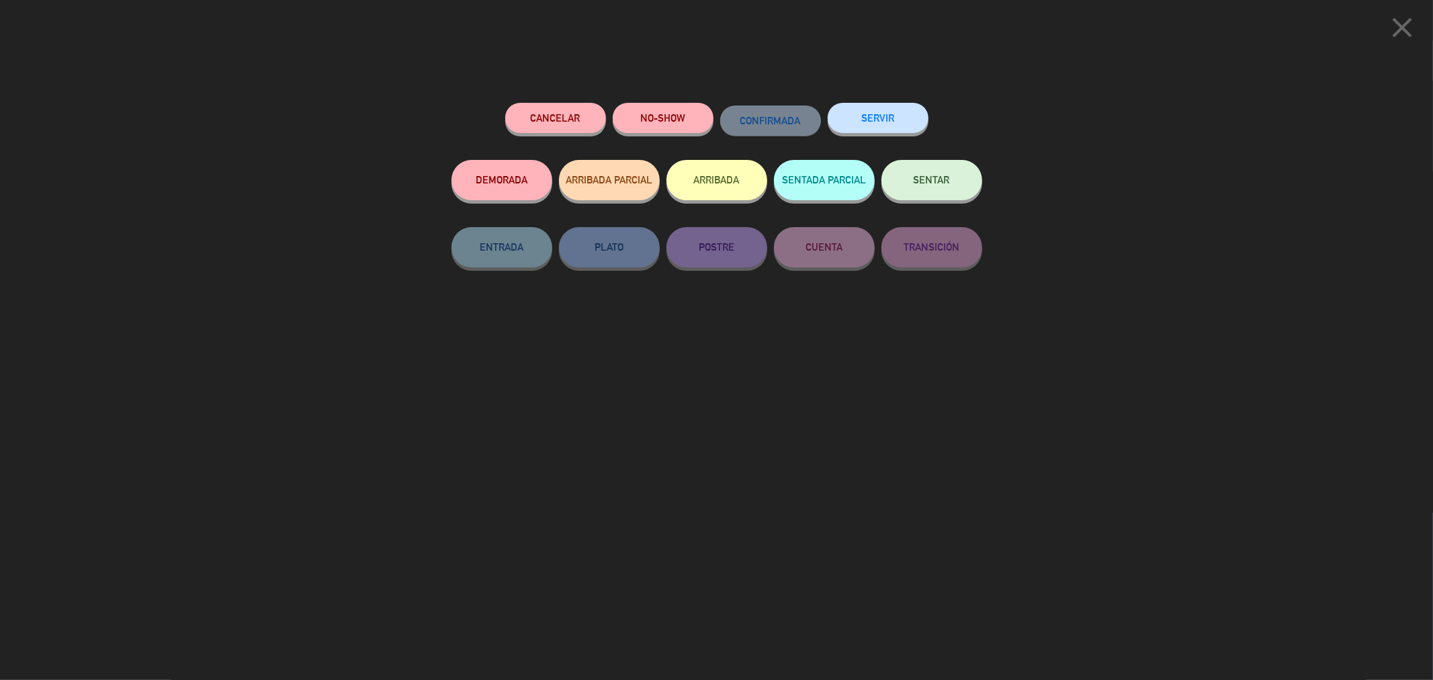
click at [904, 177] on button "SENTAR" at bounding box center [931, 180] width 101 height 40
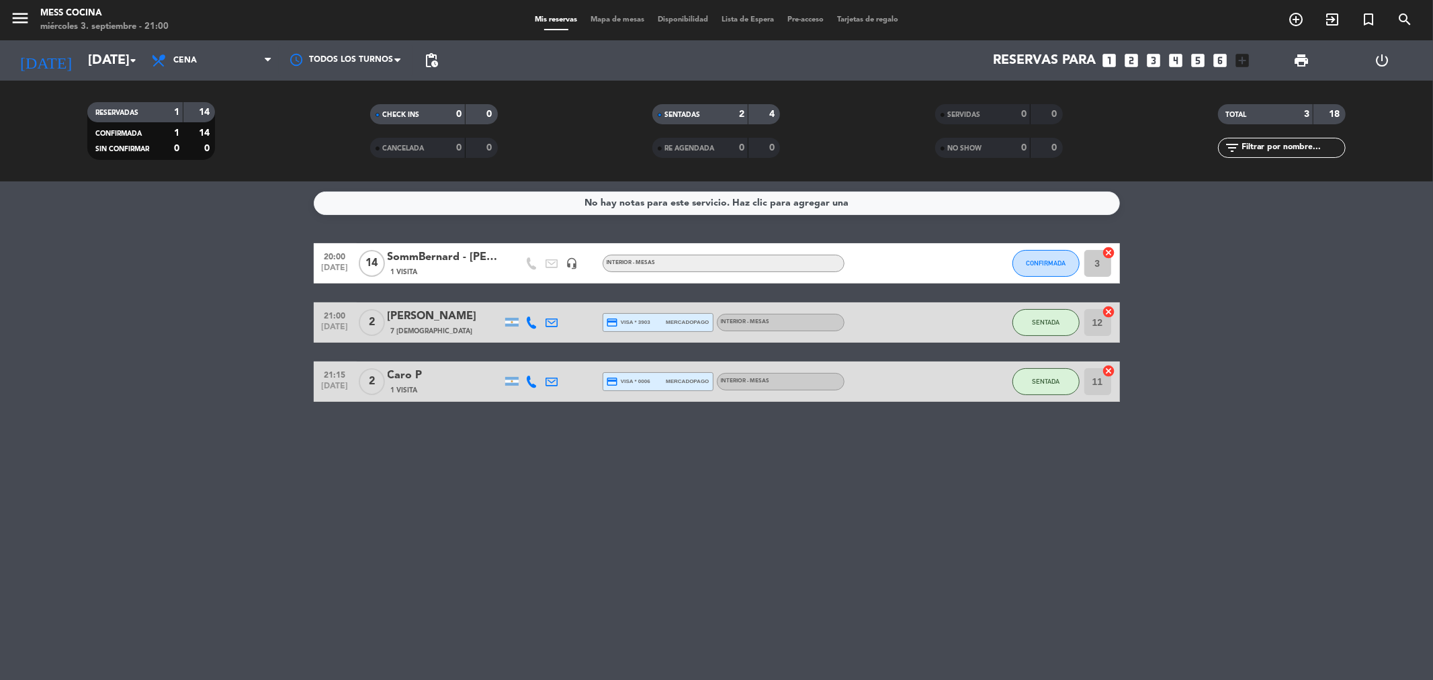
drag, startPoint x: 122, startPoint y: 298, endPoint x: 750, endPoint y: 509, distance: 661.8
click at [750, 509] on div "No hay notas para este servicio. Haz clic para agregar una 20:00 [DATE] SommBer…" at bounding box center [716, 430] width 1433 height 499
click at [886, 302] on div "No hay notas para este servicio. Haz clic para agregar una 20:00 [DATE] SommBer…" at bounding box center [716, 430] width 1433 height 499
click at [1041, 264] on span "CONFIRMADA" at bounding box center [1046, 262] width 40 height 7
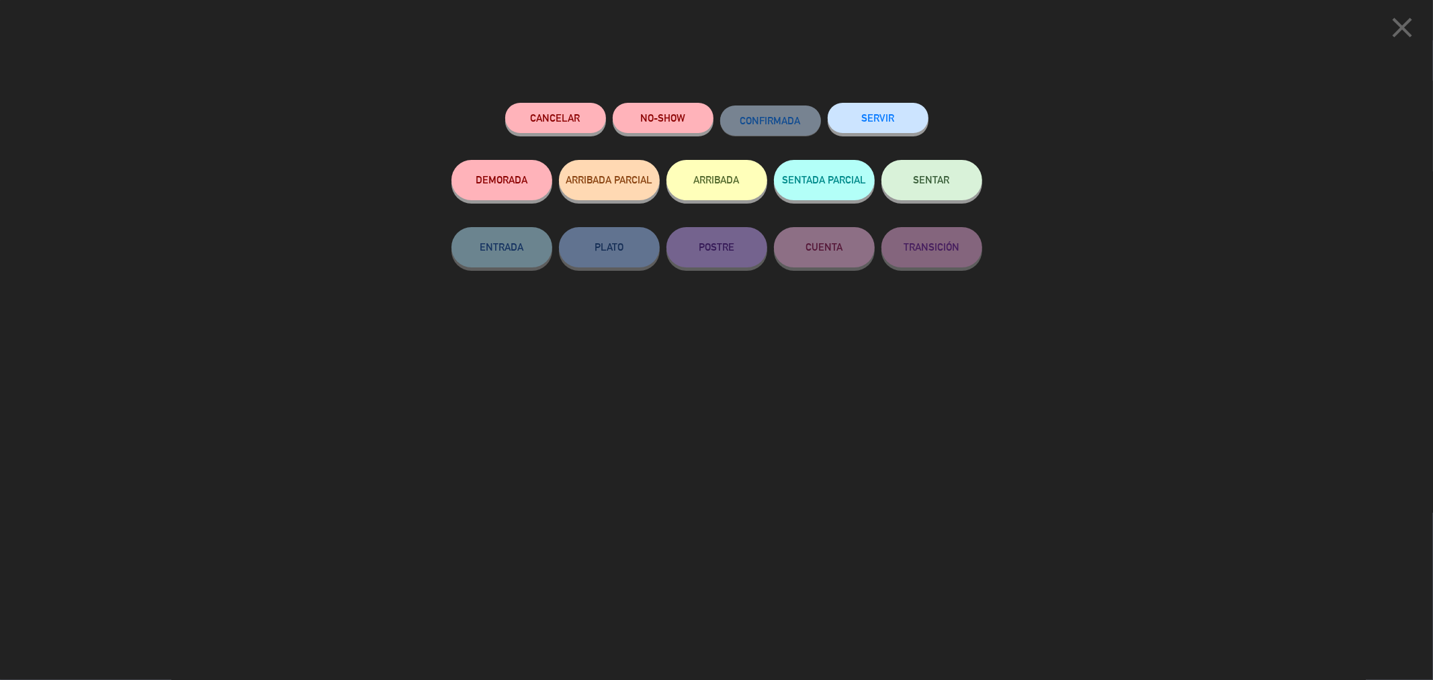
click at [912, 175] on button "SENTAR" at bounding box center [931, 180] width 101 height 40
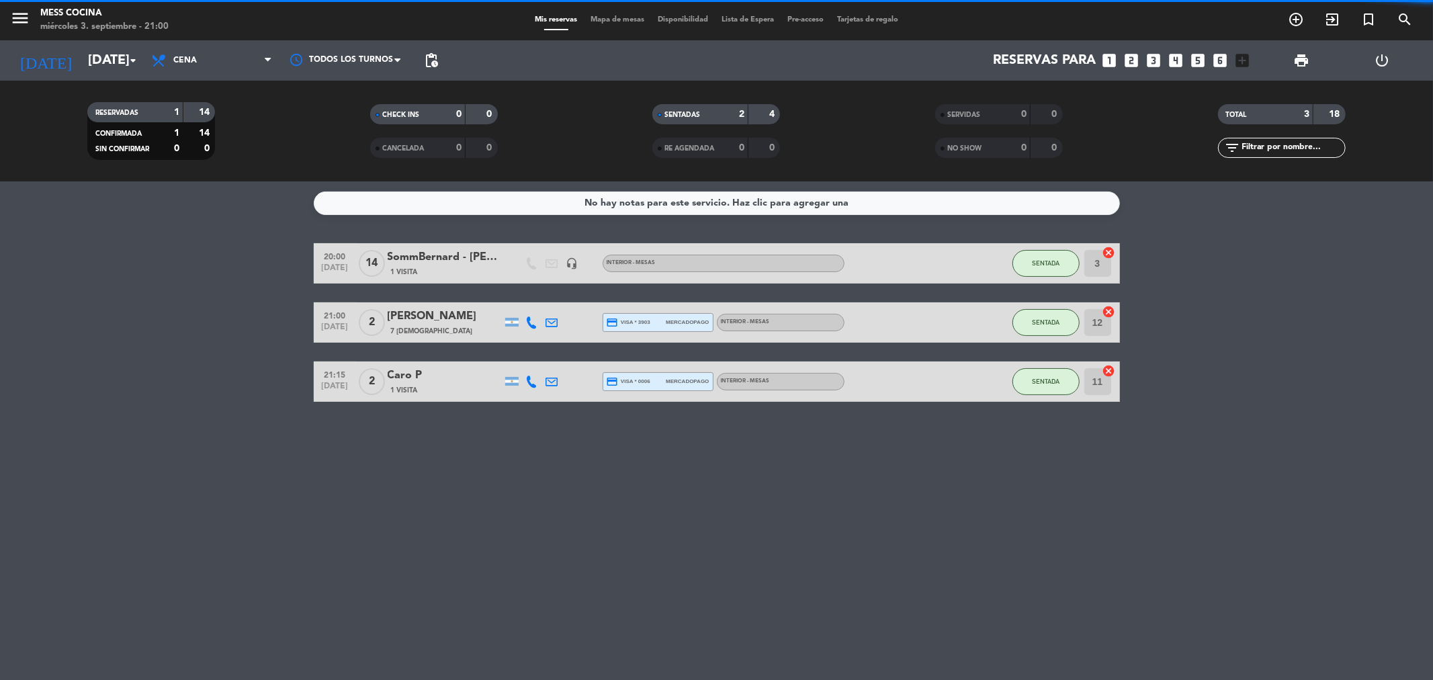
drag, startPoint x: 0, startPoint y: 243, endPoint x: 1045, endPoint y: 466, distance: 1069.1
click at [1045, 466] on div "No hay notas para este servicio. Haz clic para agregar una 20:00 [DATE] SommBer…" at bounding box center [716, 430] width 1433 height 499
drag, startPoint x: 942, startPoint y: 437, endPoint x: 109, endPoint y: 243, distance: 855.3
click at [109, 243] on div "No hay notas para este servicio. Haz clic para agregar una 20:00 [DATE] SommBer…" at bounding box center [716, 430] width 1433 height 499
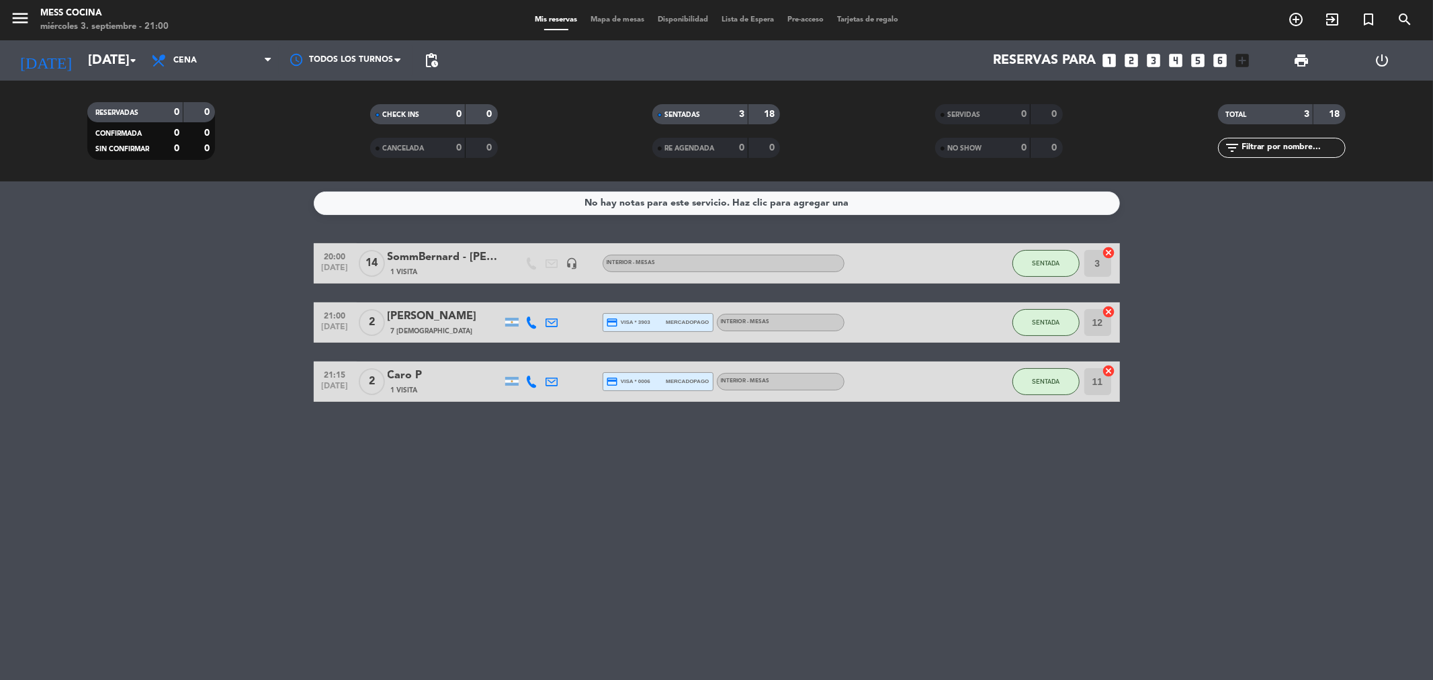
click at [132, 299] on bookings-row "20:00 [DATE] SommBernard - [PERSON_NAME] 1 Visita headset_mic INTERIOR - MESAS …" at bounding box center [716, 322] width 1433 height 159
drag, startPoint x: 121, startPoint y: 294, endPoint x: 493, endPoint y: 427, distance: 395.3
click at [493, 427] on div "No hay notas para este servicio. Haz clic para agregar una 20:00 [DATE] SommBer…" at bounding box center [716, 430] width 1433 height 499
drag, startPoint x: 144, startPoint y: 271, endPoint x: 687, endPoint y: 535, distance: 603.4
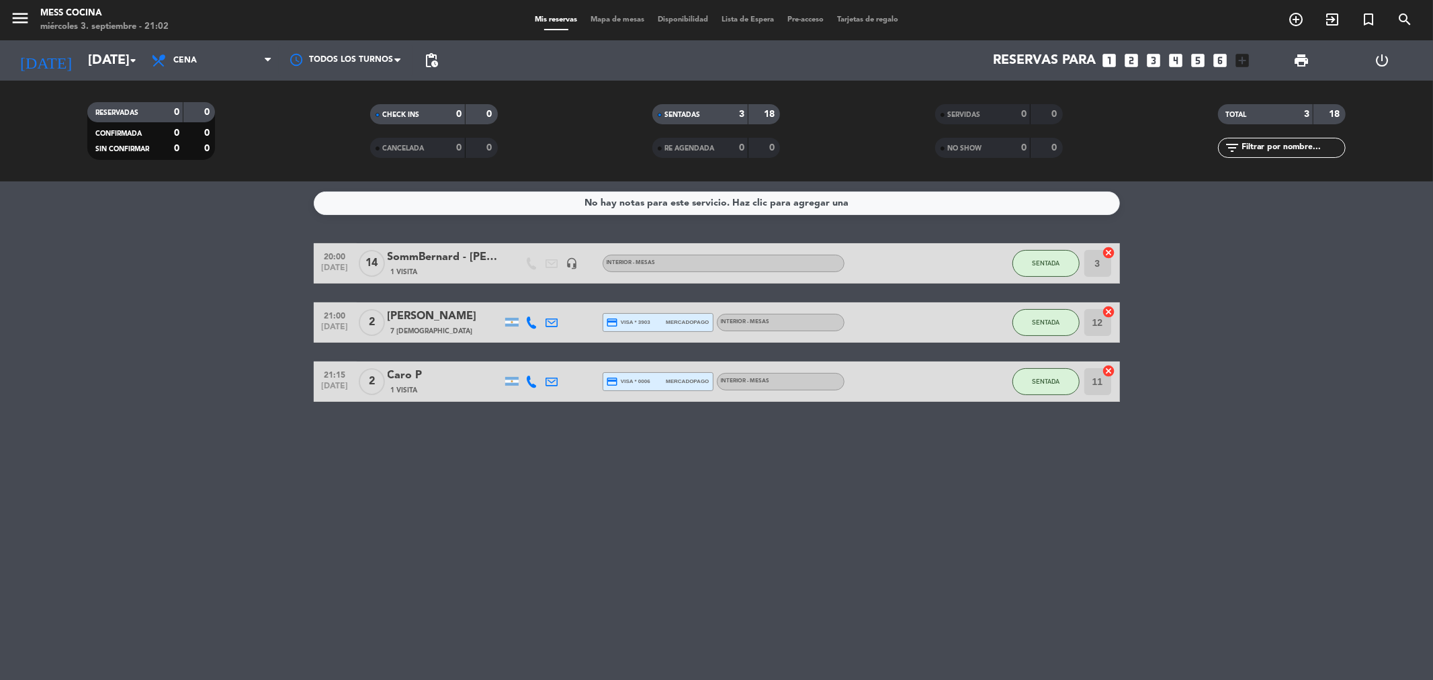
click at [687, 535] on div "No hay notas para este servicio. Haz clic para agregar una 20:00 [DATE] SommBer…" at bounding box center [716, 430] width 1433 height 499
drag, startPoint x: 687, startPoint y: 535, endPoint x: 304, endPoint y: 375, distance: 415.6
click at [304, 375] on div "No hay notas para este servicio. Haz clic para agregar una 20:00 [DATE] SommBer…" at bounding box center [716, 430] width 1433 height 499
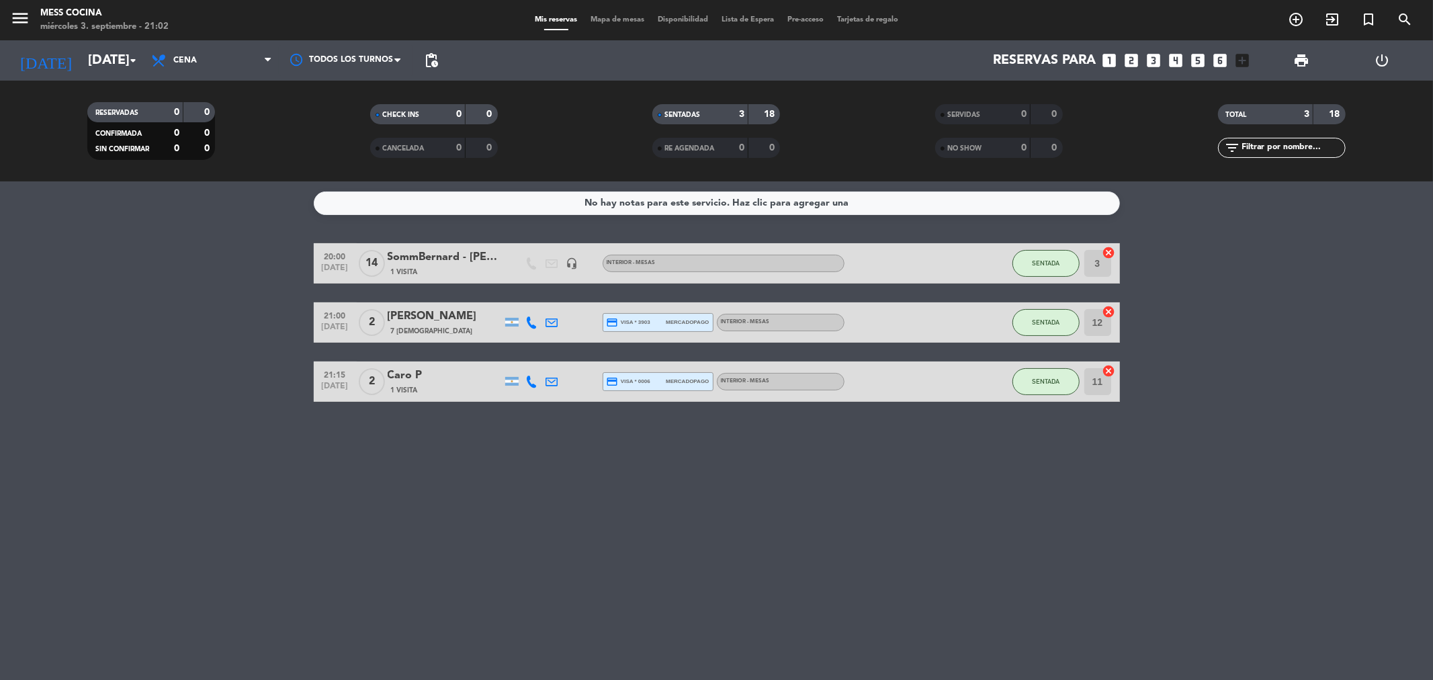
click at [304, 375] on bookings-row "20:00 [DATE] SommBernard - [PERSON_NAME] 1 Visita headset_mic INTERIOR - MESAS …" at bounding box center [716, 322] width 1433 height 159
click at [0, 69] on div "[DATE] [DATE] arrow_drop_down Todos los servicios Brunch Almuerzo Cena Cena Tod…" at bounding box center [716, 60] width 1433 height 40
drag, startPoint x: 0, startPoint y: 266, endPoint x: 735, endPoint y: 501, distance: 771.7
click at [735, 501] on div "No hay notas para este servicio. Haz clic para agregar una 20:00 [DATE] SommBer…" at bounding box center [716, 430] width 1433 height 499
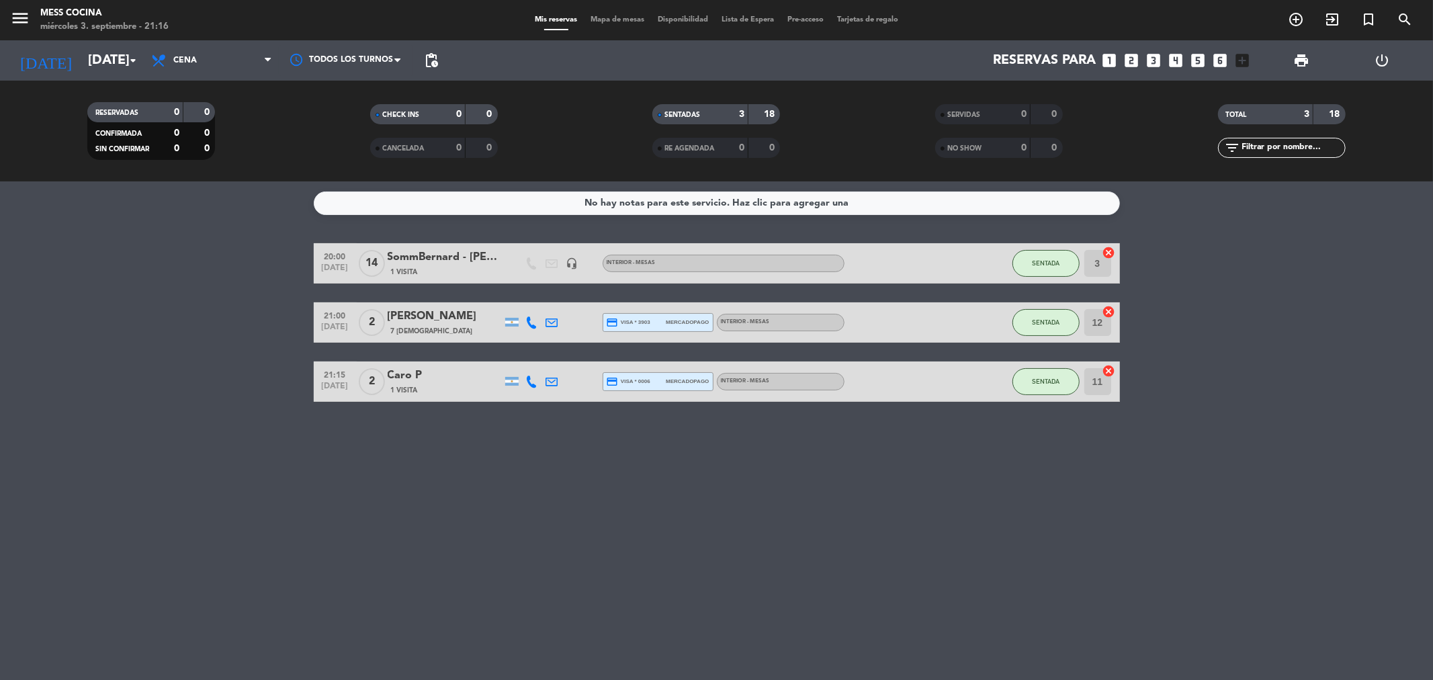
drag, startPoint x: 735, startPoint y: 501, endPoint x: 58, endPoint y: 279, distance: 712.8
click at [58, 279] on div "No hay notas para este servicio. Haz clic para agregar una 20:00 [DATE] SommBer…" at bounding box center [716, 430] width 1433 height 499
click at [58, 279] on bookings-row "20:00 [DATE] SommBernard - [PERSON_NAME] 1 Visita headset_mic INTERIOR - MESAS …" at bounding box center [716, 322] width 1433 height 159
drag, startPoint x: 58, startPoint y: 279, endPoint x: 642, endPoint y: 501, distance: 624.8
click at [642, 501] on div "No hay notas para este servicio. Haz clic para agregar una 20:00 [DATE] SommBer…" at bounding box center [716, 430] width 1433 height 499
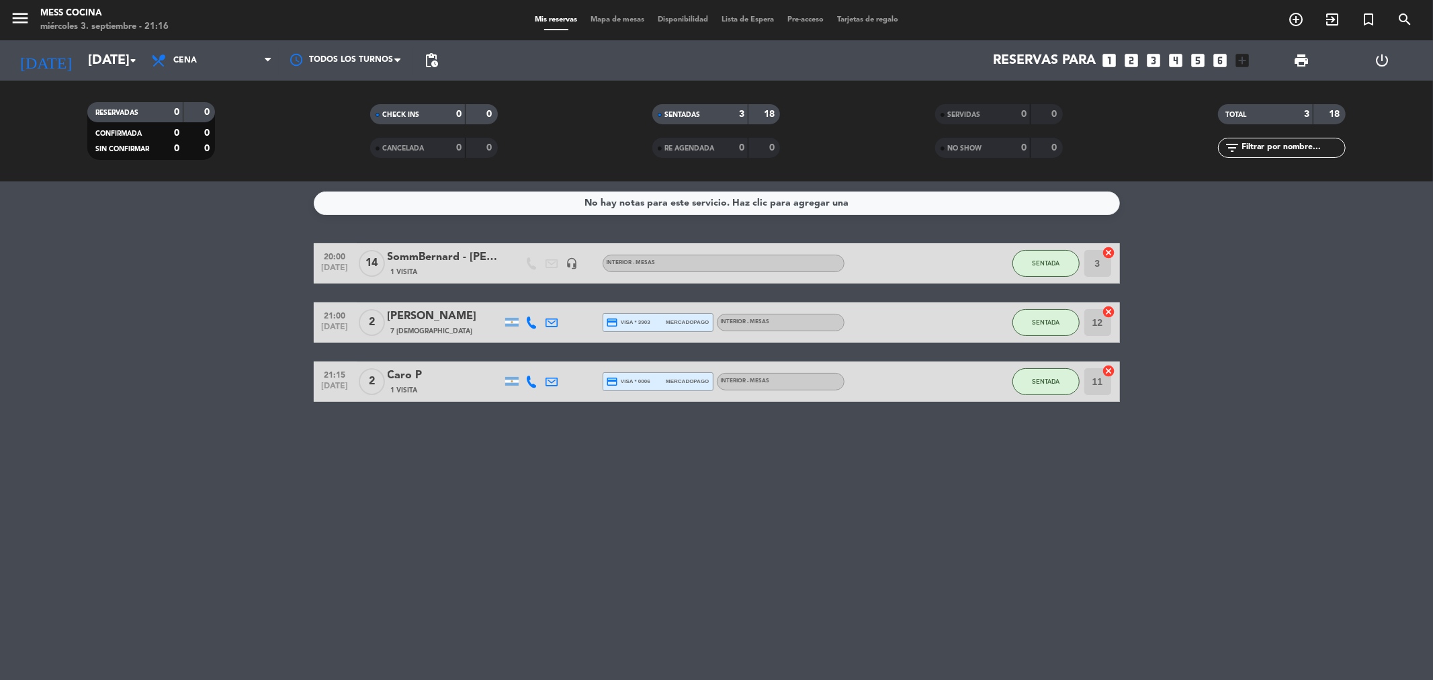
click at [642, 501] on div "No hay notas para este servicio. Haz clic para agregar una 20:00 [DATE] SommBer…" at bounding box center [716, 430] width 1433 height 499
drag, startPoint x: 642, startPoint y: 501, endPoint x: 159, endPoint y: 274, distance: 533.8
click at [159, 274] on div "No hay notas para este servicio. Haz clic para agregar una 20:00 [DATE] SommBer…" at bounding box center [716, 430] width 1433 height 499
click at [159, 274] on bookings-row "20:00 [DATE] SommBernard - [PERSON_NAME] 1 Visita headset_mic INTERIOR - MESAS …" at bounding box center [716, 322] width 1433 height 159
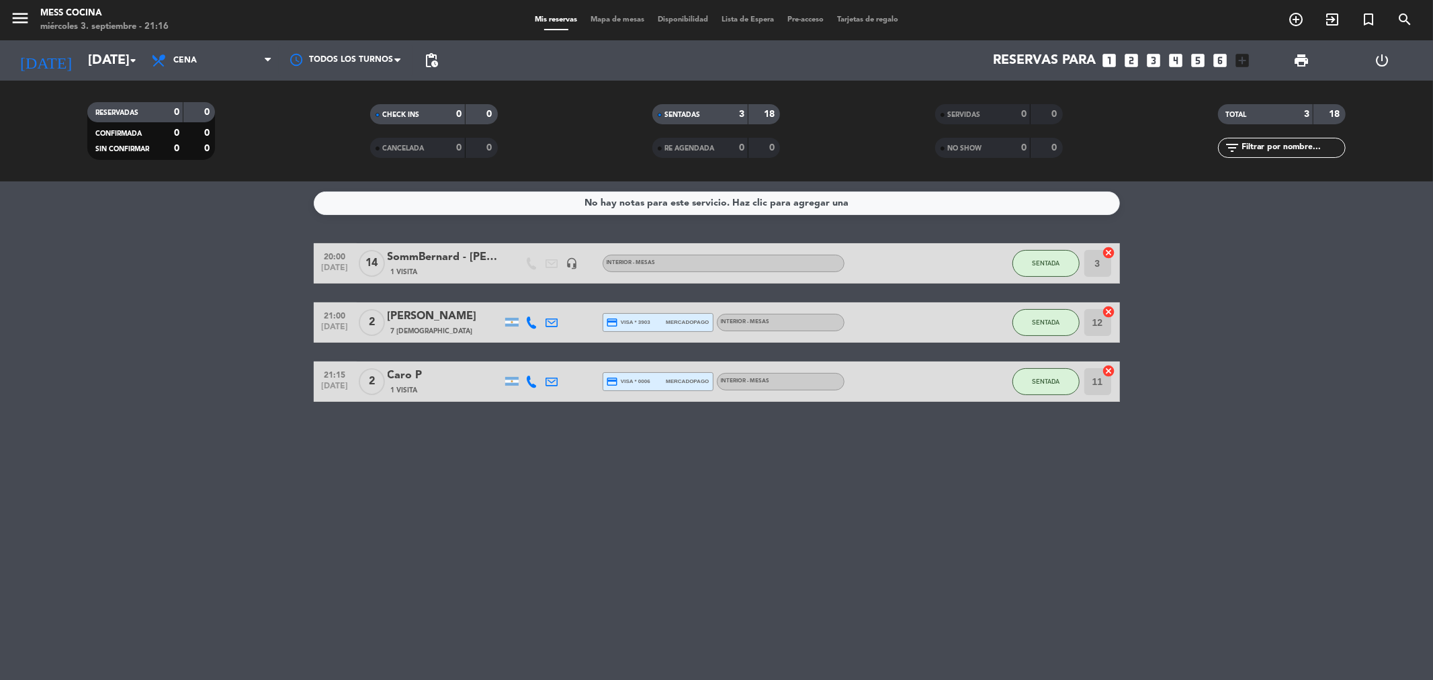
drag, startPoint x: 159, startPoint y: 274, endPoint x: 891, endPoint y: 567, distance: 788.7
click at [891, 567] on div "No hay notas para este servicio. Haz clic para agregar una 20:00 [DATE] SommBer…" at bounding box center [716, 430] width 1433 height 499
drag, startPoint x: 306, startPoint y: 363, endPoint x: 917, endPoint y: 511, distance: 628.3
click at [917, 511] on div "No hay notas para este servicio. Haz clic para agregar una 20:00 [DATE] SommBer…" at bounding box center [716, 430] width 1433 height 499
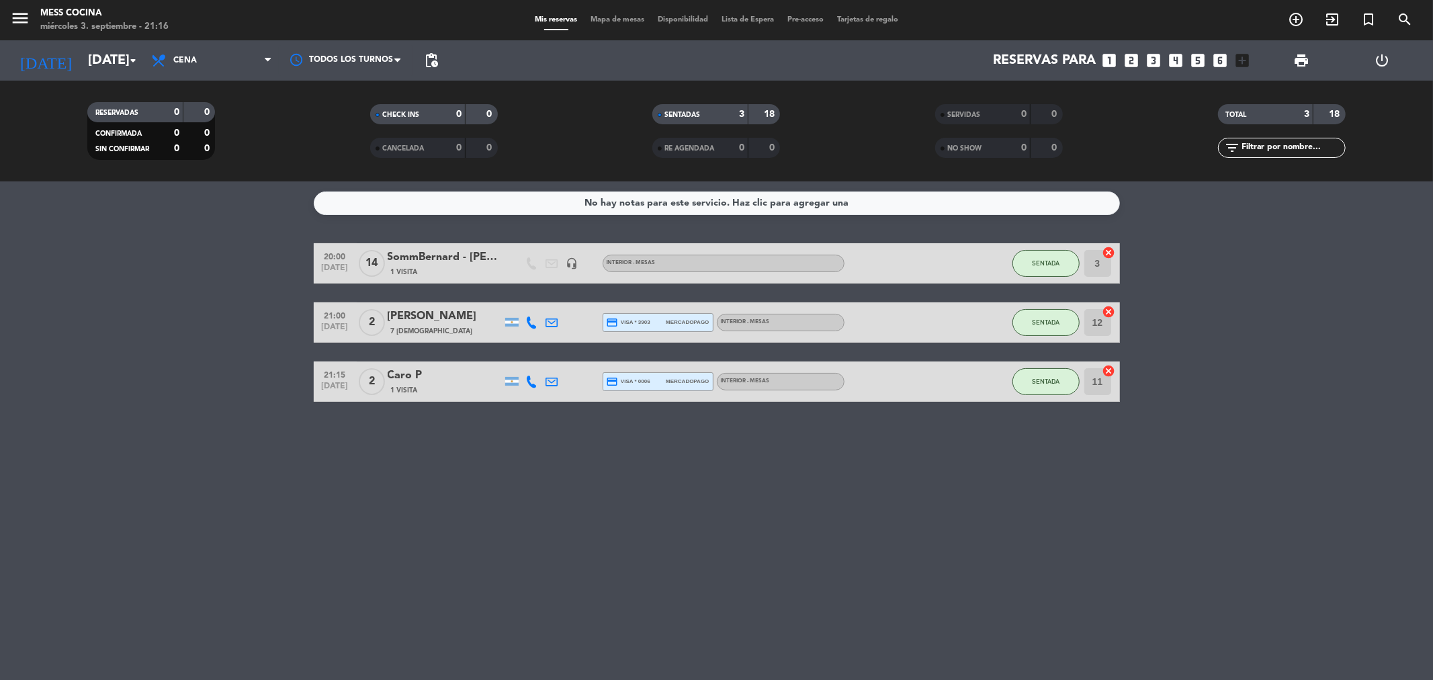
click at [917, 511] on div "No hay notas para este servicio. Haz clic para agregar una 20:00 [DATE] SommBer…" at bounding box center [716, 430] width 1433 height 499
drag, startPoint x: 254, startPoint y: 394, endPoint x: 729, endPoint y: 477, distance: 482.3
click at [729, 477] on div "No hay notas para este servicio. Haz clic para agregar una 20:00 [DATE] SommBer…" at bounding box center [716, 430] width 1433 height 499
drag, startPoint x: 729, startPoint y: 477, endPoint x: 163, endPoint y: 292, distance: 596.0
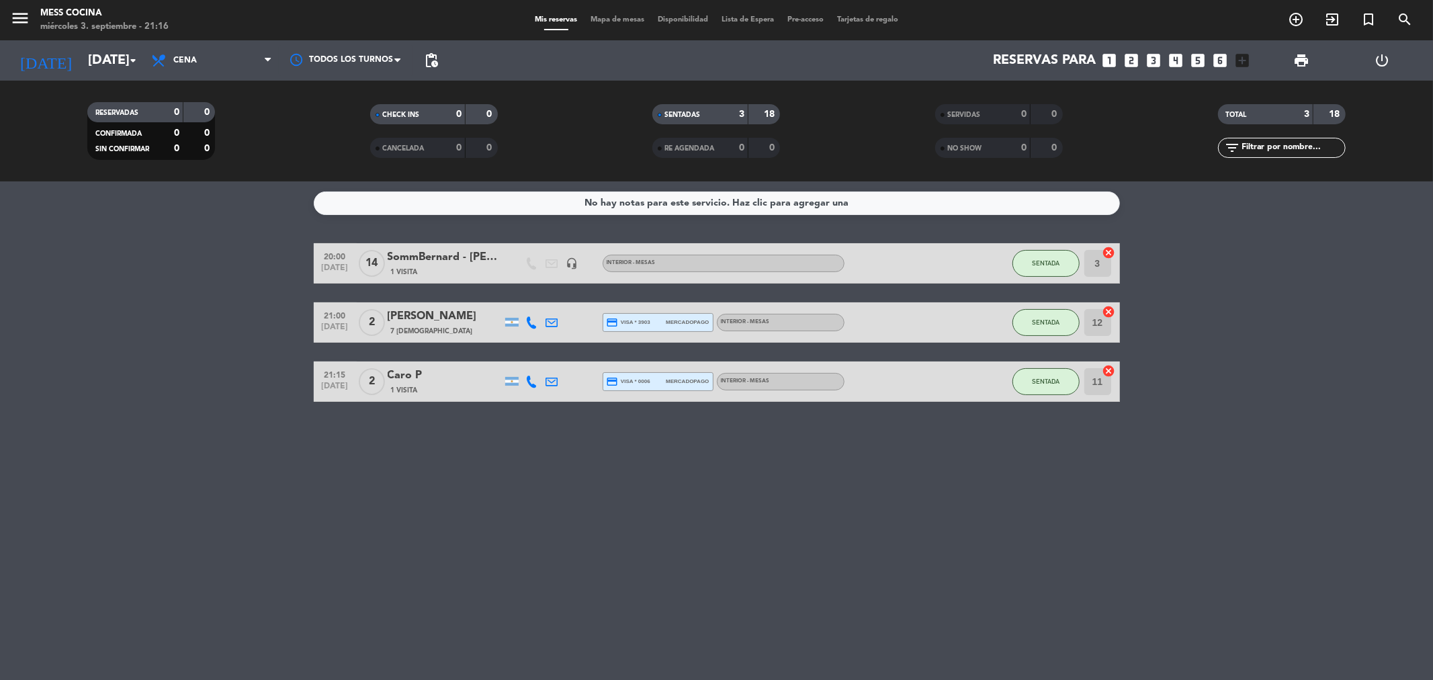
click at [163, 292] on div "No hay notas para este servicio. Haz clic para agregar una 20:00 [DATE] SommBer…" at bounding box center [716, 430] width 1433 height 499
click at [163, 292] on bookings-row "20:00 [DATE] SommBernard - [PERSON_NAME] 1 Visita headset_mic INTERIOR - MESAS …" at bounding box center [716, 322] width 1433 height 159
drag, startPoint x: 163, startPoint y: 292, endPoint x: 764, endPoint y: 569, distance: 662.2
click at [764, 569] on div "No hay notas para este servicio. Haz clic para agregar una 20:00 [DATE] SommBer…" at bounding box center [716, 430] width 1433 height 499
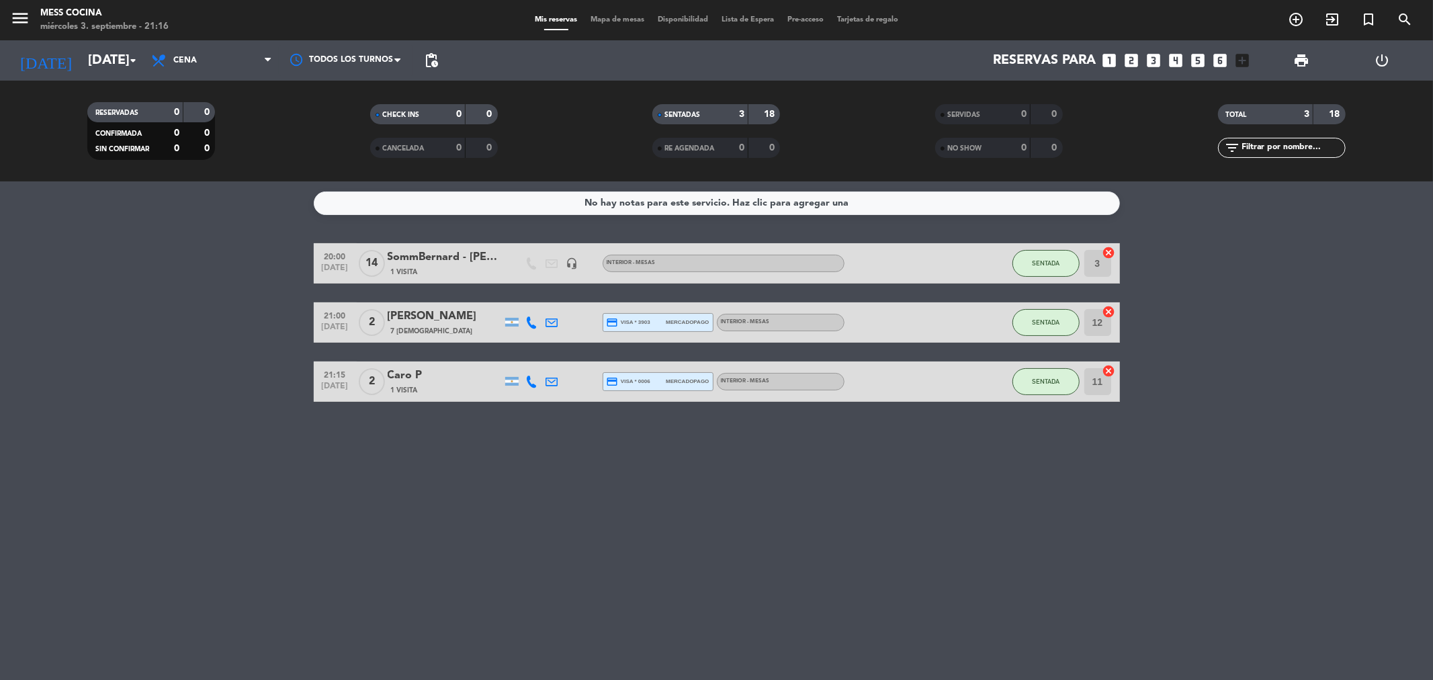
drag, startPoint x: 764, startPoint y: 569, endPoint x: 331, endPoint y: 359, distance: 481.7
click at [331, 359] on div "No hay notas para este servicio. Haz clic para agregar una 20:00 [DATE] SommBer…" at bounding box center [716, 430] width 1433 height 499
click at [82, 300] on bookings-row "20:00 [DATE] SommBernard - [PERSON_NAME] 1 Visita headset_mic INTERIOR - MESAS …" at bounding box center [716, 322] width 1433 height 159
drag, startPoint x: 82, startPoint y: 300, endPoint x: 804, endPoint y: 466, distance: 741.1
click at [804, 466] on div "No hay notas para este servicio. Haz clic para agregar una 20:00 [DATE] SommBer…" at bounding box center [716, 430] width 1433 height 499
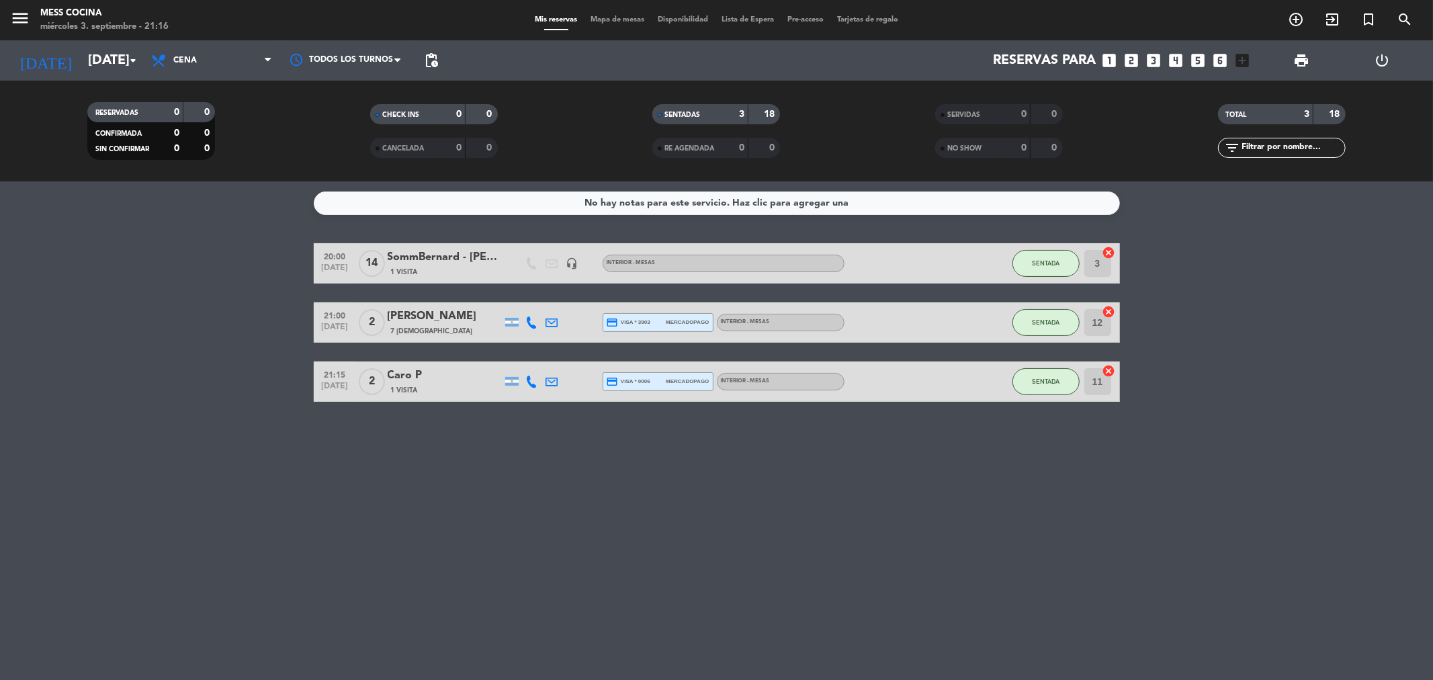
click at [808, 467] on div "No hay notas para este servicio. Haz clic para agregar una 20:00 [DATE] SommBer…" at bounding box center [716, 430] width 1433 height 499
click at [0, 273] on bookings-row "20:00 [DATE] SommBernard - [PERSON_NAME] 1 Visita headset_mic INTERIOR - MESAS …" at bounding box center [716, 322] width 1433 height 159
drag, startPoint x: 42, startPoint y: 273, endPoint x: 955, endPoint y: 538, distance: 950.6
click at [955, 538] on div "No hay notas para este servicio. Haz clic para agregar una 20:00 [DATE] SommBer…" at bounding box center [716, 430] width 1433 height 499
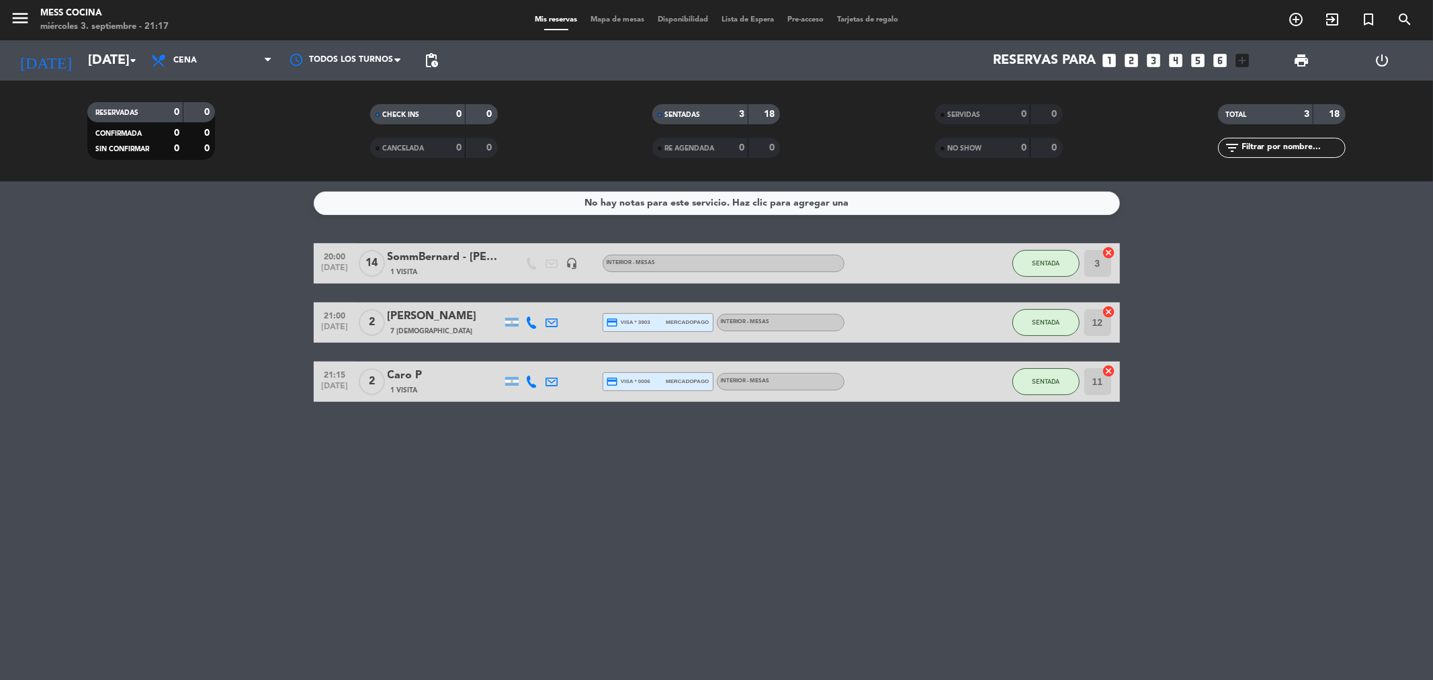
drag, startPoint x: 15, startPoint y: 285, endPoint x: 642, endPoint y: 502, distance: 664.0
click at [642, 502] on div "No hay notas para este servicio. Haz clic para agregar una 20:00 [DATE] SommBer…" at bounding box center [716, 430] width 1433 height 499
drag, startPoint x: 642, startPoint y: 502, endPoint x: 128, endPoint y: 361, distance: 532.8
click at [128, 361] on div "No hay notas para este servicio. Haz clic para agregar una 20:00 [DATE] SommBer…" at bounding box center [716, 430] width 1433 height 499
click at [128, 361] on bookings-row "20:00 [DATE] SommBernard - [PERSON_NAME] 1 Visita headset_mic INTERIOR - MESAS …" at bounding box center [716, 322] width 1433 height 159
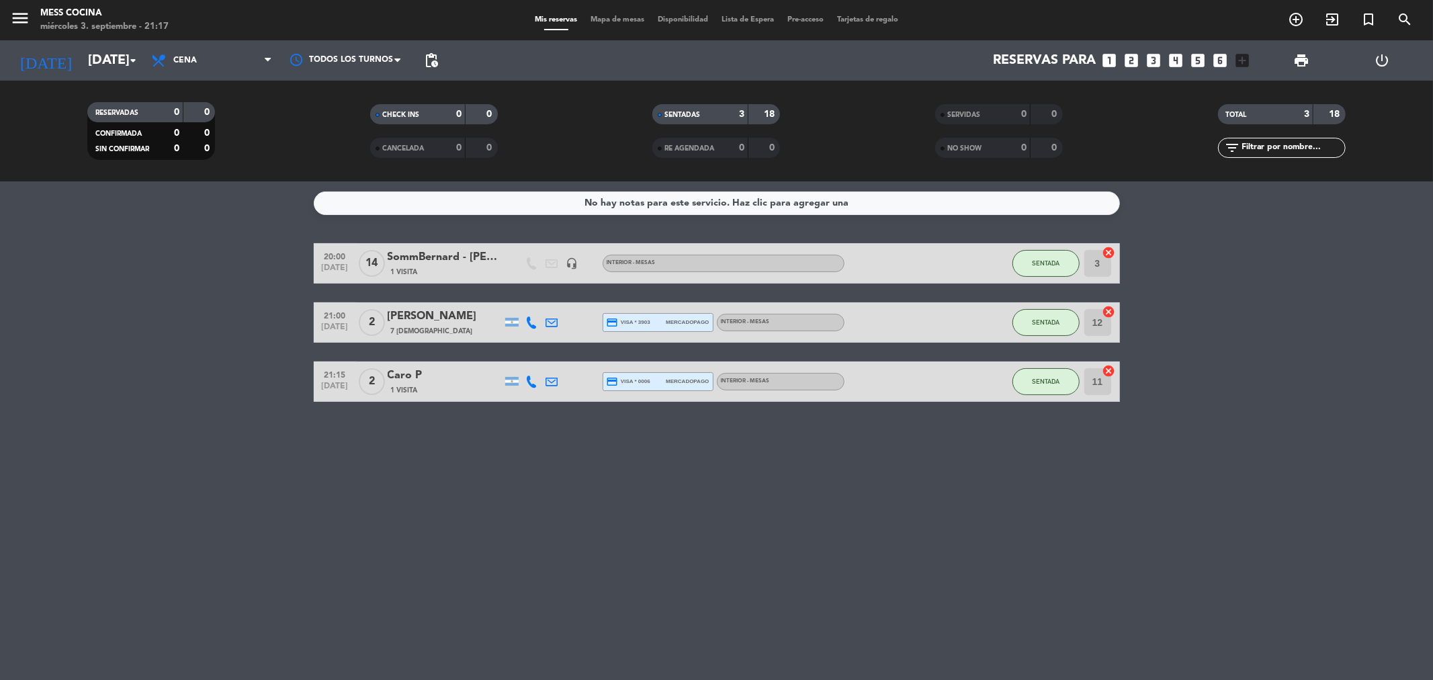
drag, startPoint x: 128, startPoint y: 361, endPoint x: 903, endPoint y: 605, distance: 812.1
click at [903, 605] on div "No hay notas para este servicio. Haz clic para agregar una 20:00 [DATE] SommBer…" at bounding box center [716, 430] width 1433 height 499
drag, startPoint x: 903, startPoint y: 605, endPoint x: 865, endPoint y: 566, distance: 54.2
click at [900, 603] on div "No hay notas para este servicio. Haz clic para agregar una 20:00 [DATE] SommBer…" at bounding box center [716, 430] width 1433 height 499
click at [81, 68] on input "[DATE]" at bounding box center [166, 61] width 171 height 30
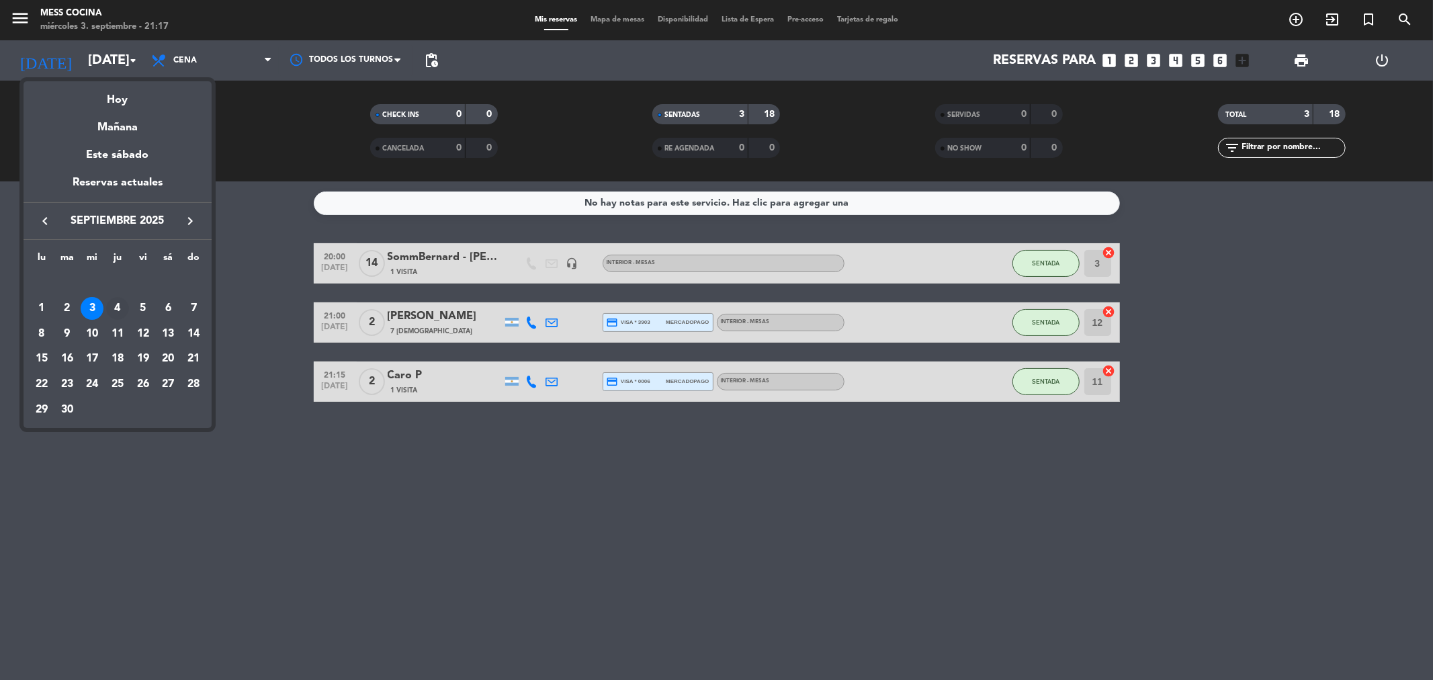
click at [110, 300] on div "4" at bounding box center [117, 308] width 23 height 23
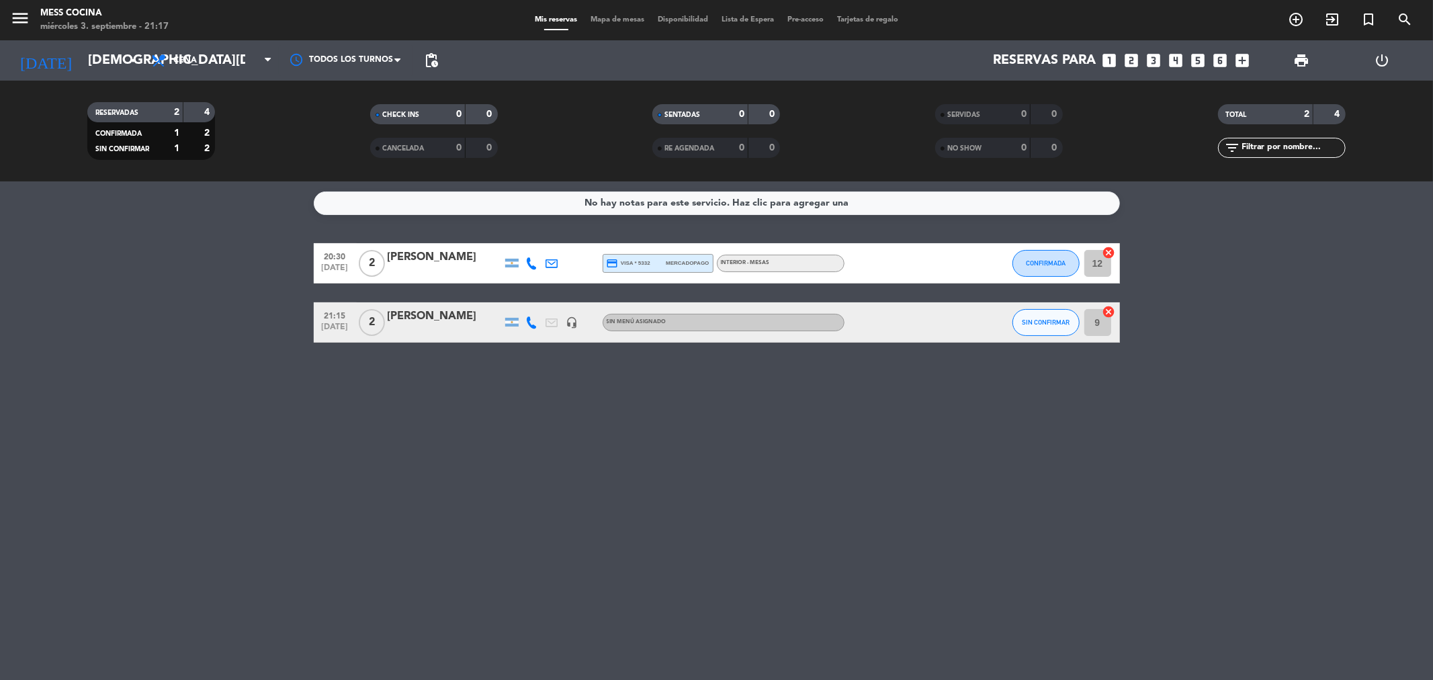
drag, startPoint x: 111, startPoint y: 269, endPoint x: 648, endPoint y: 462, distance: 571.3
click at [648, 462] on div "No hay notas para este servicio. Haz clic para agregar una 20:30 [DATE] 2 [PERS…" at bounding box center [716, 430] width 1433 height 499
drag, startPoint x: 648, startPoint y: 462, endPoint x: 241, endPoint y: 304, distance: 437.3
click at [241, 304] on div "No hay notas para este servicio. Haz clic para agregar una 20:30 [DATE] 2 [PERS…" at bounding box center [716, 430] width 1433 height 499
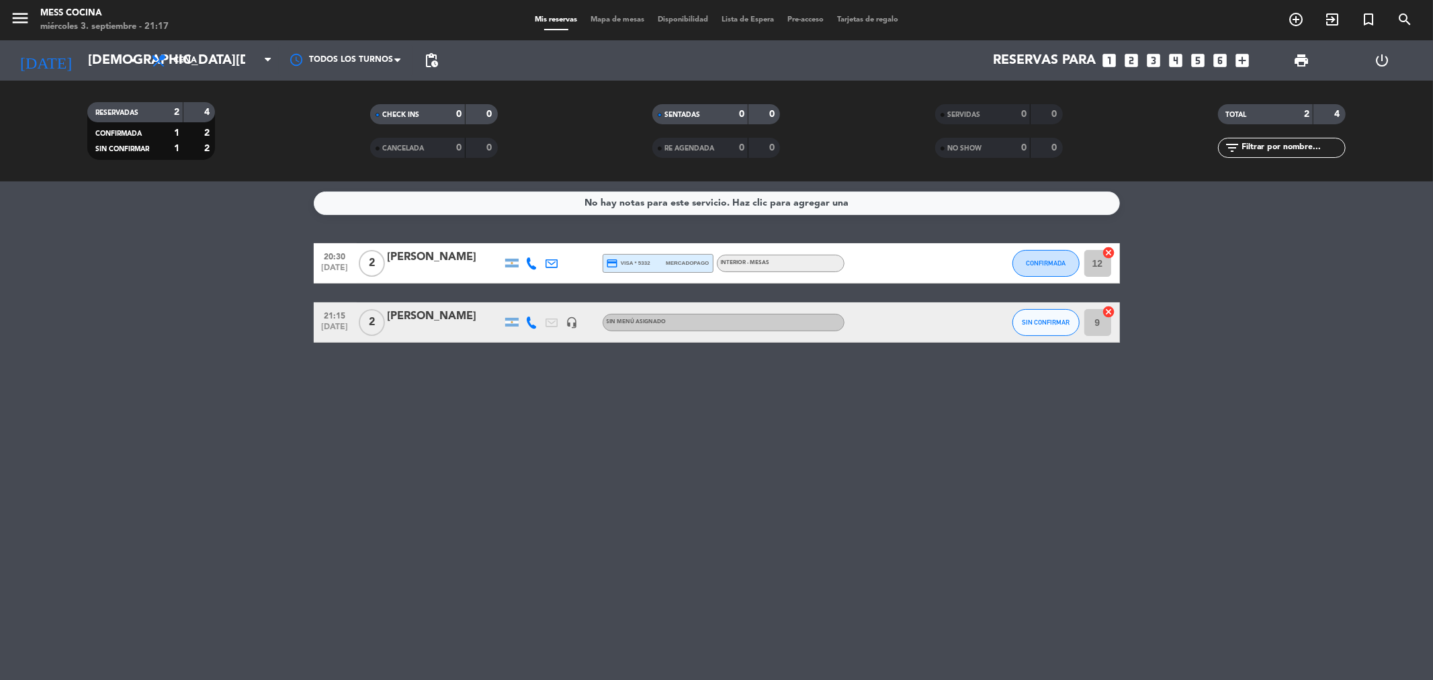
click at [241, 304] on bookings-row "20:30 [DATE] 2 [PERSON_NAME] credit_card visa * 5332 mercadopago INTERIOR - MES…" at bounding box center [716, 292] width 1433 height 99
drag, startPoint x: 241, startPoint y: 304, endPoint x: 515, endPoint y: 388, distance: 287.1
click at [515, 388] on div "No hay notas para este servicio. Haz clic para agregar una 20:30 [DATE] 2 [PERS…" at bounding box center [716, 430] width 1433 height 499
drag, startPoint x: 515, startPoint y: 388, endPoint x: 126, endPoint y: 280, distance: 403.6
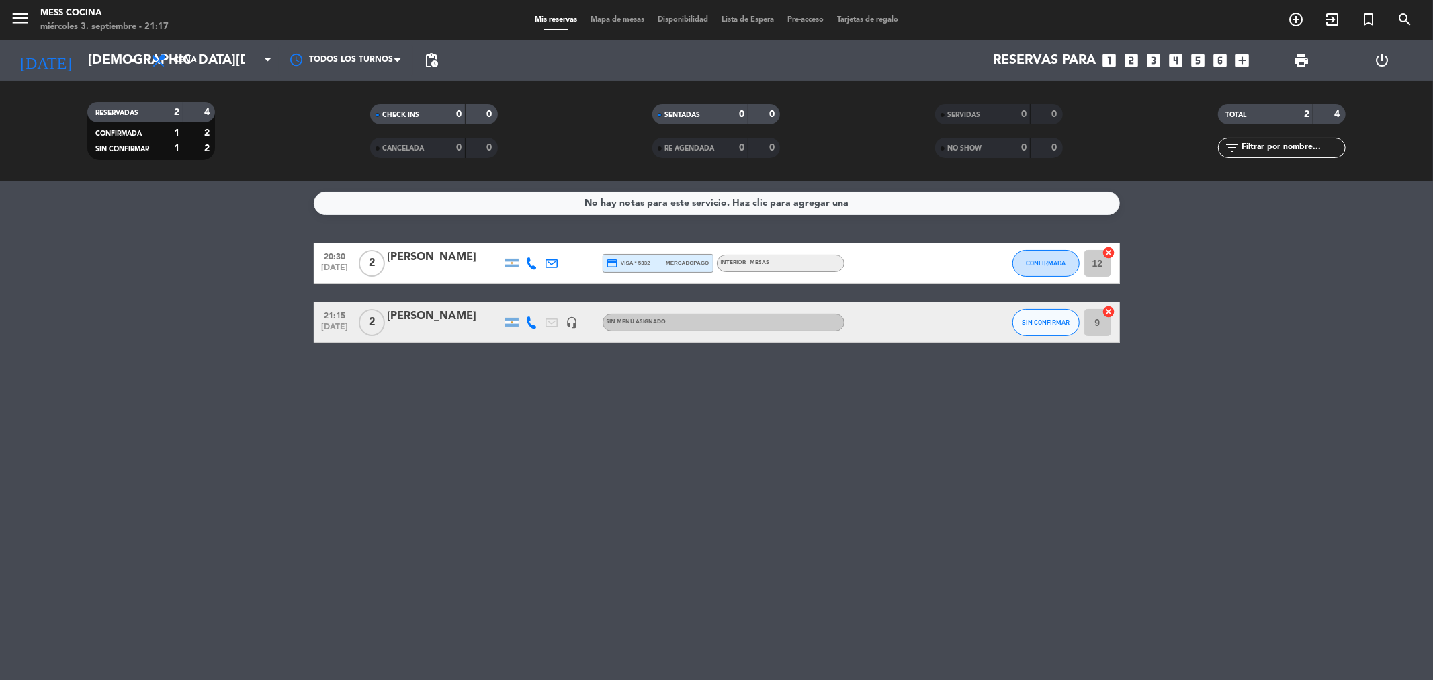
click at [126, 280] on div "No hay notas para este servicio. Haz clic para agregar una 20:30 [DATE] 2 [PERS…" at bounding box center [716, 430] width 1433 height 499
click at [126, 280] on bookings-row "20:30 [DATE] 2 [PERSON_NAME] credit_card visa * 5332 mercadopago INTERIOR - MES…" at bounding box center [716, 292] width 1433 height 99
drag, startPoint x: 126, startPoint y: 280, endPoint x: 744, endPoint y: 433, distance: 636.8
click at [744, 433] on div "No hay notas para este servicio. Haz clic para agregar una 20:30 [DATE] 2 [PERS…" at bounding box center [716, 430] width 1433 height 499
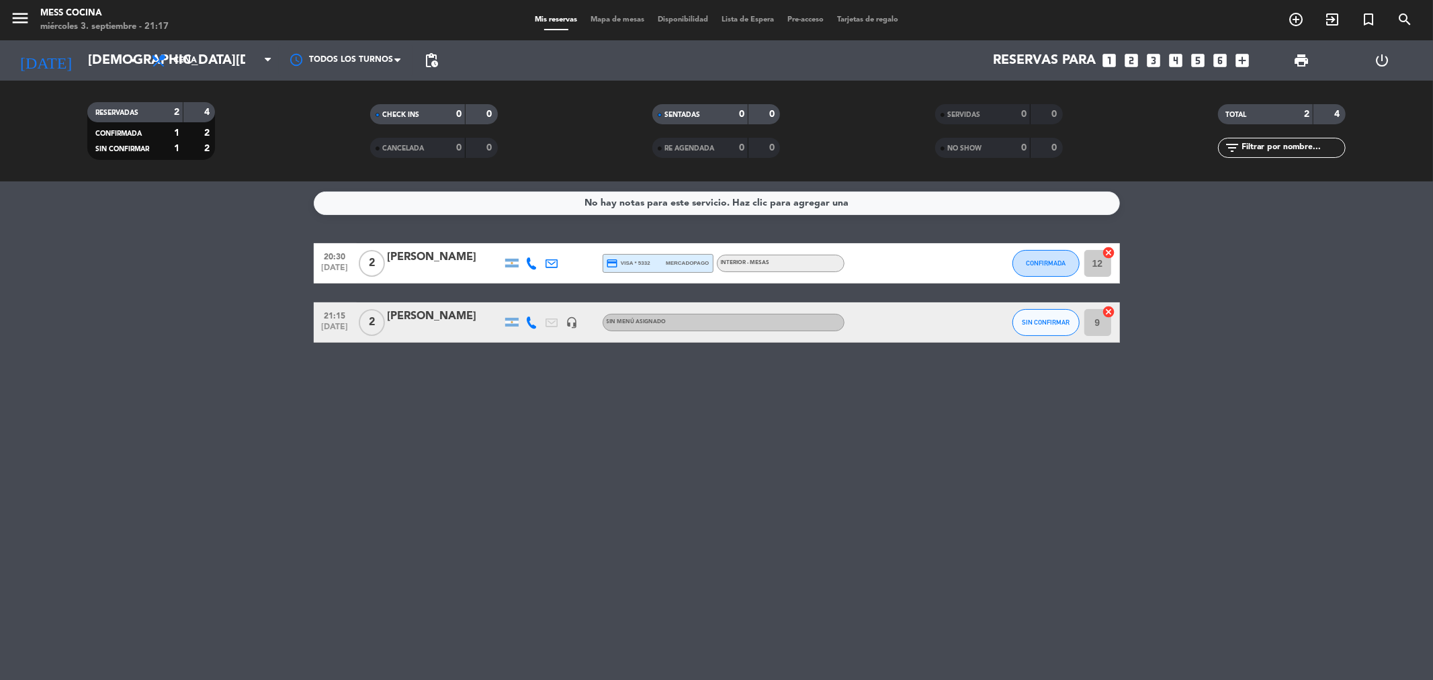
click at [72, 78] on div "[DATE] [DATE] arrow_drop_down" at bounding box center [77, 60] width 134 height 40
click at [107, 89] on div "RESERVADAS 2 4 CONFIRMADA 1 2 SIN CONFIRMAR 1 2 CHECK INS 0 0 CANCELADA 0 0 SEN…" at bounding box center [716, 131] width 1433 height 101
click at [105, 48] on input "[DEMOGRAPHIC_DATA][DATE]" at bounding box center [166, 61] width 171 height 30
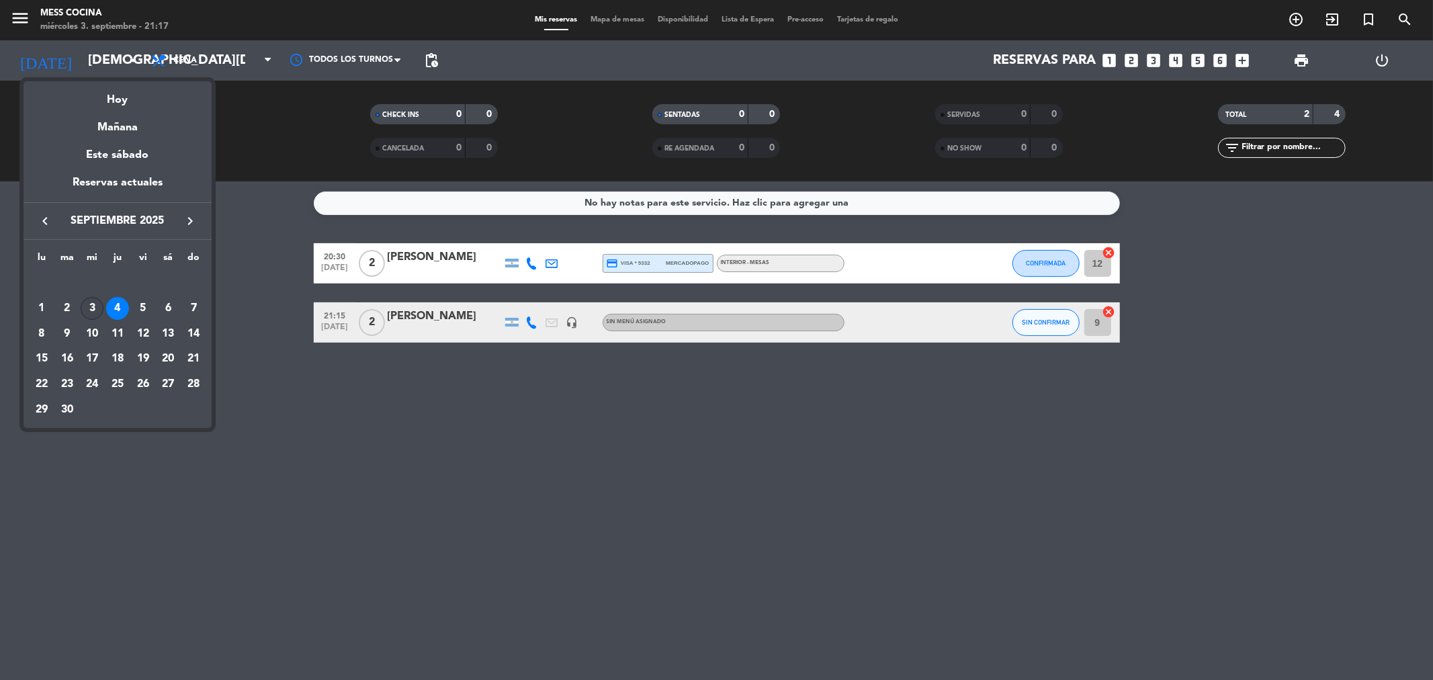
click at [95, 304] on div "3" at bounding box center [92, 308] width 23 height 23
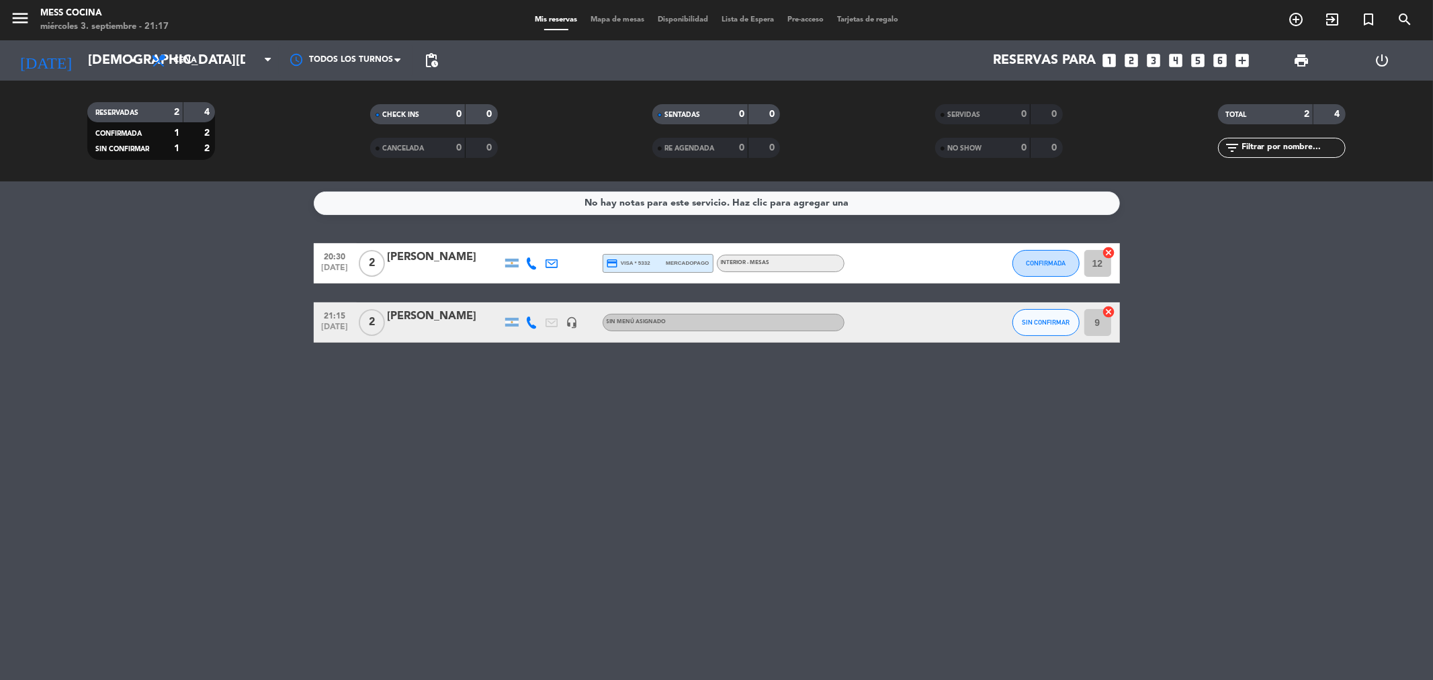
type input "[DATE]"
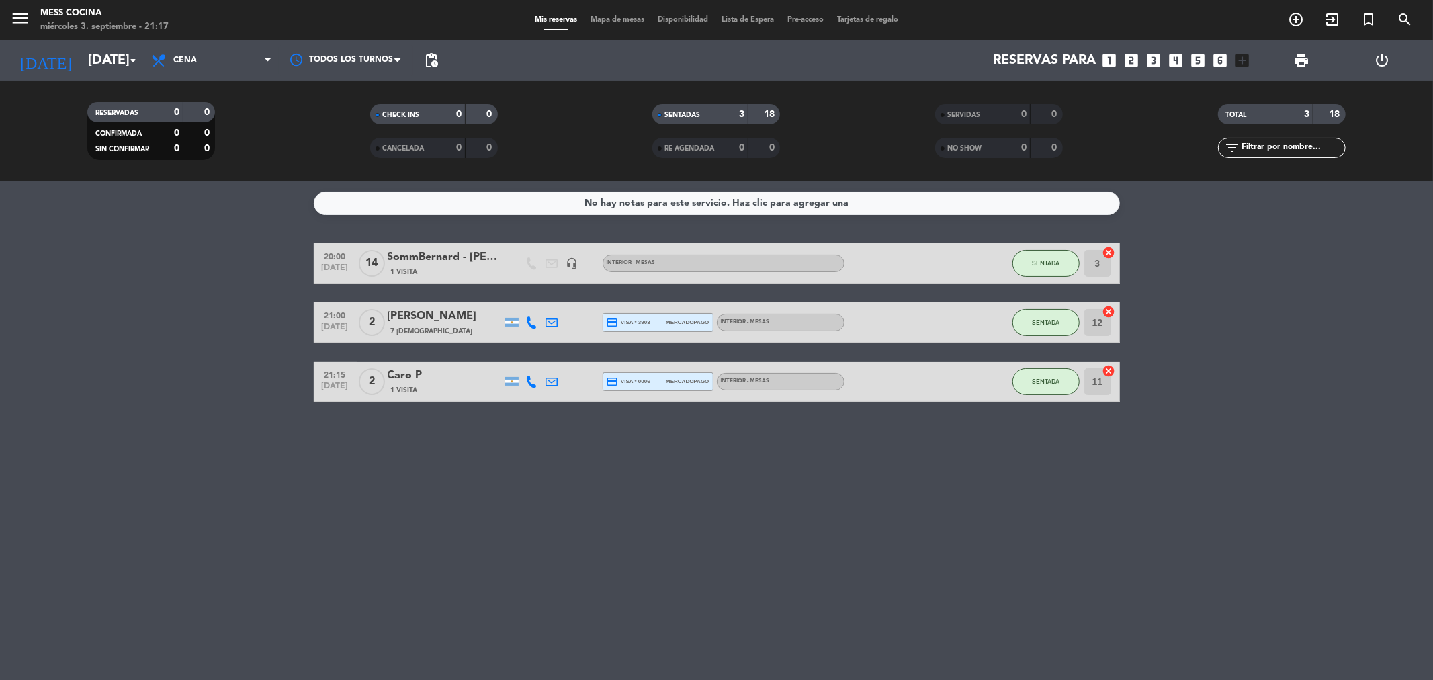
drag, startPoint x: 467, startPoint y: 475, endPoint x: 722, endPoint y: 552, distance: 266.1
click at [722, 552] on div "No hay notas para este servicio. Haz clic para agregar una 20:00 [DATE] SommBer…" at bounding box center [716, 430] width 1433 height 499
drag, startPoint x: 722, startPoint y: 552, endPoint x: 67, endPoint y: 348, distance: 685.5
click at [67, 348] on div "No hay notas para este servicio. Haz clic para agregar una 20:00 [DATE] SommBer…" at bounding box center [716, 430] width 1433 height 499
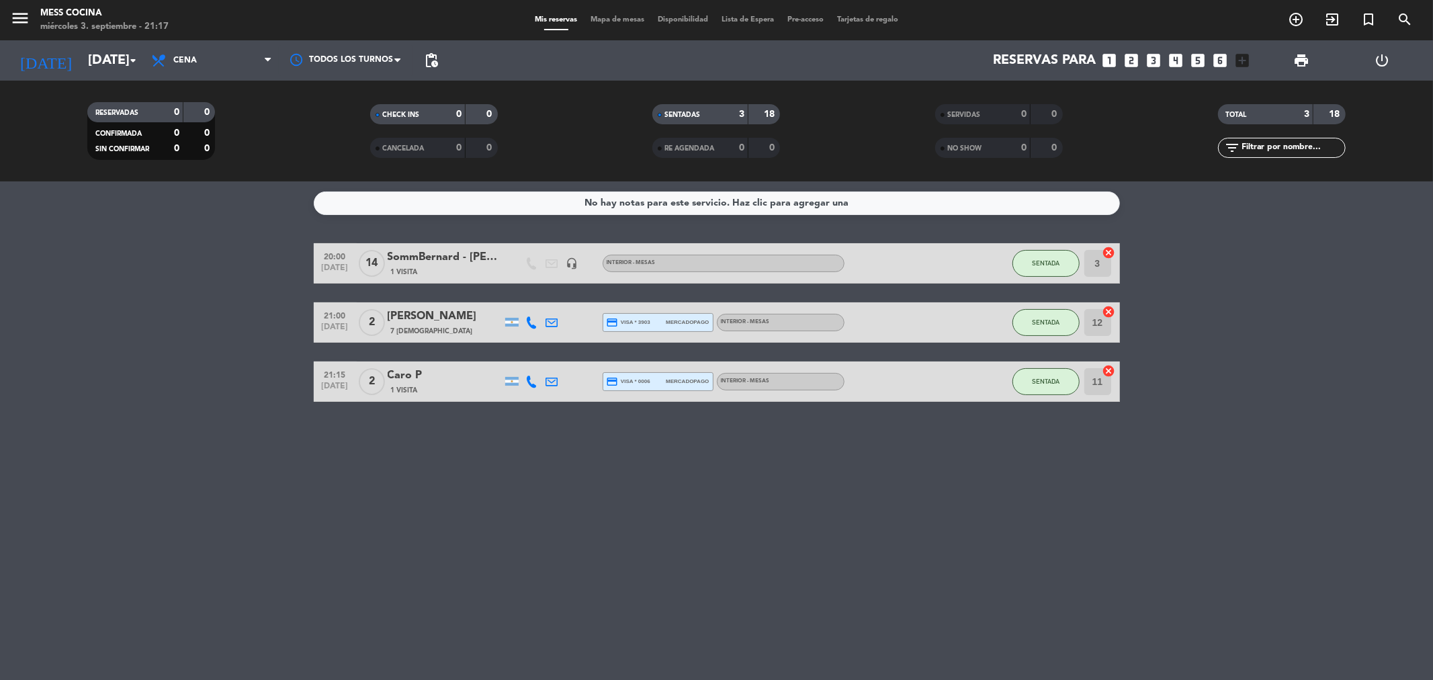
click at [67, 348] on bookings-row "20:00 [DATE] SommBernard - [PERSON_NAME] 1 Visita headset_mic INTERIOR - MESAS …" at bounding box center [716, 322] width 1433 height 159
click at [0, 365] on bookings-row "20:00 [DATE] SommBernard - [PERSON_NAME] 1 Visita headset_mic INTERIOR - MESAS …" at bounding box center [716, 322] width 1433 height 159
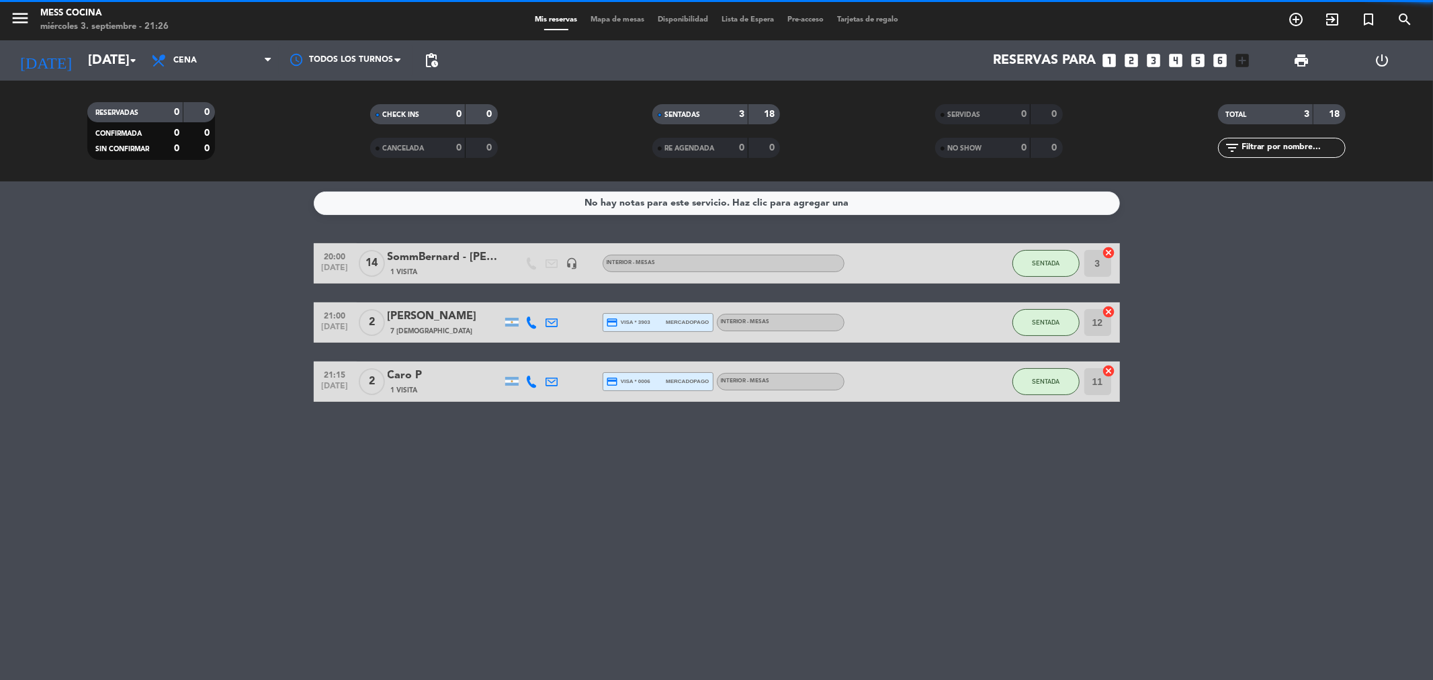
click at [754, 298] on div "20:00 [DATE] SommBernard - [PERSON_NAME] 1 Visita headset_mic INTERIOR - MESAS …" at bounding box center [717, 322] width 806 height 159
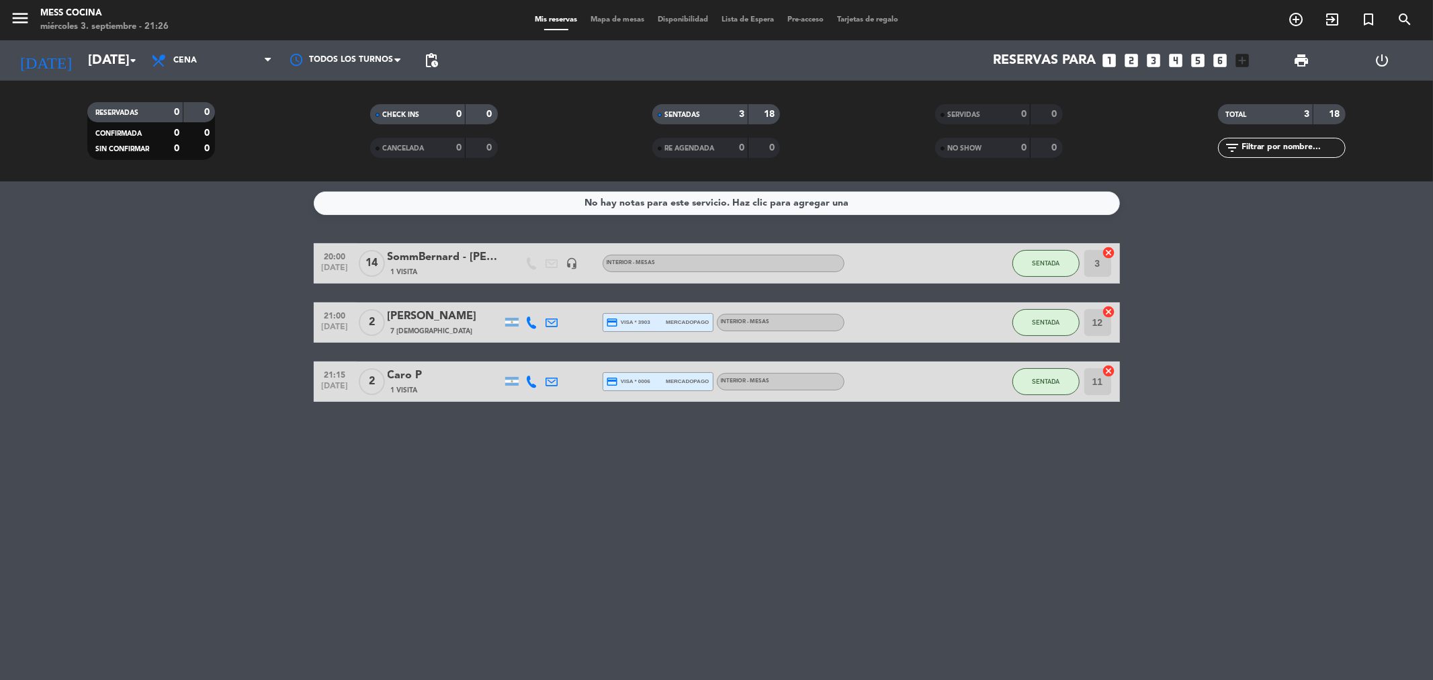
drag, startPoint x: 314, startPoint y: 253, endPoint x: 746, endPoint y: 434, distance: 468.5
click at [746, 434] on div "No hay notas para este servicio. Haz clic para agregar una 20:00 [DATE] SommBer…" at bounding box center [716, 430] width 1433 height 499
drag, startPoint x: 746, startPoint y: 434, endPoint x: 254, endPoint y: 298, distance: 510.2
click at [254, 298] on div "No hay notas para este servicio. Haz clic para agregar una 20:00 [DATE] SommBer…" at bounding box center [716, 430] width 1433 height 499
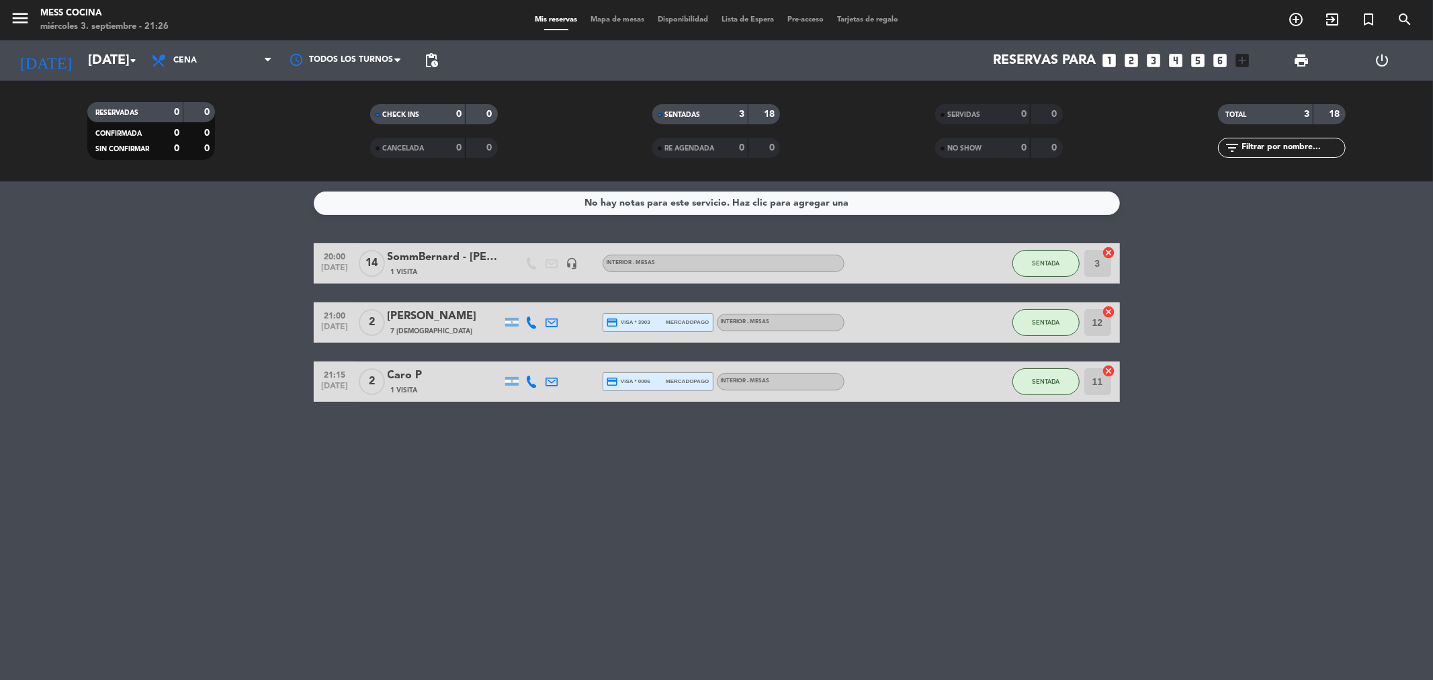
click at [254, 298] on bookings-row "20:00 [DATE] SommBernard - [PERSON_NAME] 1 Visita headset_mic INTERIOR - MESAS …" at bounding box center [716, 322] width 1433 height 159
drag, startPoint x: 254, startPoint y: 298, endPoint x: 845, endPoint y: 513, distance: 628.9
click at [845, 513] on div "No hay notas para este servicio. Haz clic para agregar una 20:00 [DATE] SommBer…" at bounding box center [716, 430] width 1433 height 499
click at [849, 513] on div "No hay notas para este servicio. Haz clic para agregar una 20:00 [DATE] SommBer…" at bounding box center [716, 430] width 1433 height 499
drag, startPoint x: 849, startPoint y: 513, endPoint x: 177, endPoint y: 331, distance: 695.3
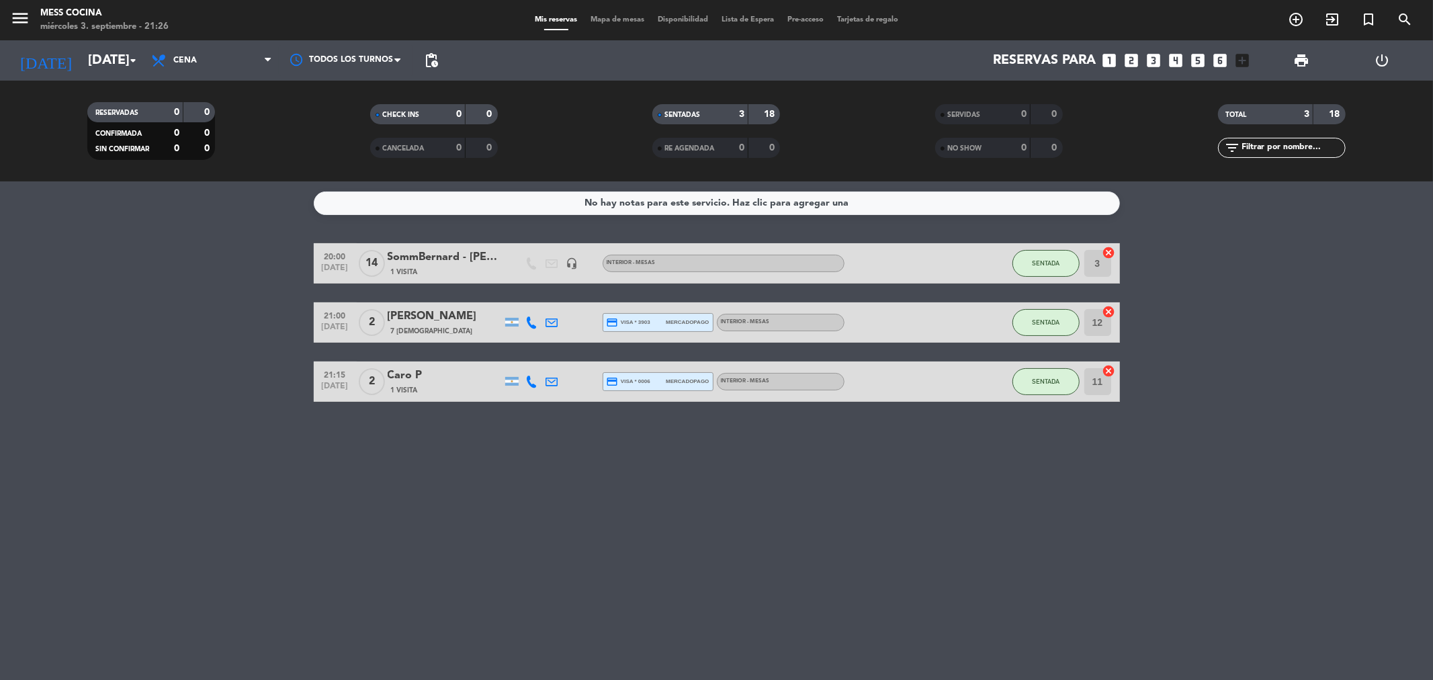
click at [177, 331] on div "No hay notas para este servicio. Haz clic para agregar una 20:00 [DATE] SommBer…" at bounding box center [716, 430] width 1433 height 499
click at [177, 331] on bookings-row "20:00 [DATE] SommBernard - [PERSON_NAME] 1 Visita headset_mic INTERIOR - MESAS …" at bounding box center [716, 322] width 1433 height 159
drag, startPoint x: 177, startPoint y: 331, endPoint x: 843, endPoint y: 494, distance: 685.4
click at [843, 494] on div "No hay notas para este servicio. Haz clic para agregar una 20:00 [DATE] SommBer…" at bounding box center [716, 430] width 1433 height 499
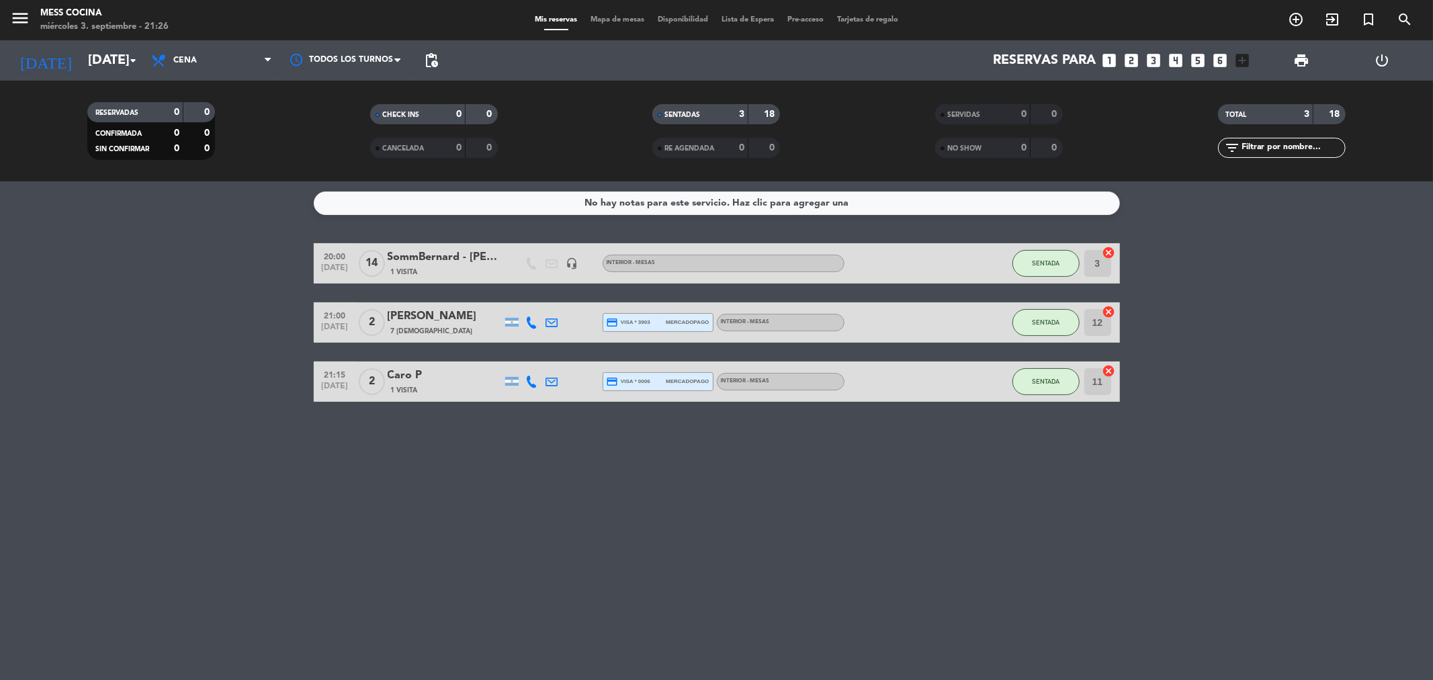
drag, startPoint x: 843, startPoint y: 494, endPoint x: 167, endPoint y: 320, distance: 698.4
click at [167, 320] on div "No hay notas para este servicio. Haz clic para agregar una 20:00 [DATE] SommBer…" at bounding box center [716, 430] width 1433 height 499
click at [167, 320] on bookings-row "20:00 [DATE] SommBernard - [PERSON_NAME] 1 Visita headset_mic INTERIOR - MESAS …" at bounding box center [716, 322] width 1433 height 159
drag, startPoint x: 167, startPoint y: 320, endPoint x: 835, endPoint y: 528, distance: 700.0
click at [835, 528] on div "No hay notas para este servicio. Haz clic para agregar una 20:00 [DATE] SommBer…" at bounding box center [716, 430] width 1433 height 499
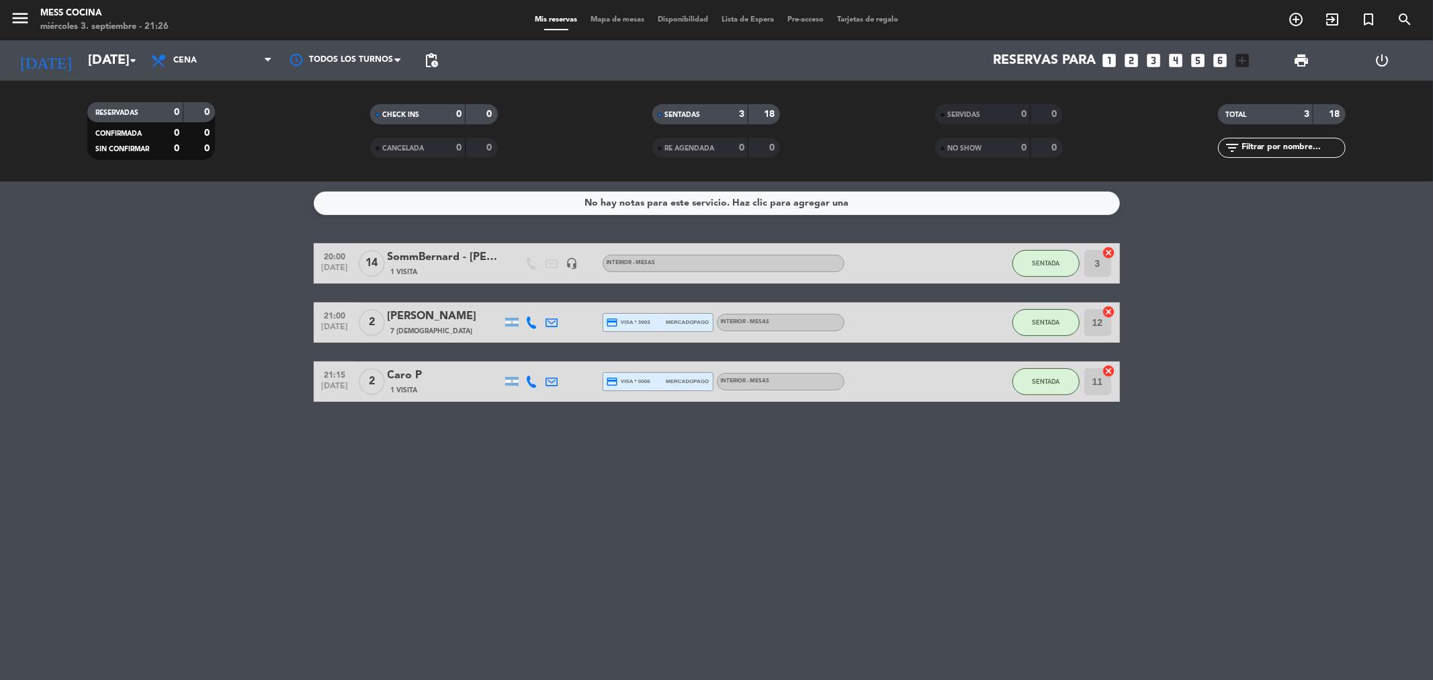
click at [835, 528] on div "No hay notas para este servicio. Haz clic para agregar una 20:00 [DATE] SommBer…" at bounding box center [716, 430] width 1433 height 499
drag, startPoint x: 835, startPoint y: 528, endPoint x: 182, endPoint y: 284, distance: 697.3
click at [182, 284] on div "No hay notas para este servicio. Haz clic para agregar una 20:00 [DATE] SommBer…" at bounding box center [716, 430] width 1433 height 499
click at [182, 284] on bookings-row "20:00 [DATE] SommBernard - [PERSON_NAME] 1 Visita headset_mic INTERIOR - MESAS …" at bounding box center [716, 322] width 1433 height 159
drag, startPoint x: 182, startPoint y: 284, endPoint x: 786, endPoint y: 477, distance: 634.2
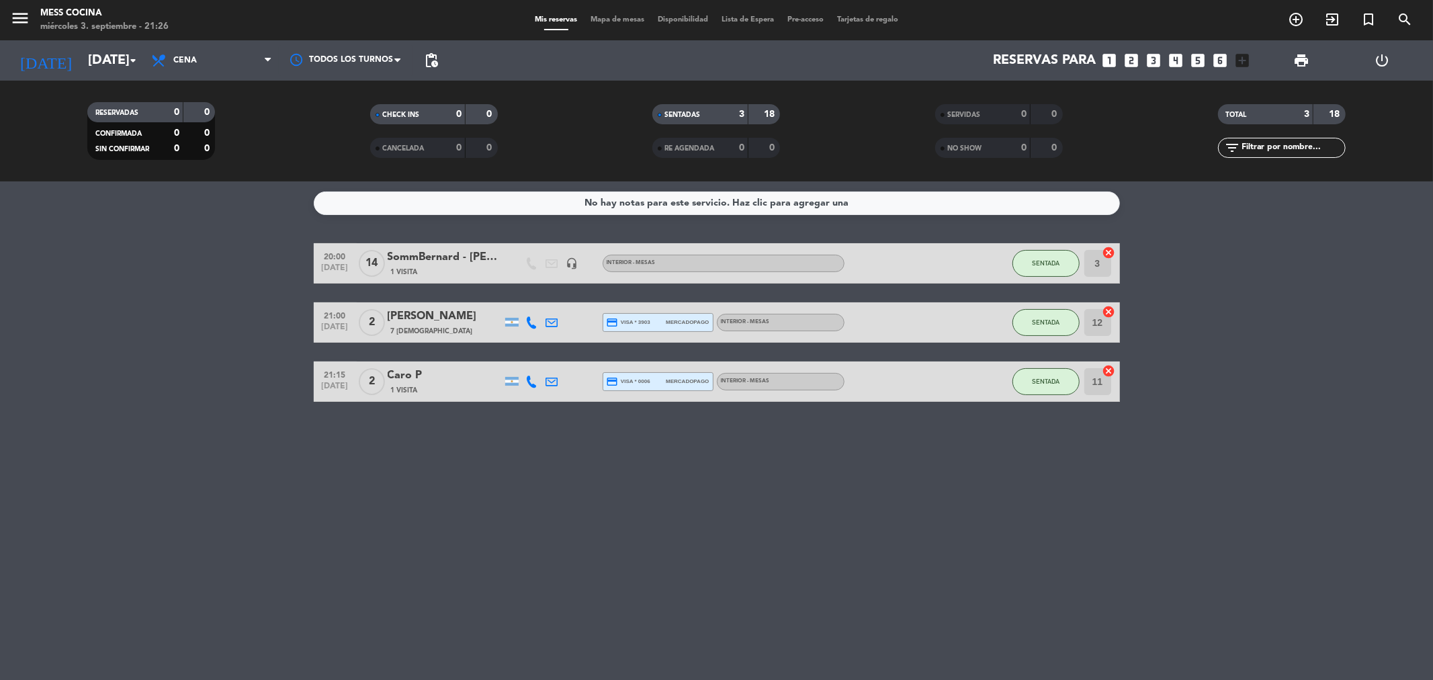
click at [786, 477] on div "No hay notas para este servicio. Haz clic para agregar una 20:00 [DATE] SommBer…" at bounding box center [716, 430] width 1433 height 499
drag, startPoint x: 786, startPoint y: 477, endPoint x: 228, endPoint y: 297, distance: 586.0
click at [228, 297] on div "No hay notas para este servicio. Haz clic para agregar una 20:00 [DATE] SommBer…" at bounding box center [716, 430] width 1433 height 499
click at [228, 297] on bookings-row "20:00 [DATE] SommBernard - [PERSON_NAME] 1 Visita headset_mic INTERIOR - MESAS …" at bounding box center [716, 322] width 1433 height 159
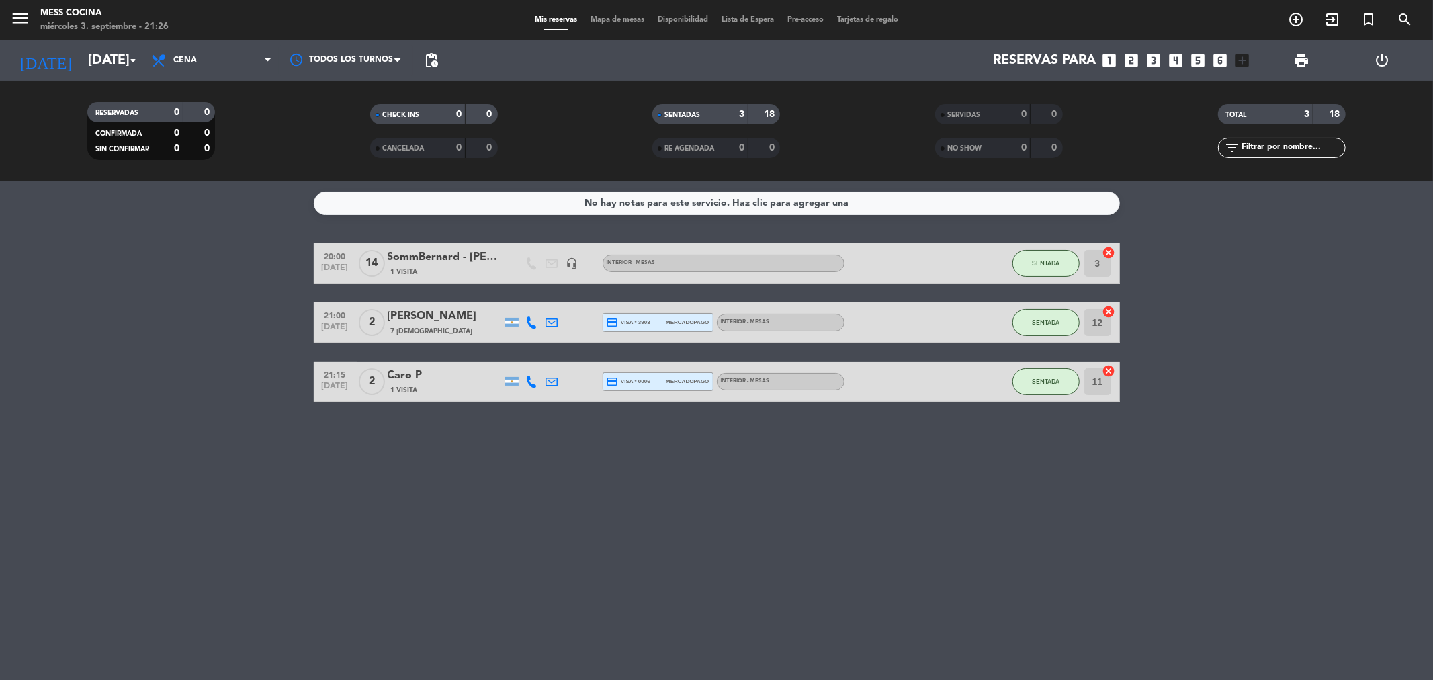
drag, startPoint x: 228, startPoint y: 297, endPoint x: 995, endPoint y: 605, distance: 826.3
click at [995, 605] on div "No hay notas para este servicio. Haz clic para agregar una 20:00 [DATE] SommBer…" at bounding box center [716, 430] width 1433 height 499
drag, startPoint x: 220, startPoint y: 301, endPoint x: 722, endPoint y: 480, distance: 533.4
click at [722, 480] on div "No hay notas para este servicio. Haz clic para agregar una 20:00 [DATE] SommBer…" at bounding box center [716, 430] width 1433 height 499
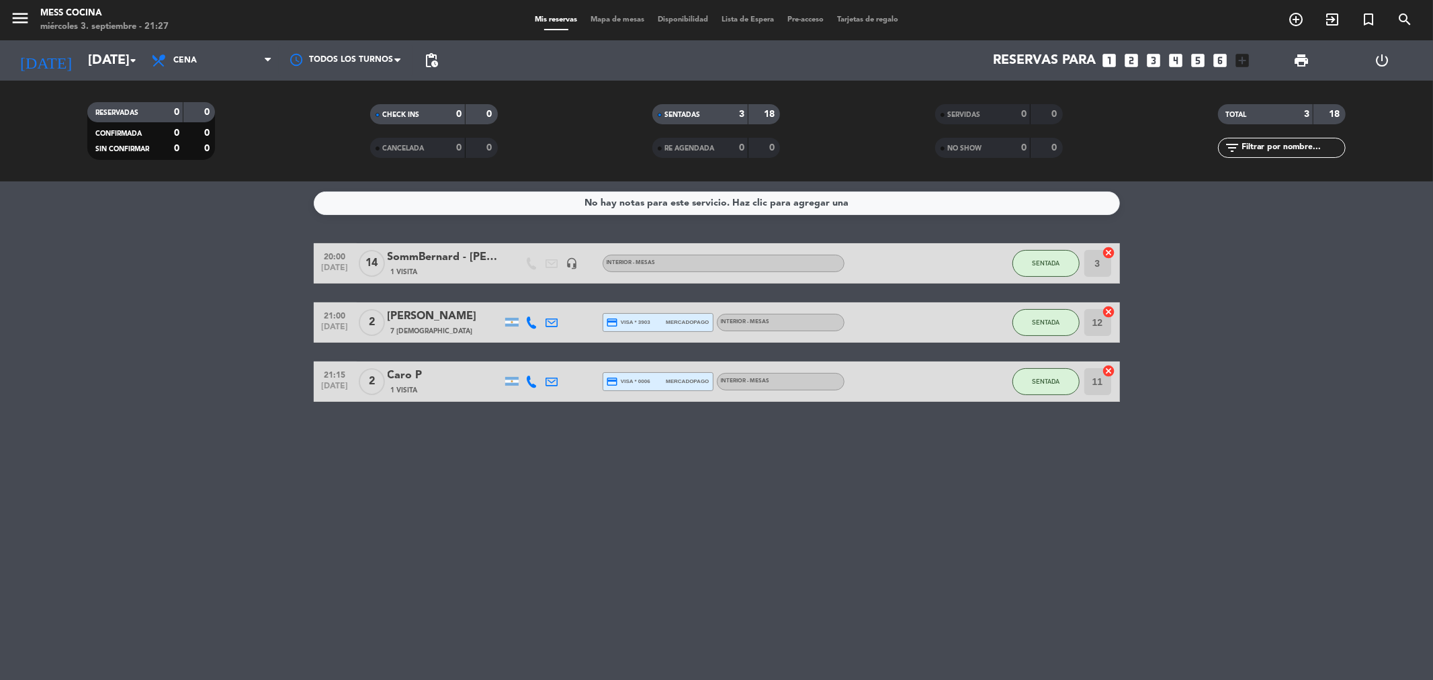
click at [722, 480] on div "No hay notas para este servicio. Haz clic para agregar una 20:00 [DATE] SommBer…" at bounding box center [716, 430] width 1433 height 499
drag, startPoint x: 722, startPoint y: 480, endPoint x: 85, endPoint y: 308, distance: 660.4
click at [85, 308] on div "No hay notas para este servicio. Haz clic para agregar una 20:00 [DATE] SommBer…" at bounding box center [716, 430] width 1433 height 499
click at [85, 308] on bookings-row "20:00 [DATE] SommBernard - [PERSON_NAME] 1 Visita headset_mic INTERIOR - MESAS …" at bounding box center [716, 322] width 1433 height 159
drag, startPoint x: 85, startPoint y: 308, endPoint x: 622, endPoint y: 537, distance: 584.5
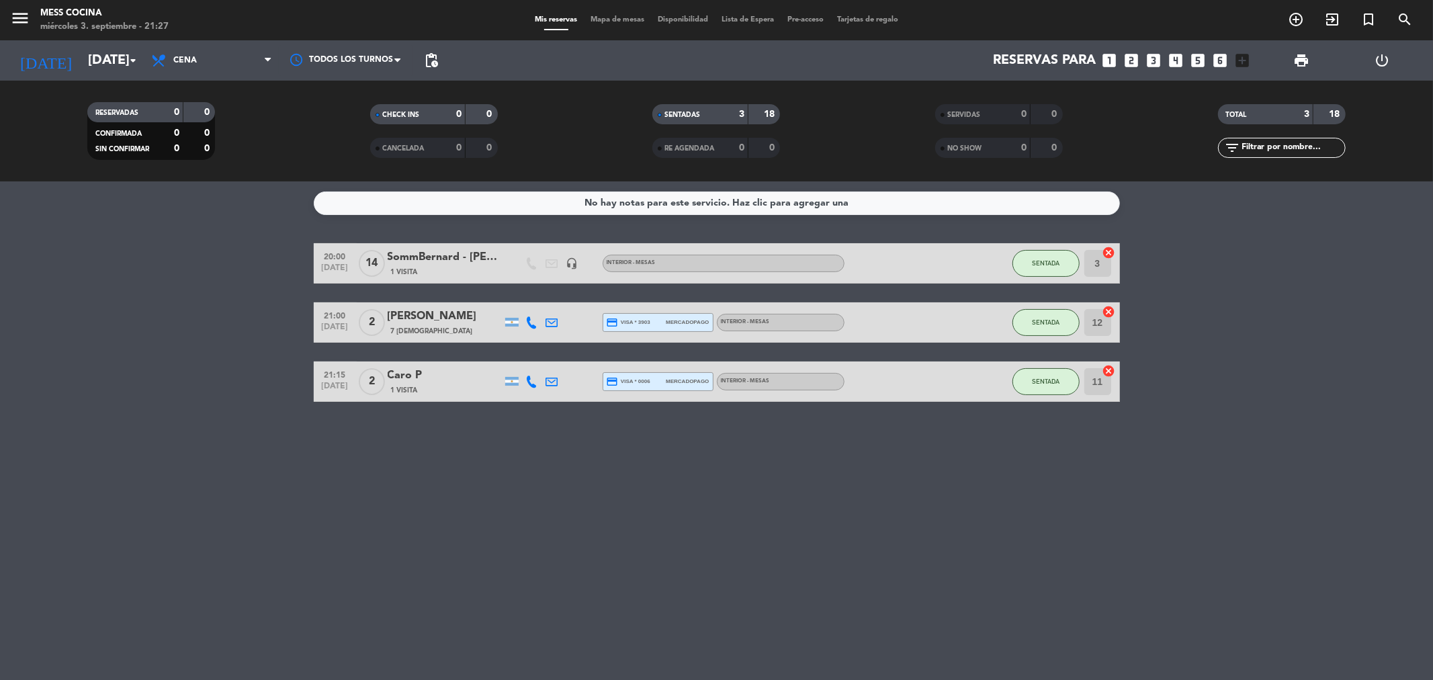
click at [622, 537] on div "No hay notas para este servicio. Haz clic para agregar una 20:00 [DATE] SommBer…" at bounding box center [716, 430] width 1433 height 499
drag, startPoint x: 622, startPoint y: 537, endPoint x: 111, endPoint y: 323, distance: 554.4
click at [111, 323] on div "No hay notas para este servicio. Haz clic para agregar una 20:00 [DATE] SommBer…" at bounding box center [716, 430] width 1433 height 499
click at [111, 323] on bookings-row "20:00 [DATE] SommBernard - [PERSON_NAME] 1 Visita headset_mic INTERIOR - MESAS …" at bounding box center [716, 322] width 1433 height 159
